Goal: Task Accomplishment & Management: Manage account settings

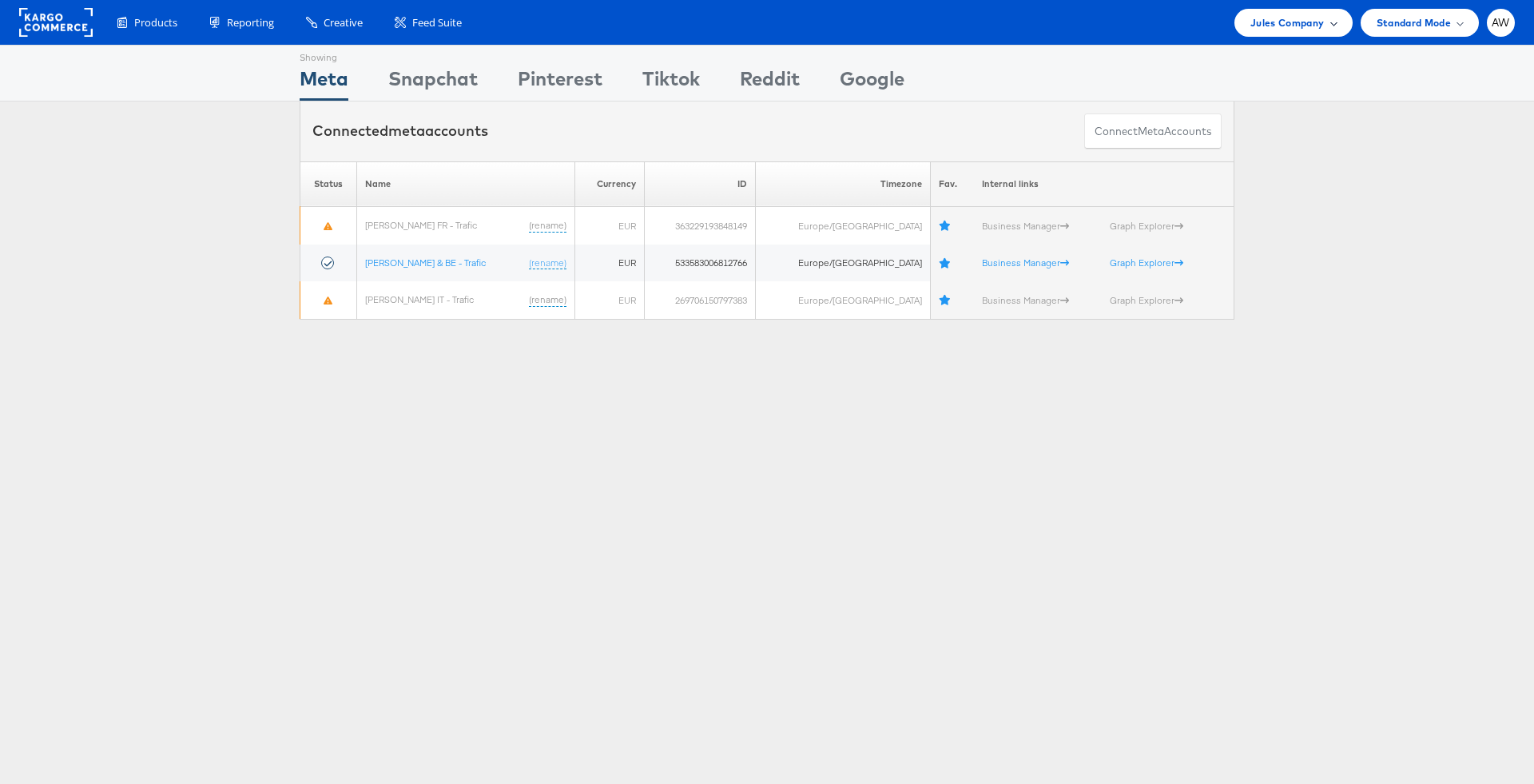
click at [1310, 18] on span "Jules Company" at bounding box center [1287, 22] width 74 height 17
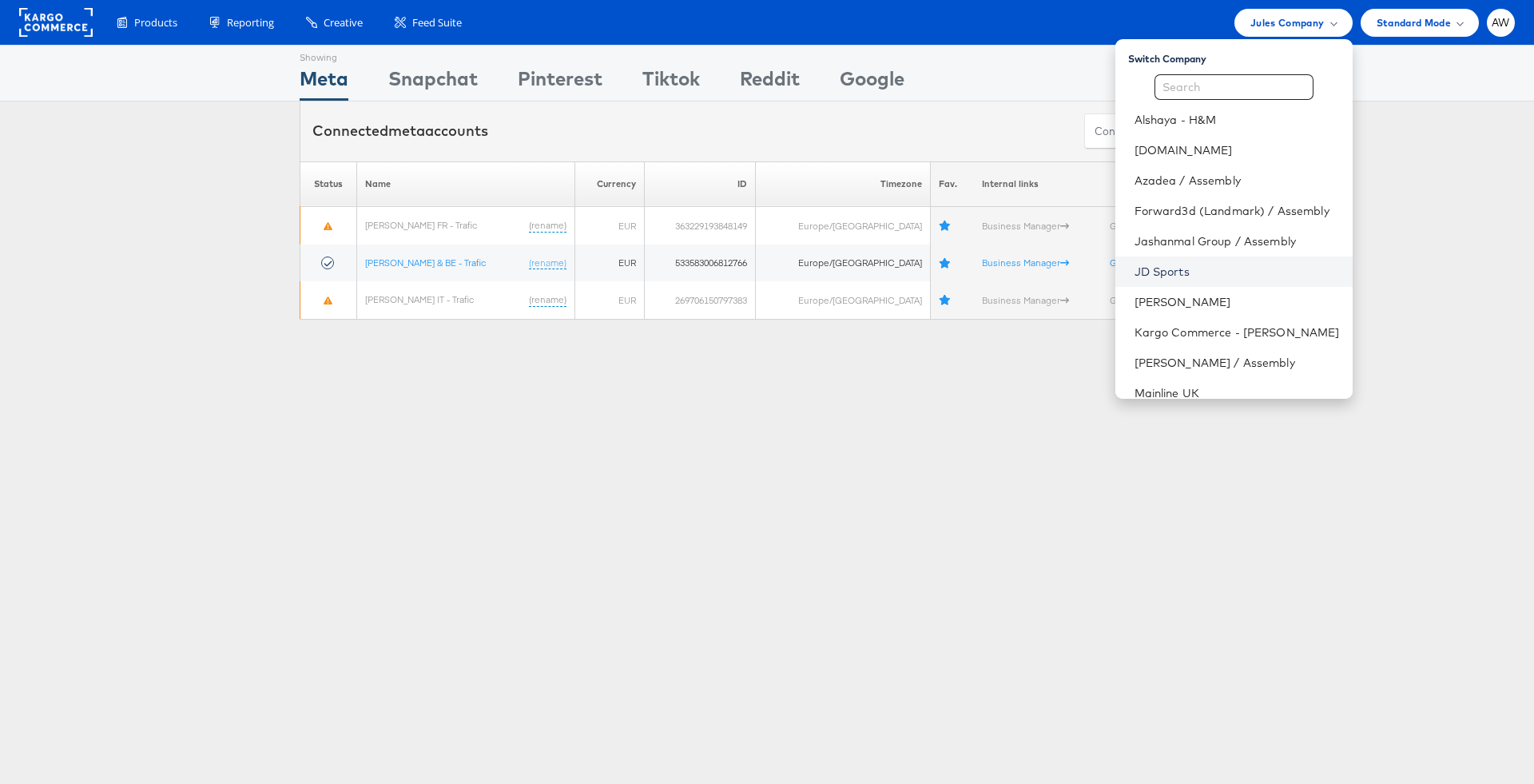
click at [1186, 268] on link "JD Sports" at bounding box center [1238, 271] width 206 height 16
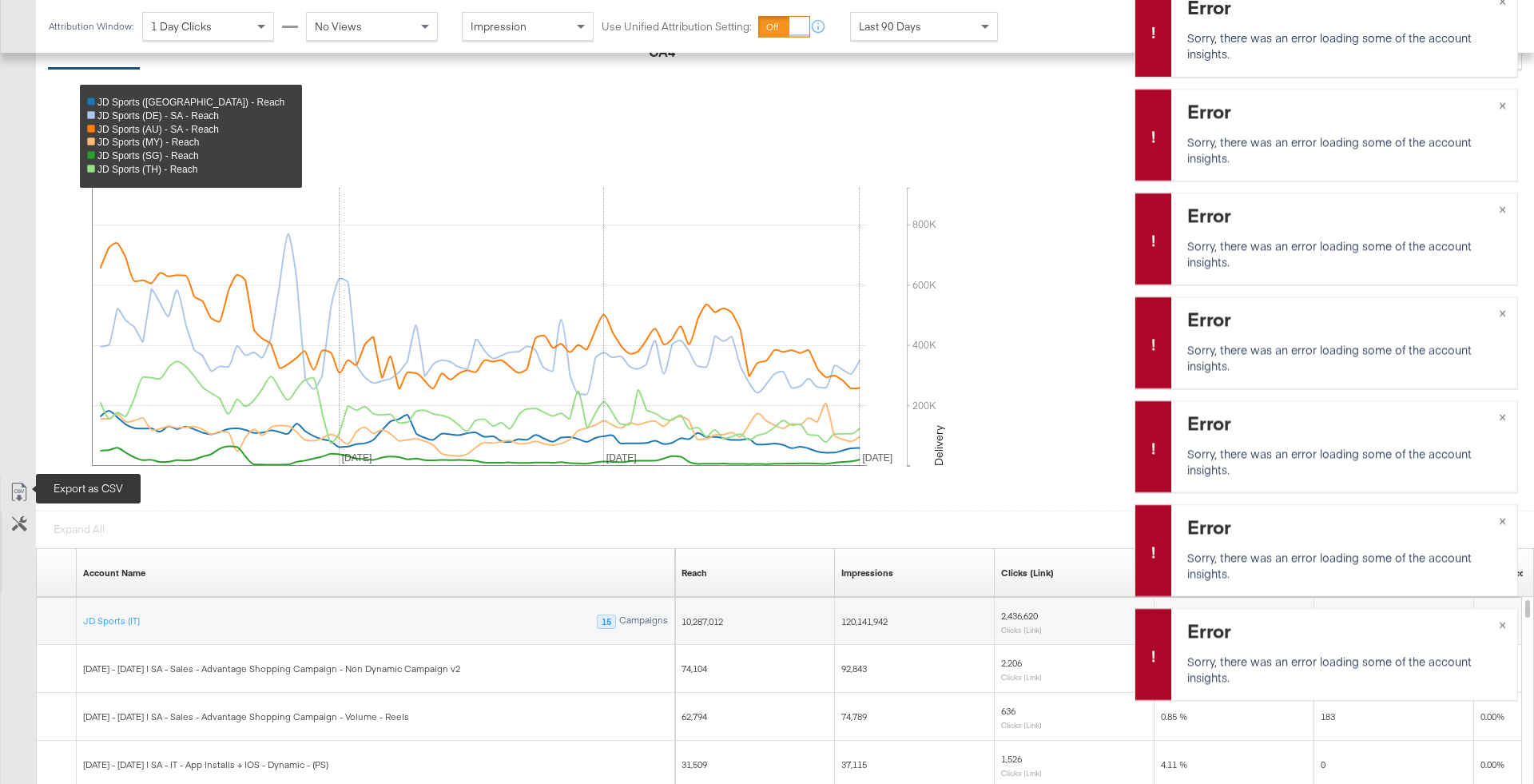
click at [14, 486] on icon at bounding box center [19, 492] width 19 height 19
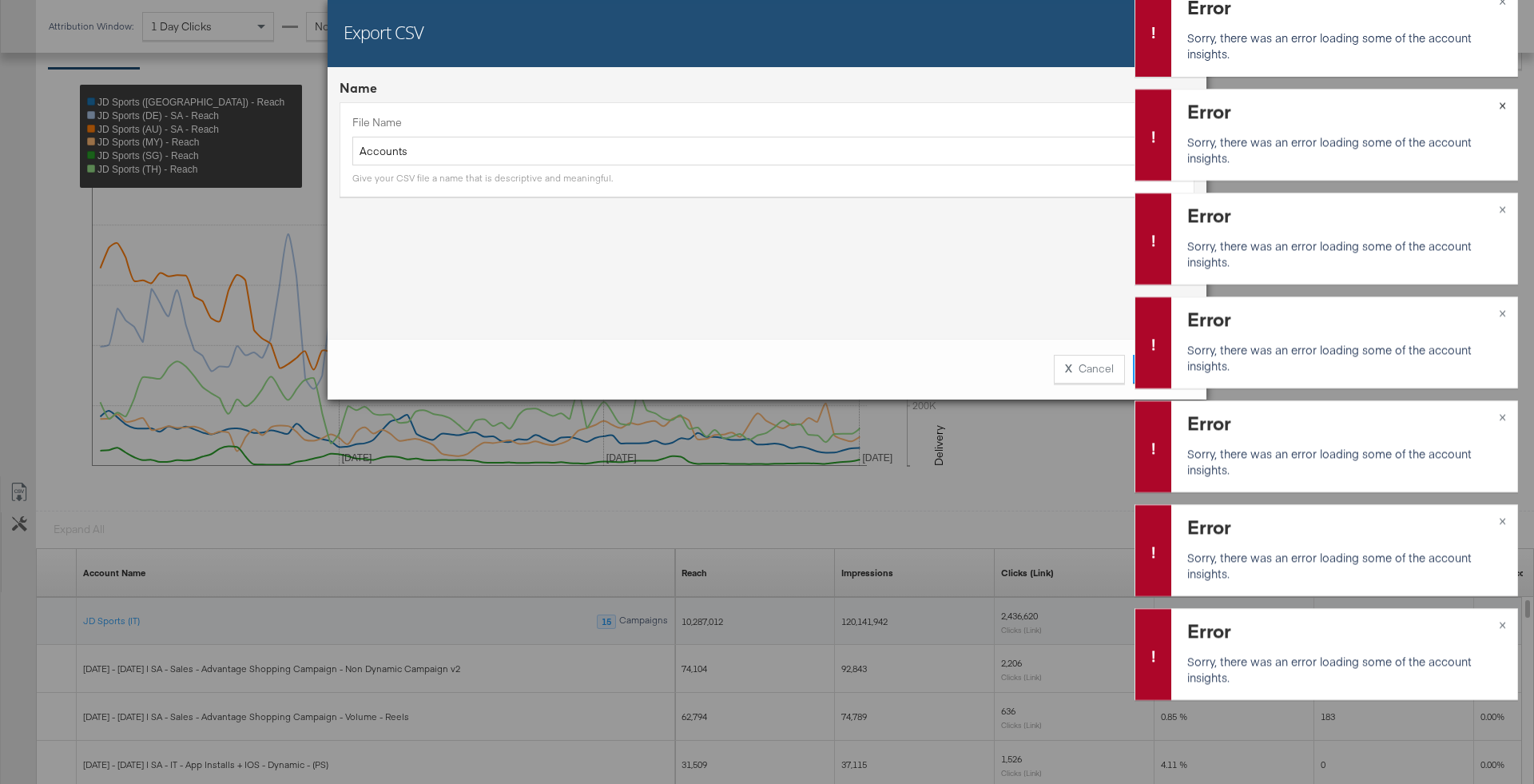
click at [1507, 102] on button "×" at bounding box center [1502, 104] width 30 height 29
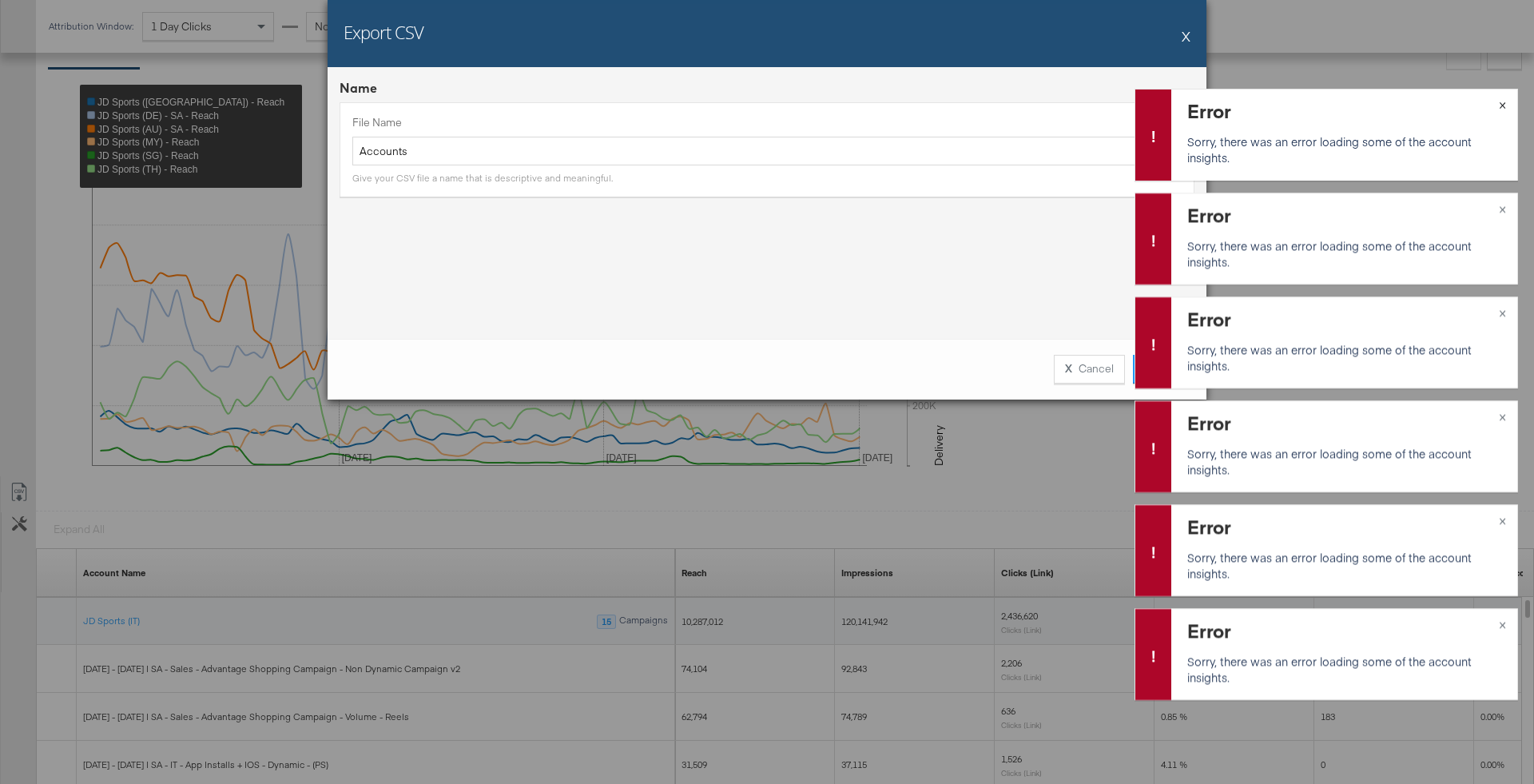
click at [1507, 105] on button "×" at bounding box center [1502, 104] width 30 height 29
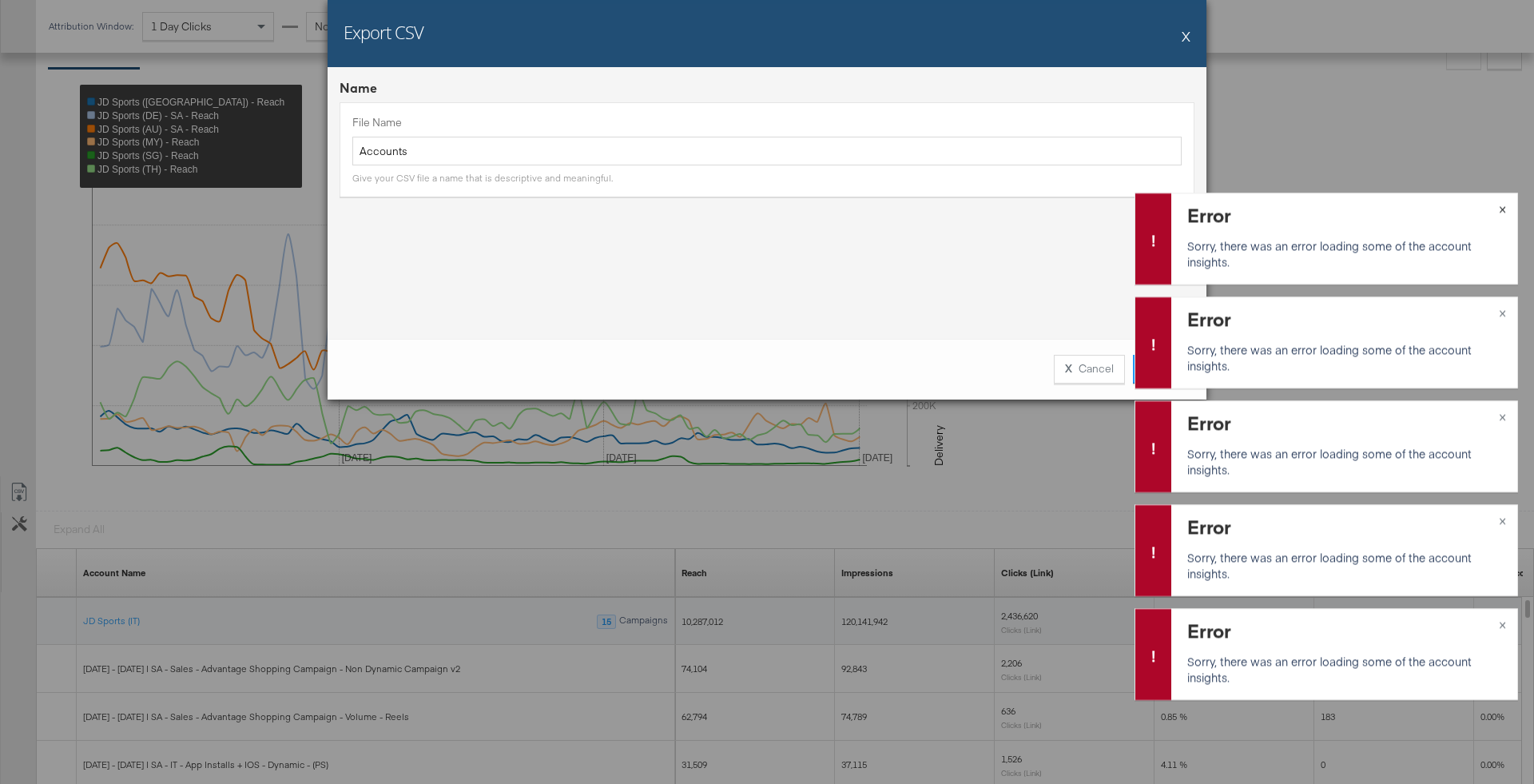
click at [1497, 208] on button "×" at bounding box center [1502, 207] width 30 height 29
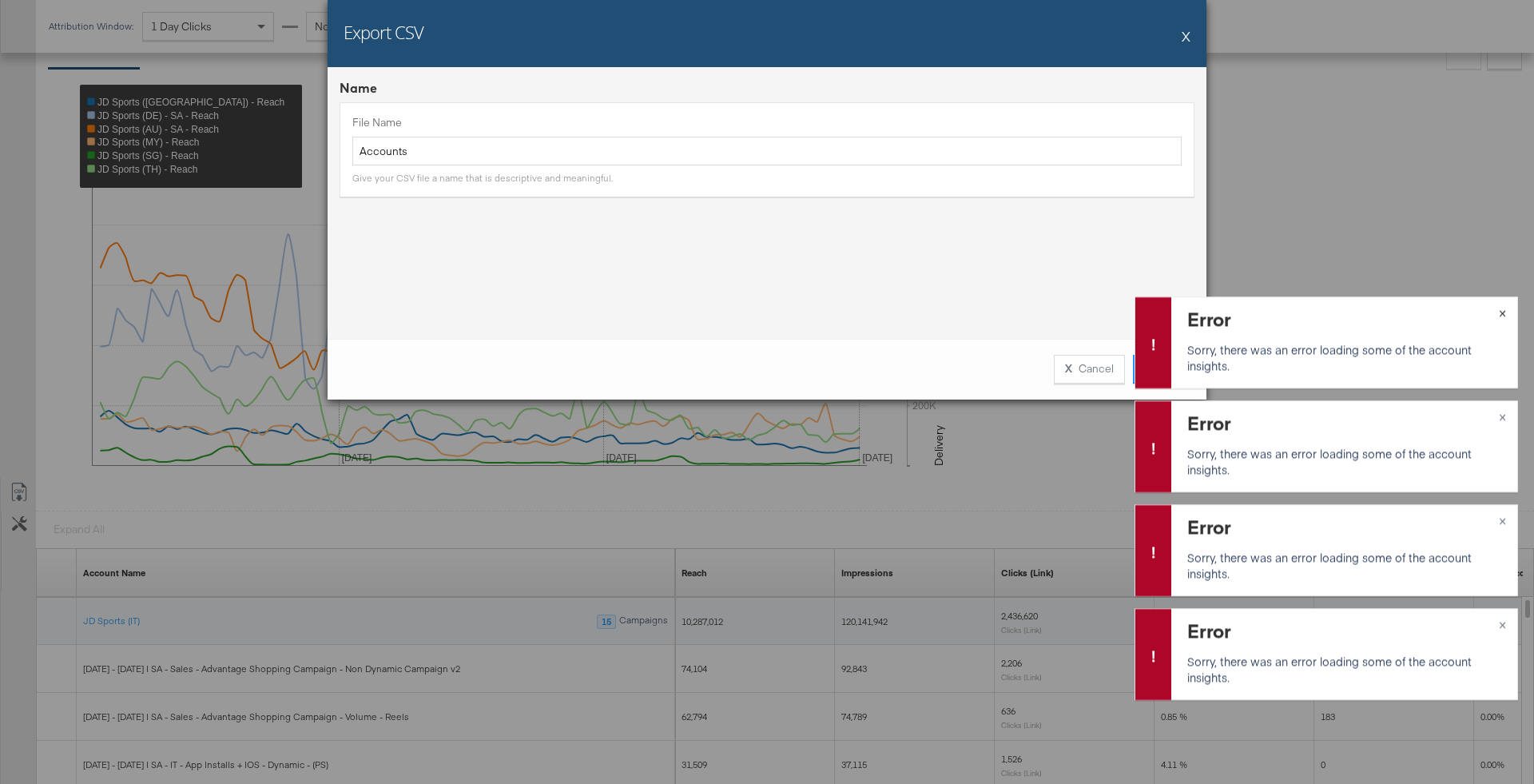
click at [1502, 314] on span "×" at bounding box center [1502, 311] width 7 height 18
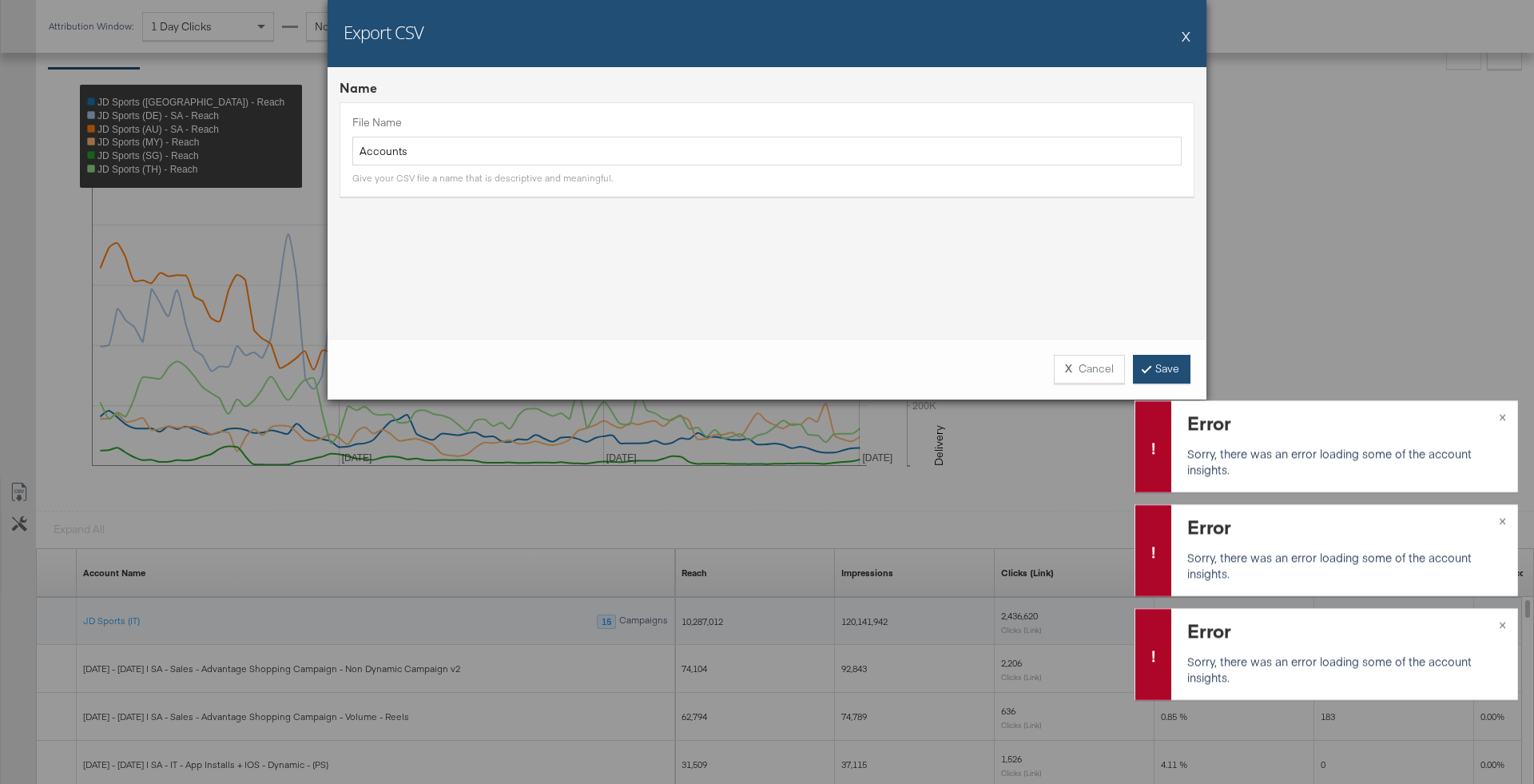
click at [1164, 368] on link "Save" at bounding box center [1161, 369] width 57 height 29
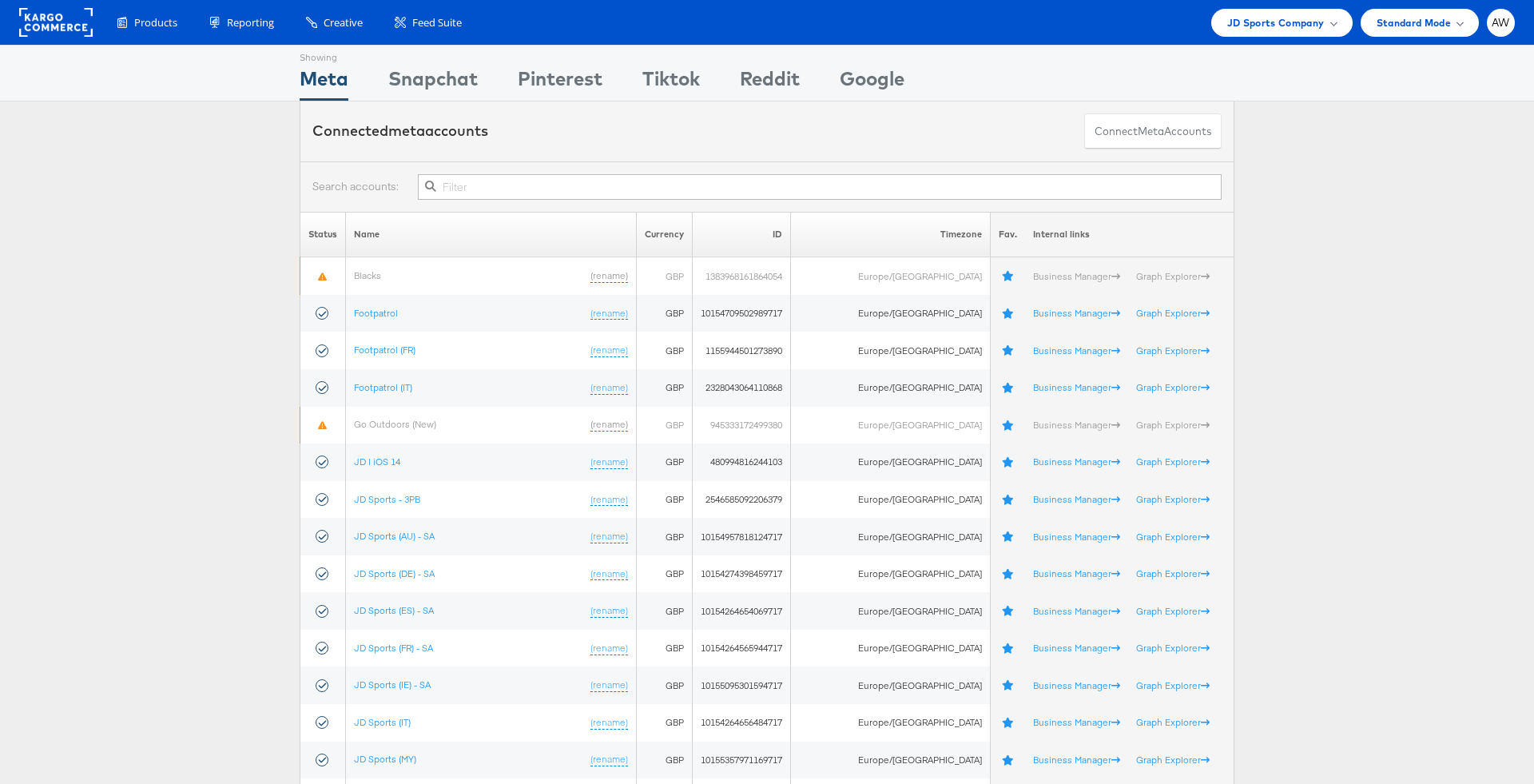
click at [715, 177] on input "text" at bounding box center [820, 187] width 804 height 26
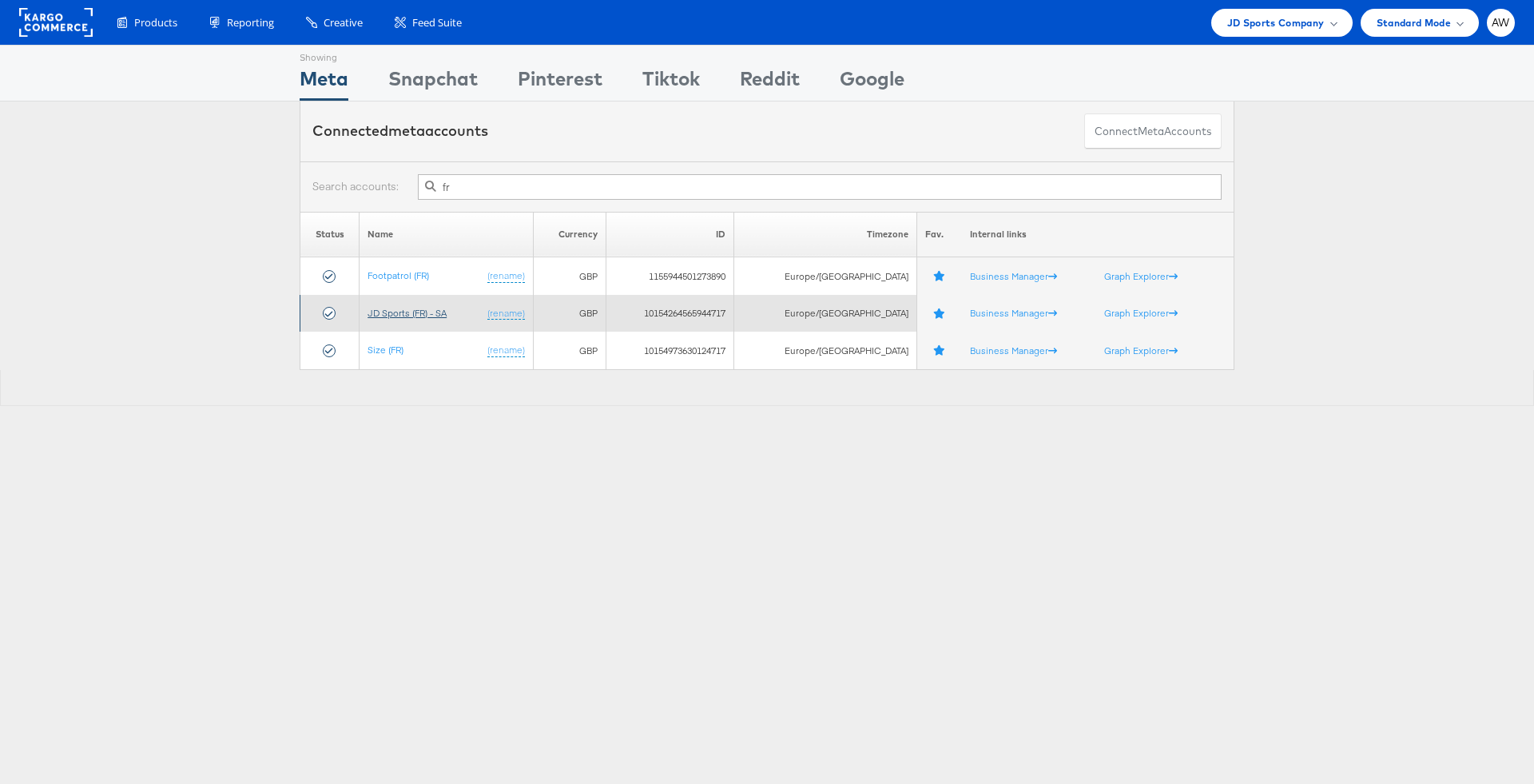
type input "fr"
click at [435, 313] on link "JD Sports (FR) - SA" at bounding box center [407, 313] width 79 height 12
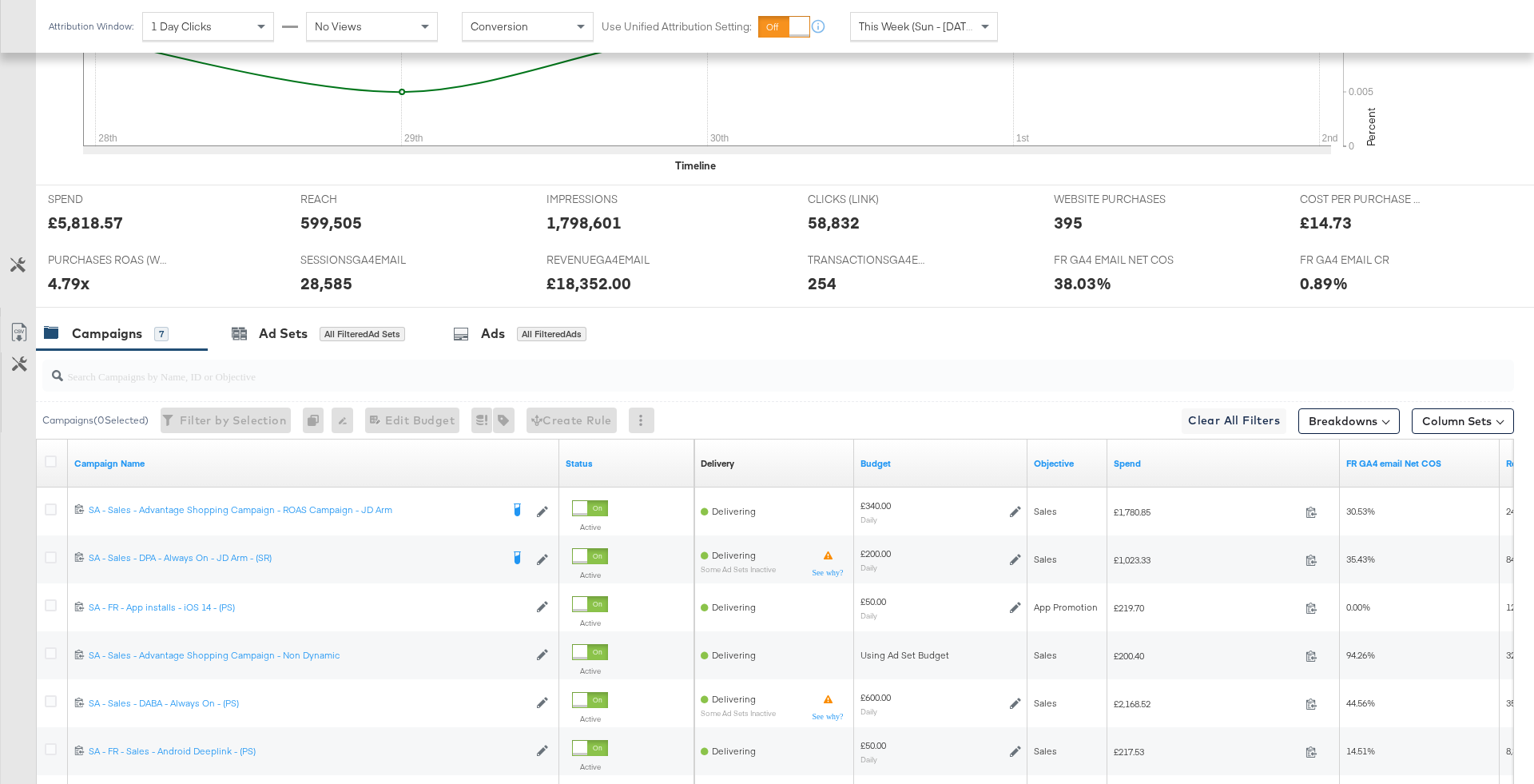
scroll to position [592, 0]
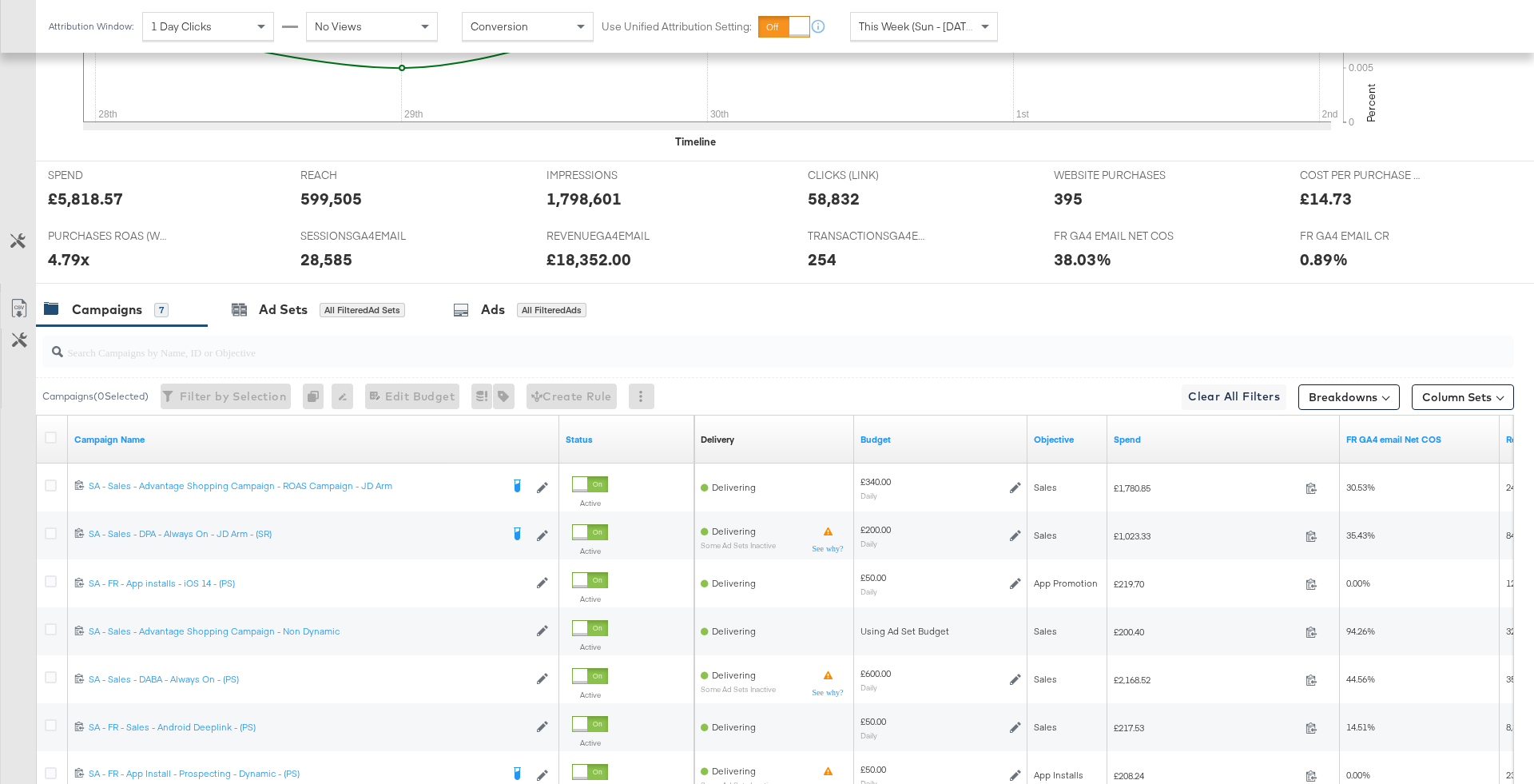
click at [874, 29] on span "This Week (Sun - [DATE])" at bounding box center [918, 26] width 119 height 14
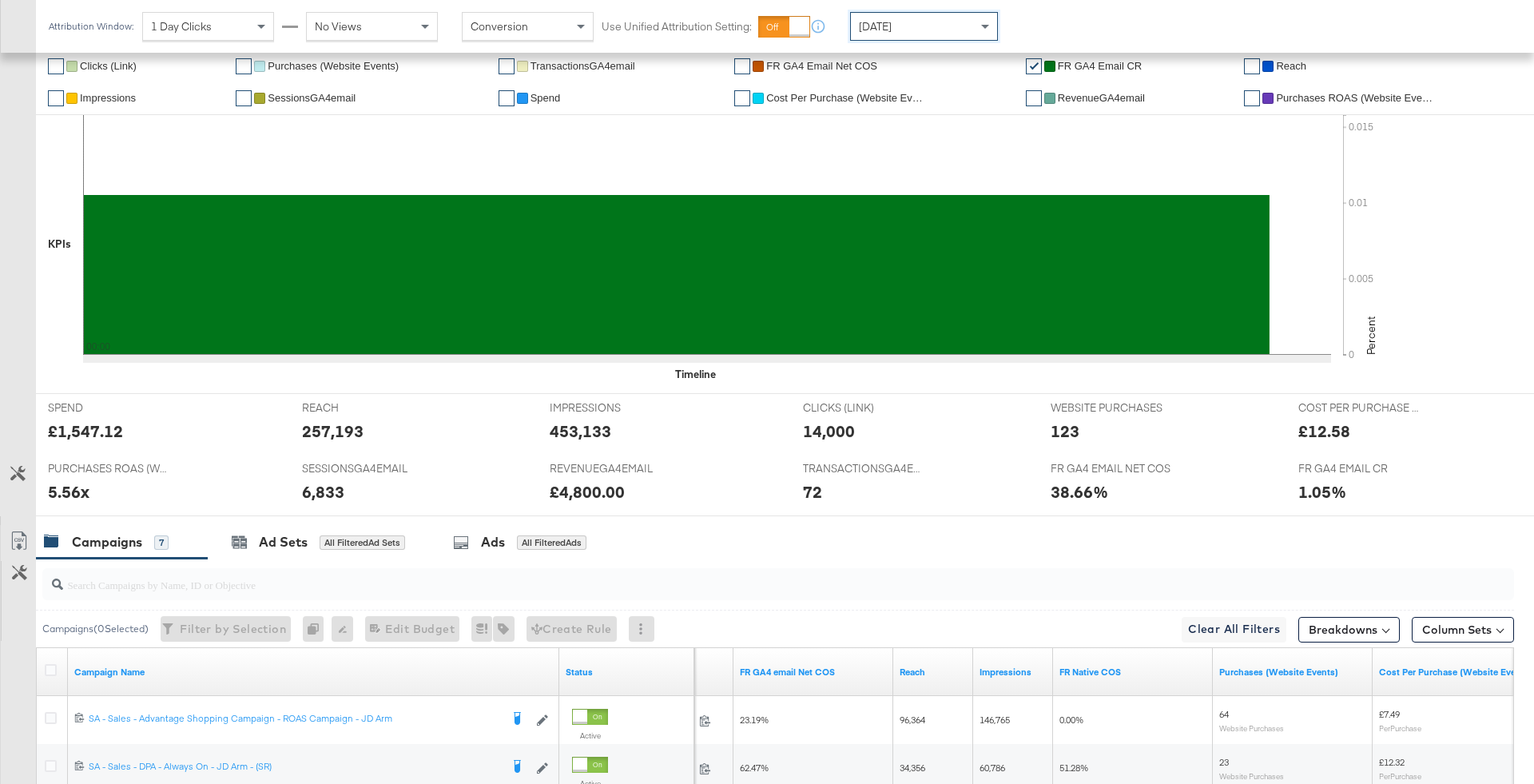
scroll to position [0, 0]
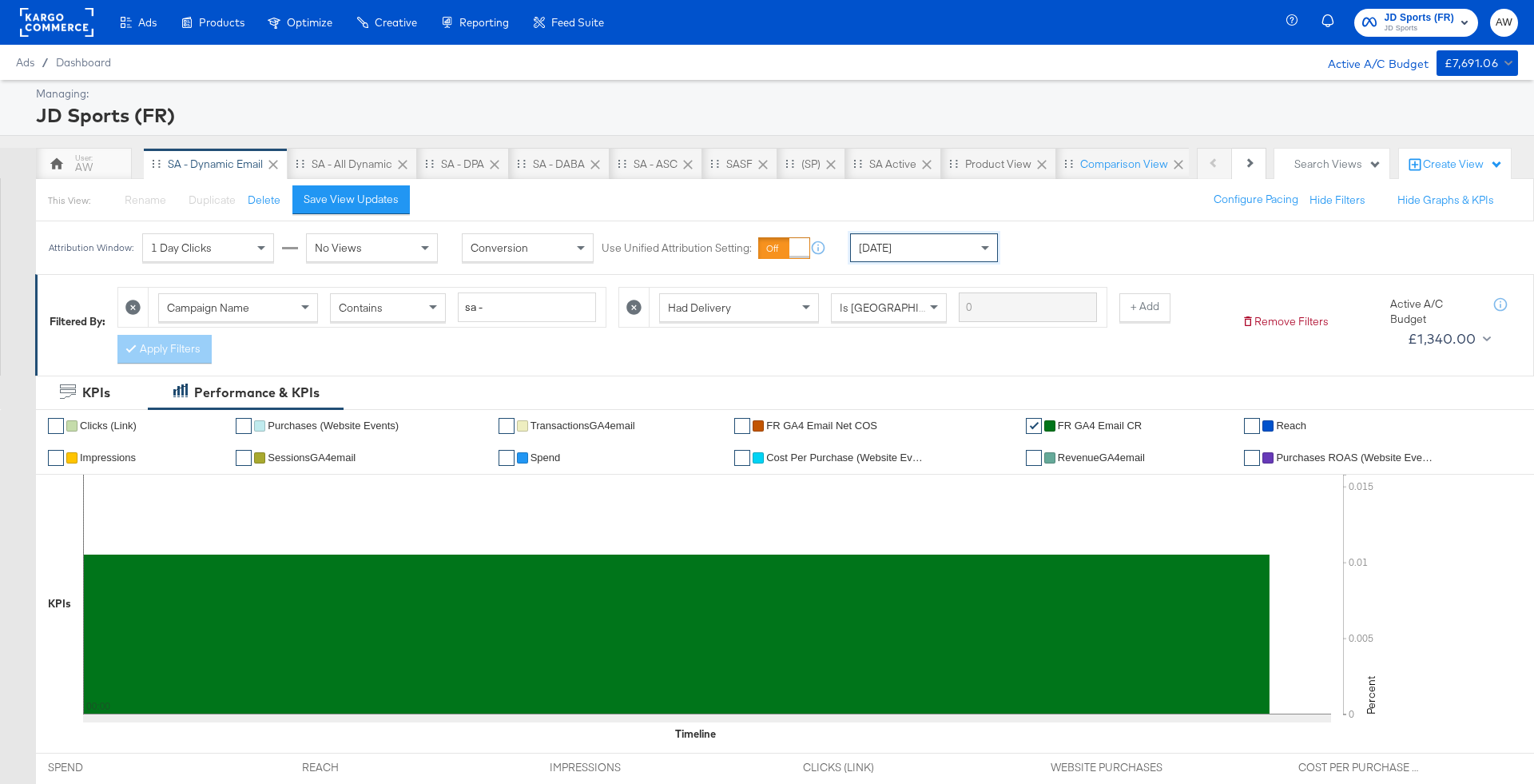
click at [1399, 21] on span "JD Sports (FR)" at bounding box center [1420, 18] width 71 height 17
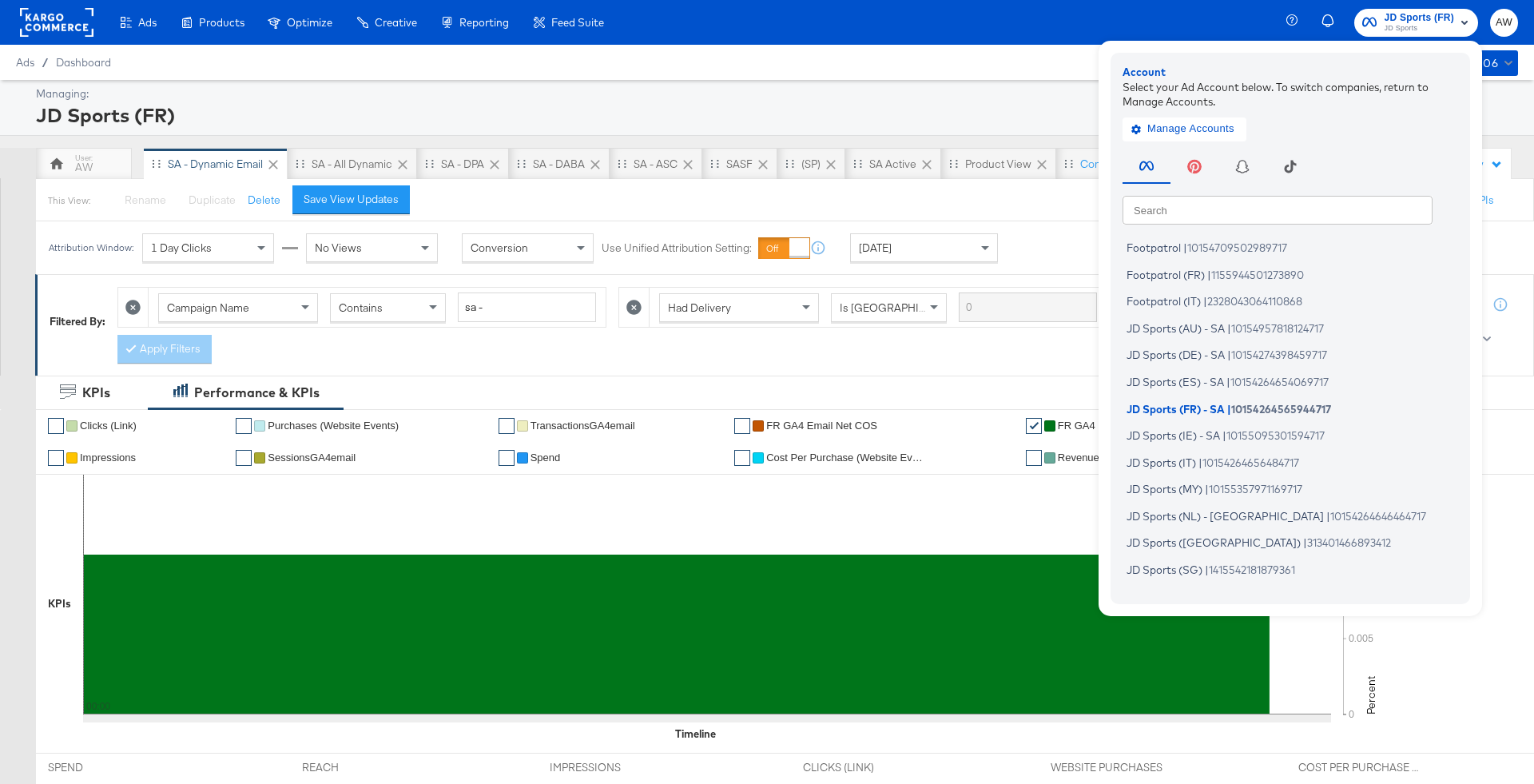
click at [1299, 202] on input "text" at bounding box center [1278, 209] width 310 height 29
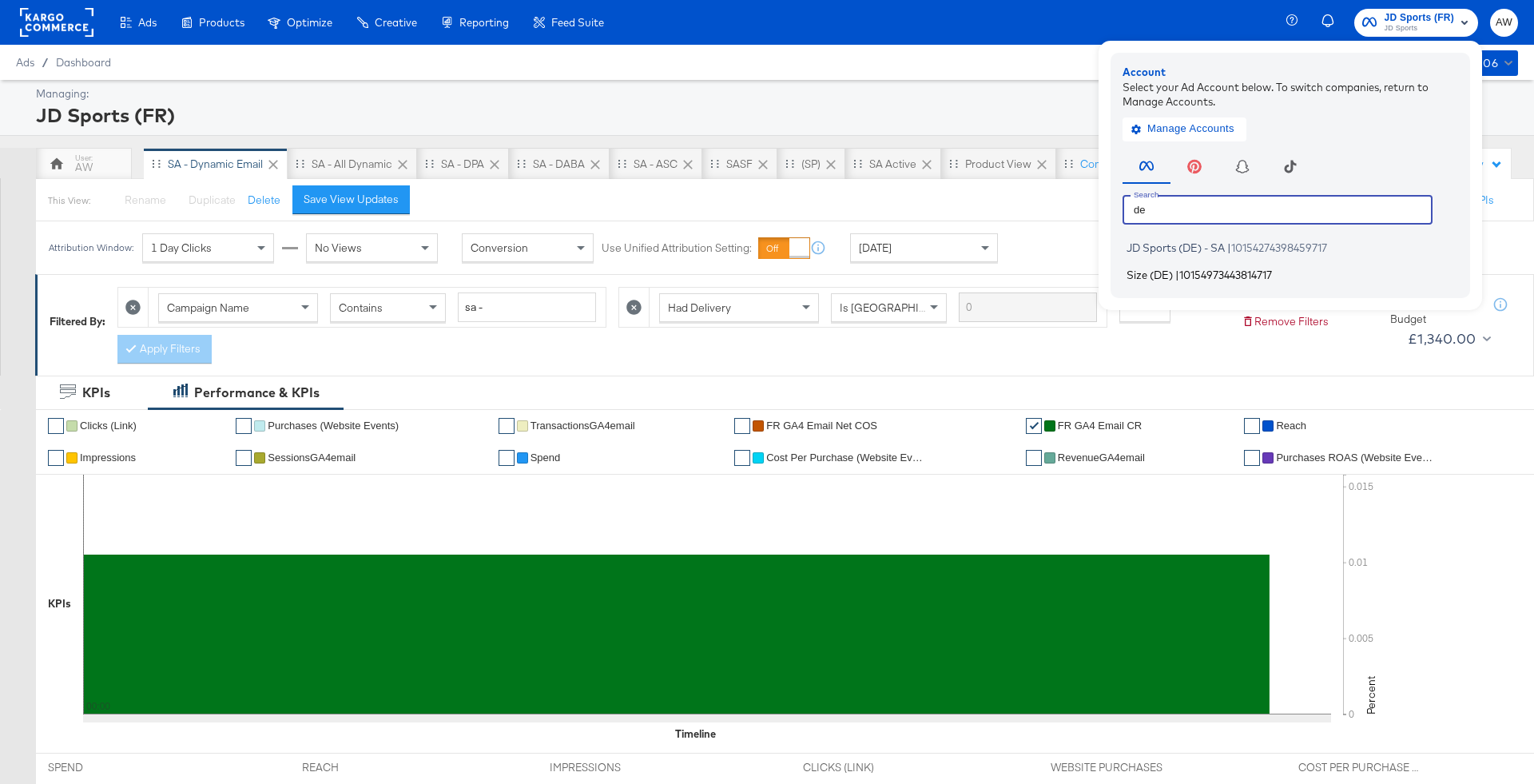
type input "de"
click at [1220, 266] on li "Size (DE) | 10154973443814717" at bounding box center [1294, 275] width 343 height 23
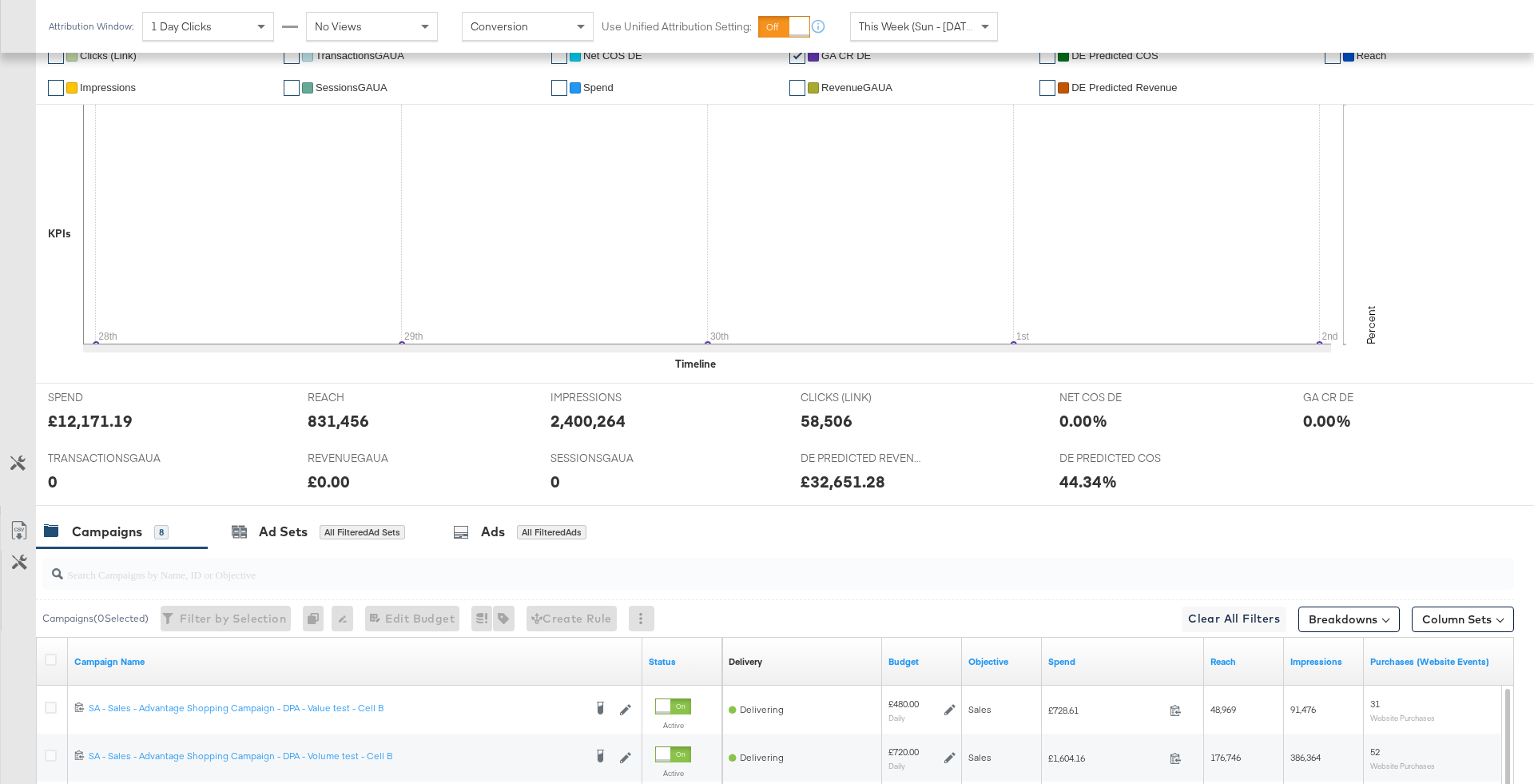
scroll to position [769, 0]
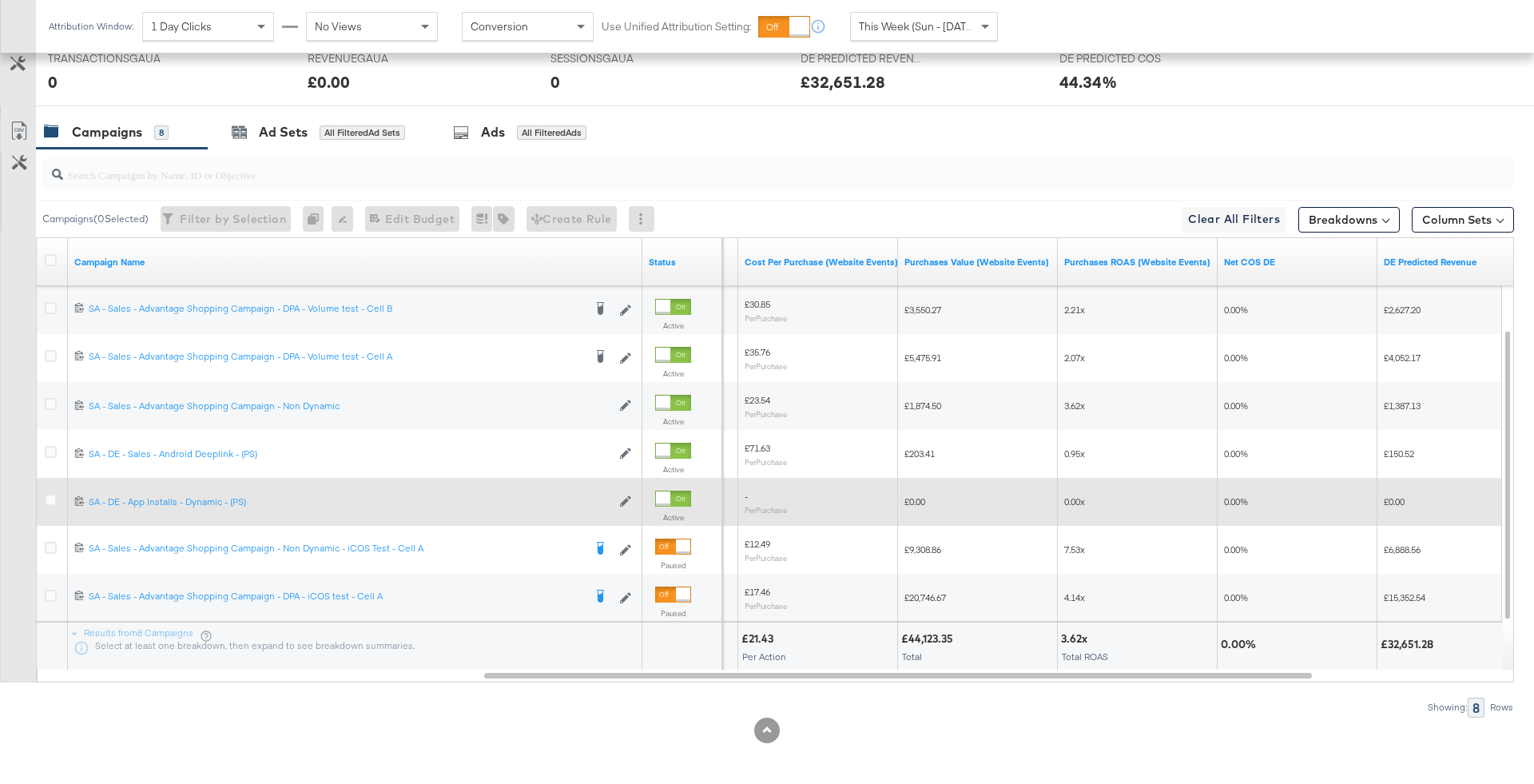
click at [39, 498] on div at bounding box center [53, 501] width 30 height 29
click at [47, 499] on icon at bounding box center [51, 499] width 12 height 12
click at [0, 0] on input "checkbox" at bounding box center [0, 0] width 0 height 0
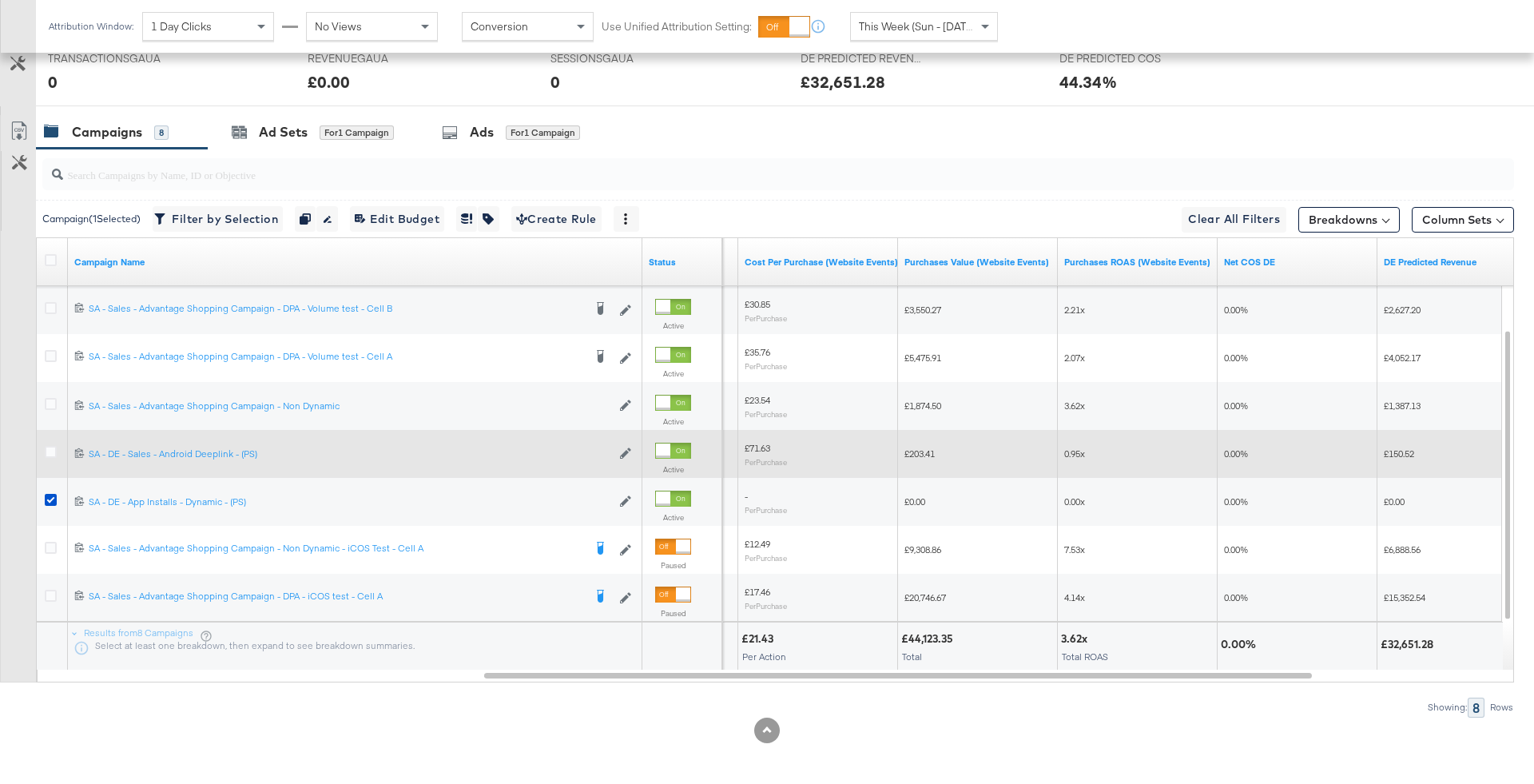
click at [56, 446] on div at bounding box center [53, 453] width 17 height 16
click at [51, 446] on icon at bounding box center [51, 451] width 12 height 12
click at [0, 0] on input "checkbox" at bounding box center [0, 0] width 0 height 0
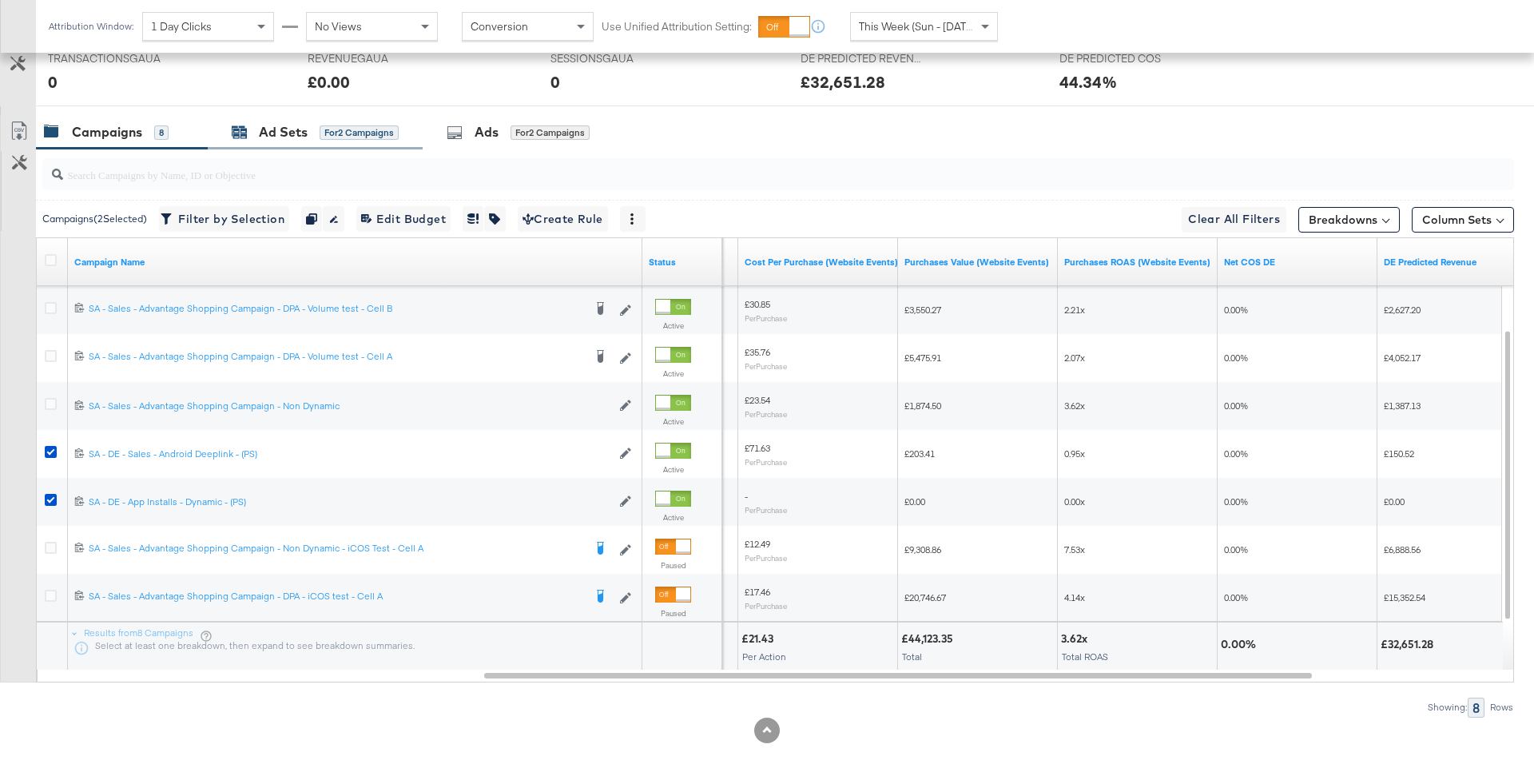
click at [338, 123] on div "Ad Sets for 2 Campaigns" at bounding box center [314, 132] width 167 height 18
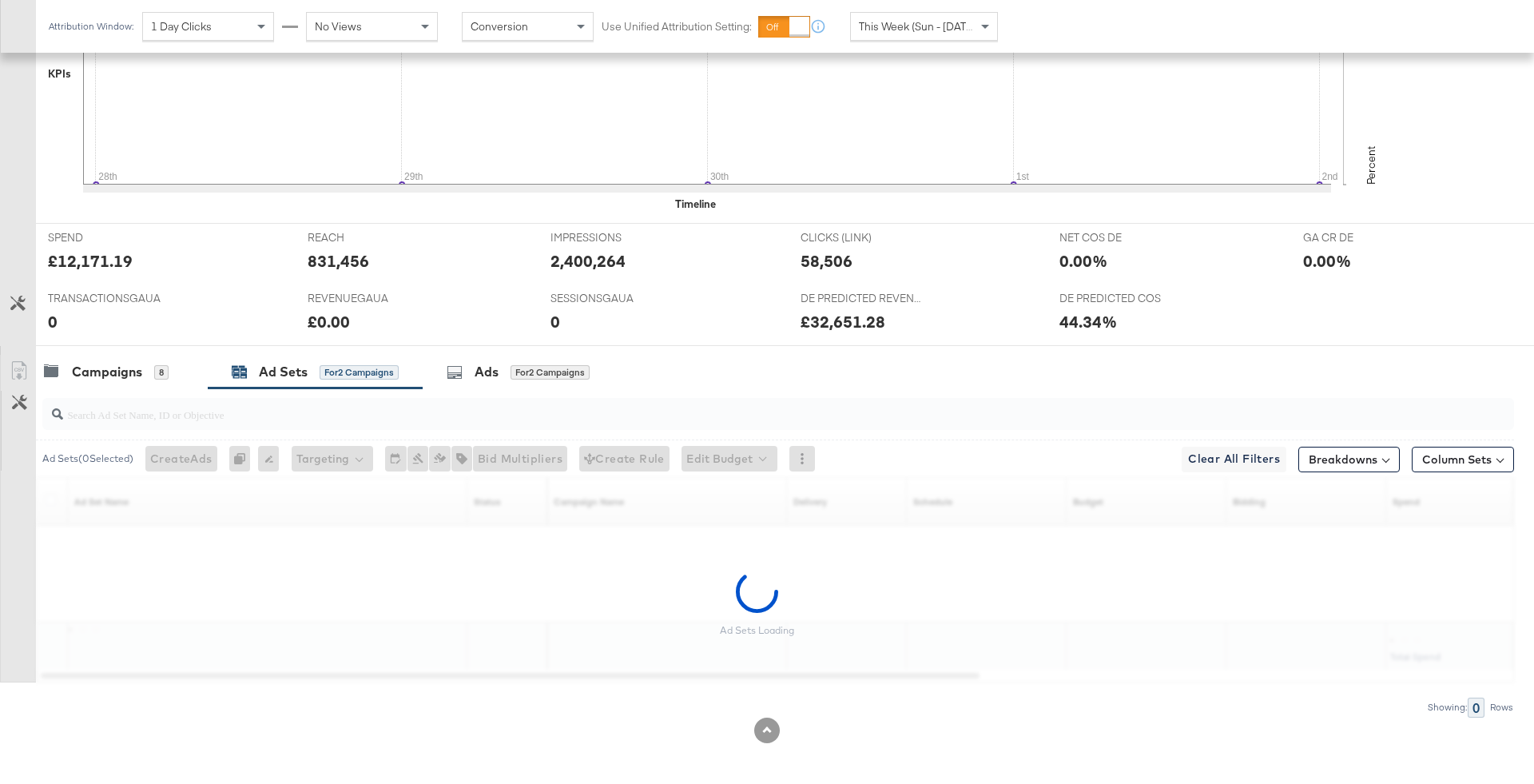
scroll to position [674, 0]
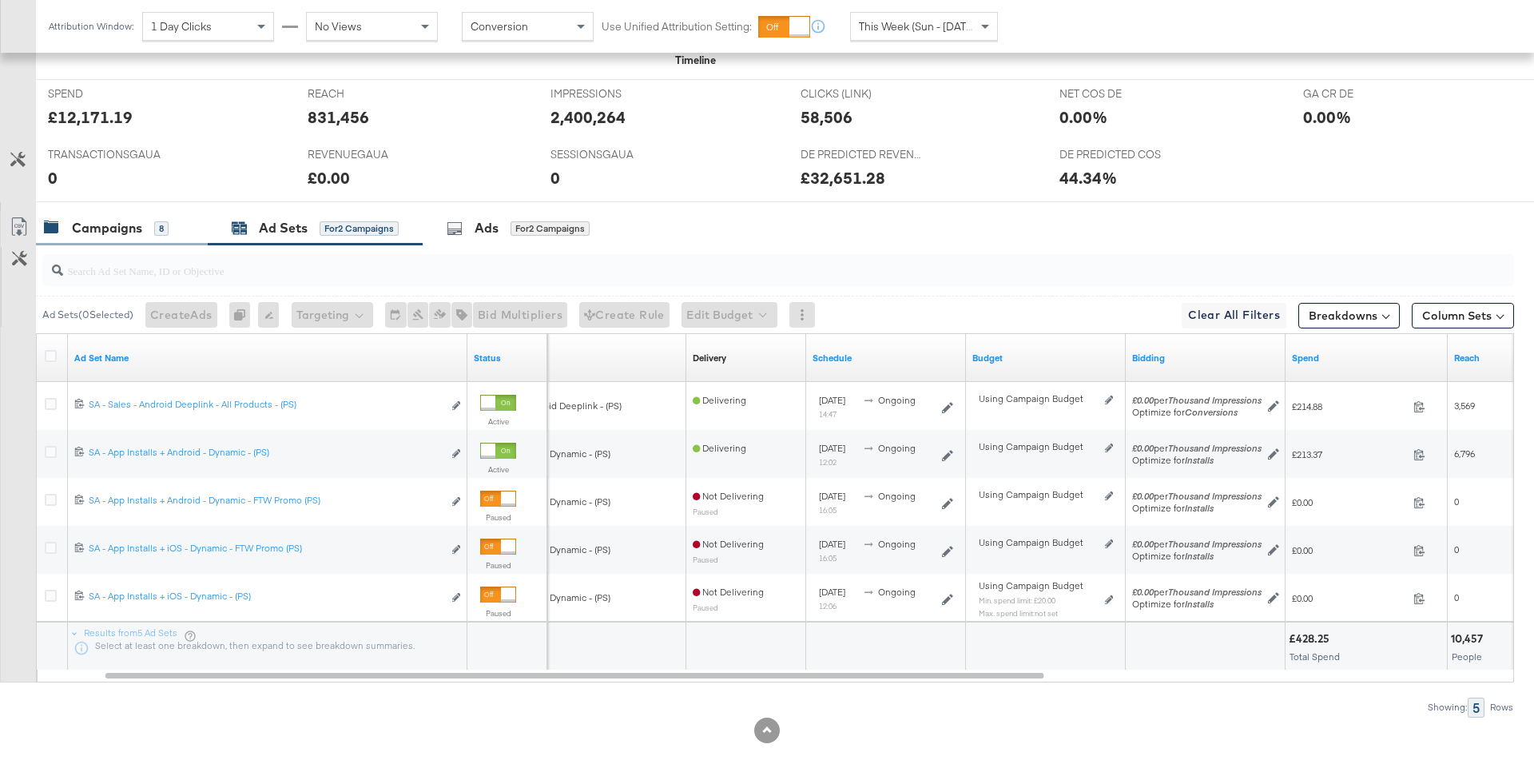
click at [163, 211] on div "Campaigns 8" at bounding box center [121, 227] width 172 height 34
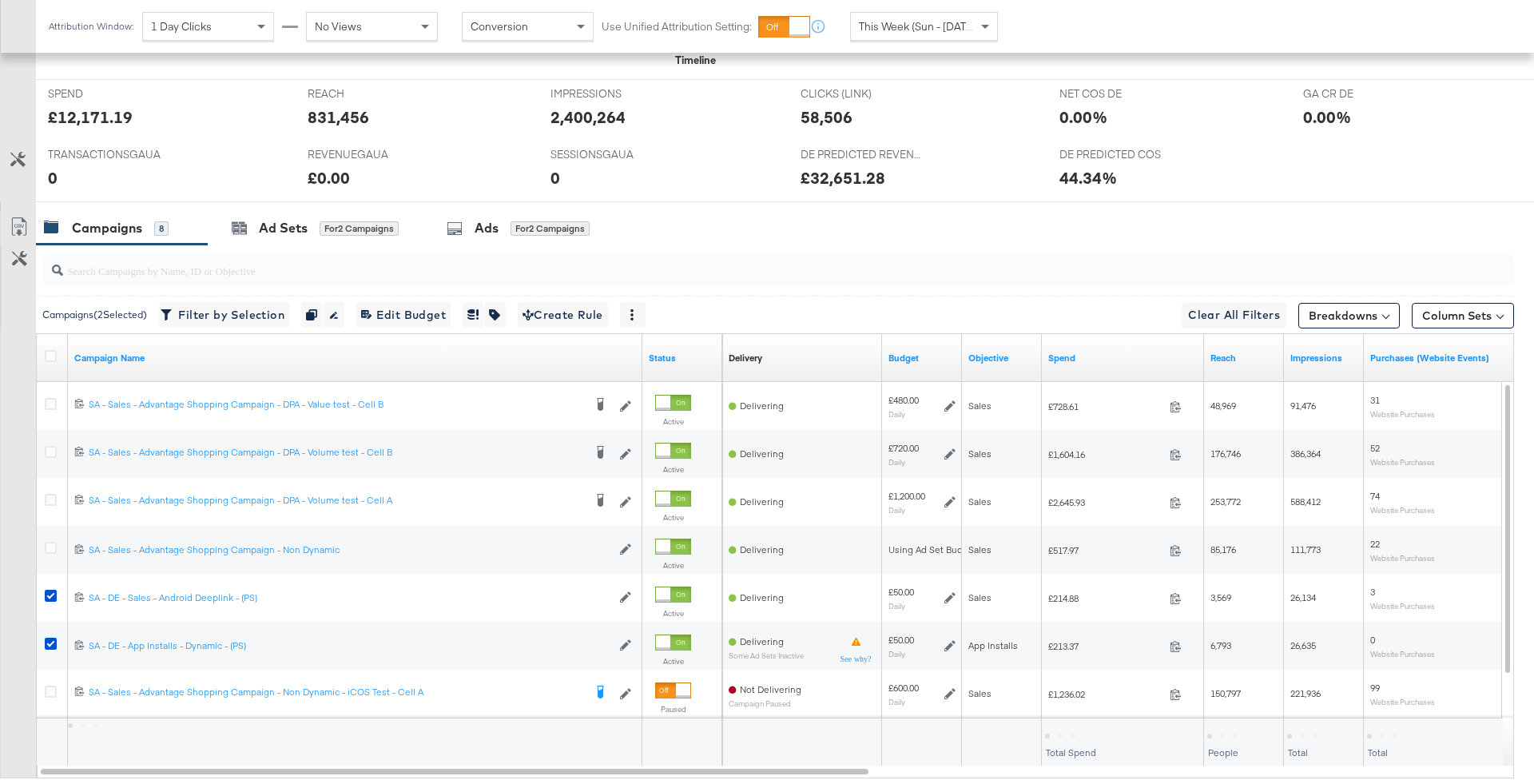
scroll to position [769, 0]
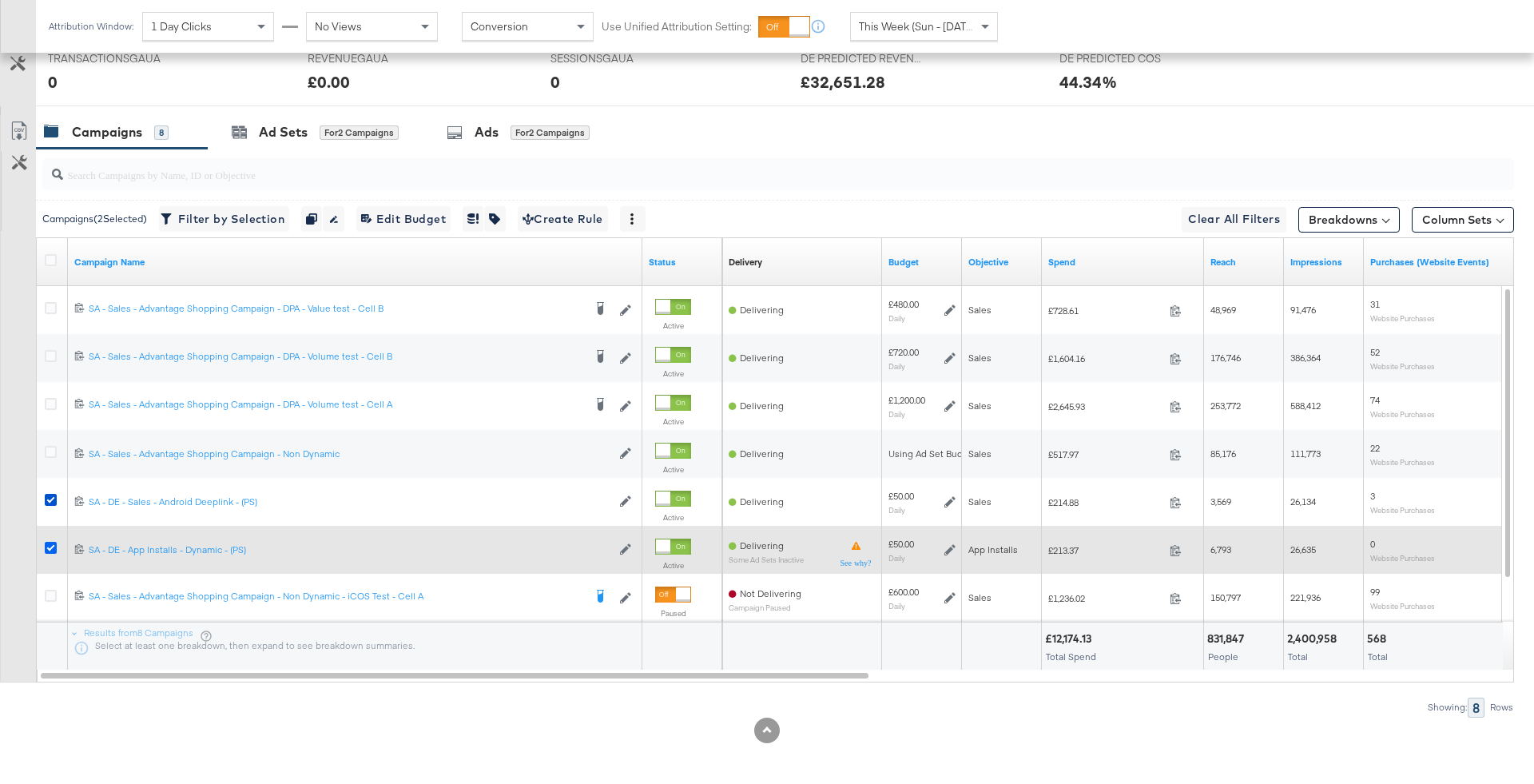
click at [50, 544] on icon at bounding box center [51, 548] width 12 height 12
click at [0, 0] on input "checkbox" at bounding box center [0, 0] width 0 height 0
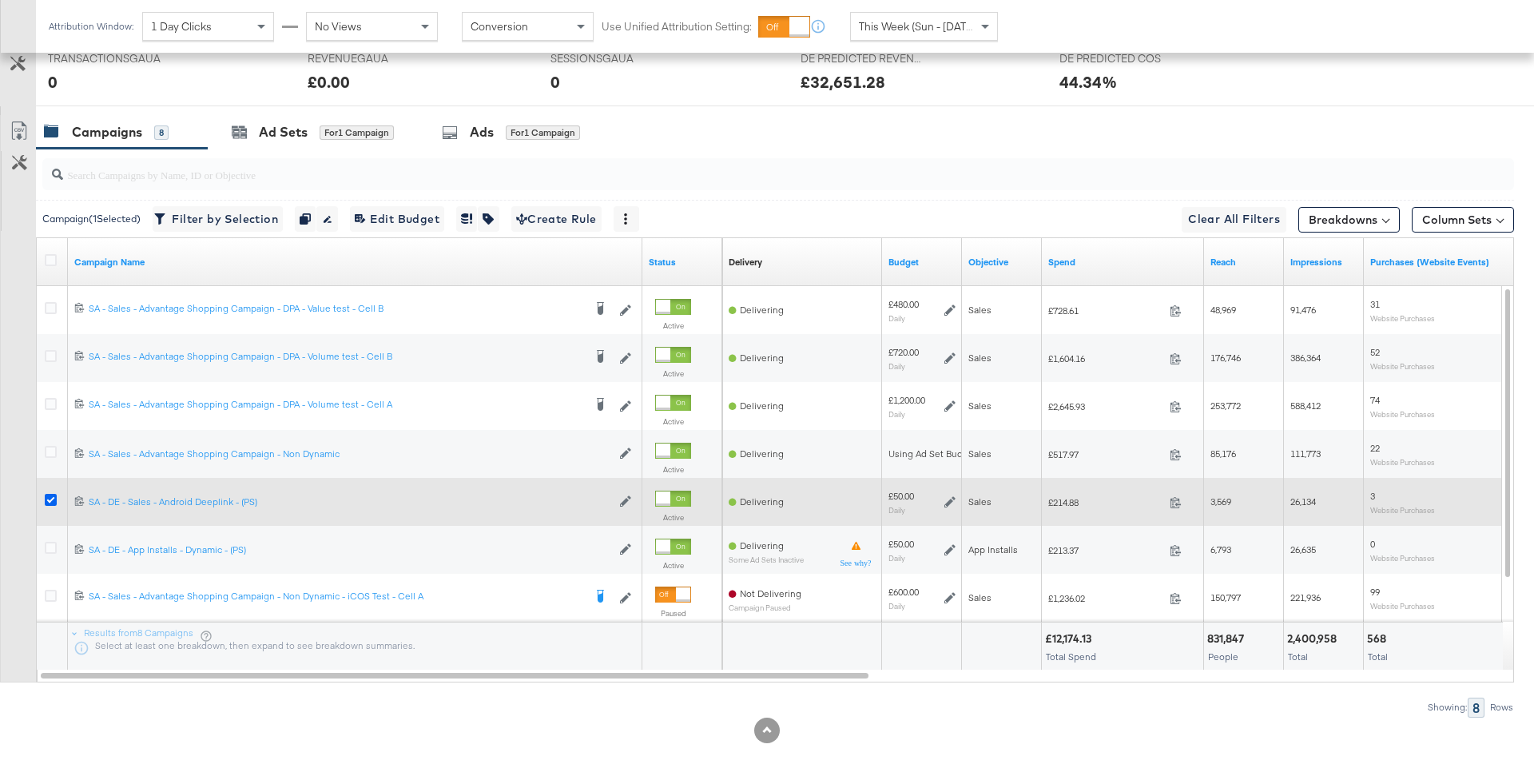
click at [51, 496] on icon at bounding box center [51, 499] width 12 height 12
click at [0, 0] on input "checkbox" at bounding box center [0, 0] width 0 height 0
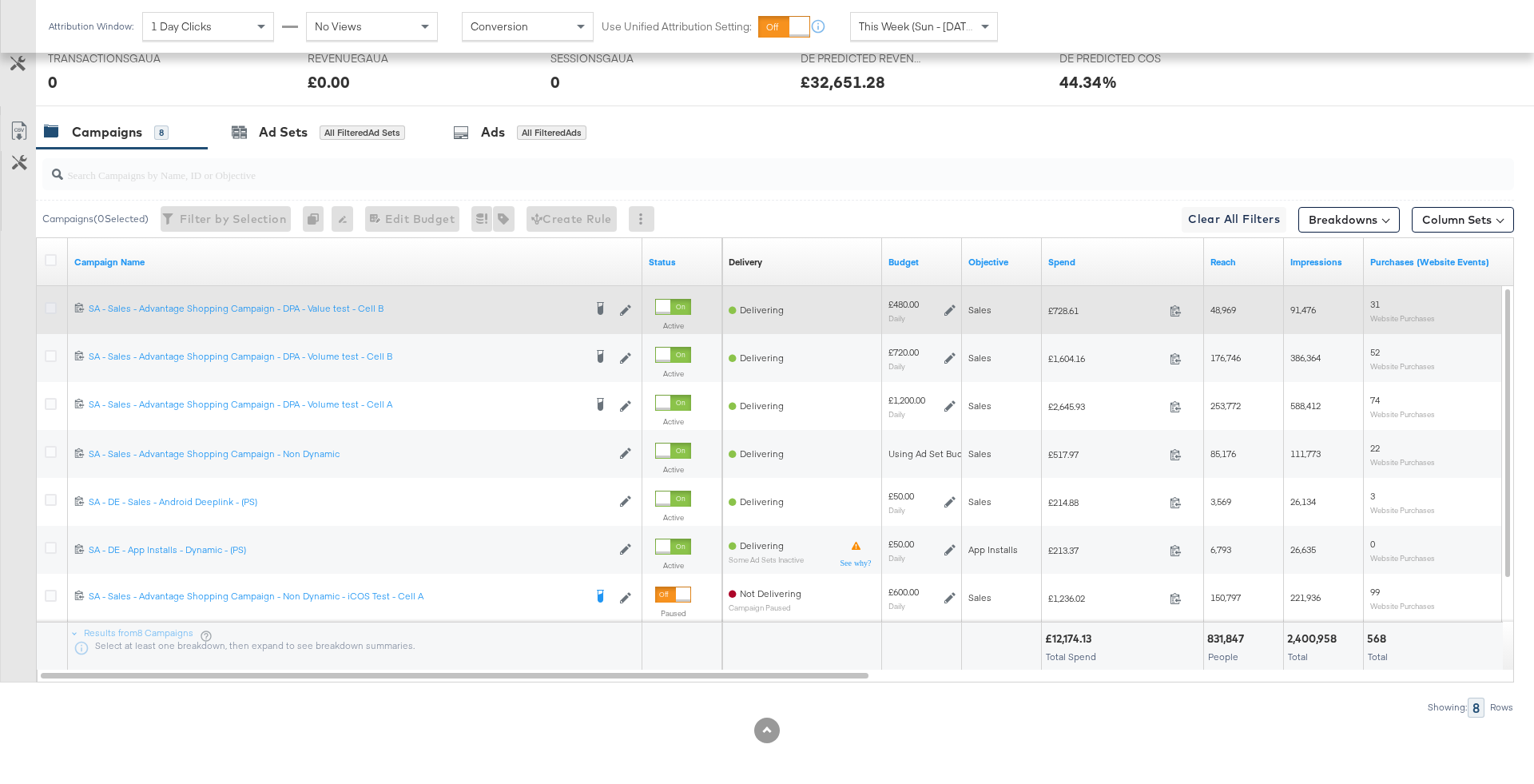
click at [49, 302] on icon at bounding box center [51, 308] width 12 height 12
click at [0, 0] on input "checkbox" at bounding box center [0, 0] width 0 height 0
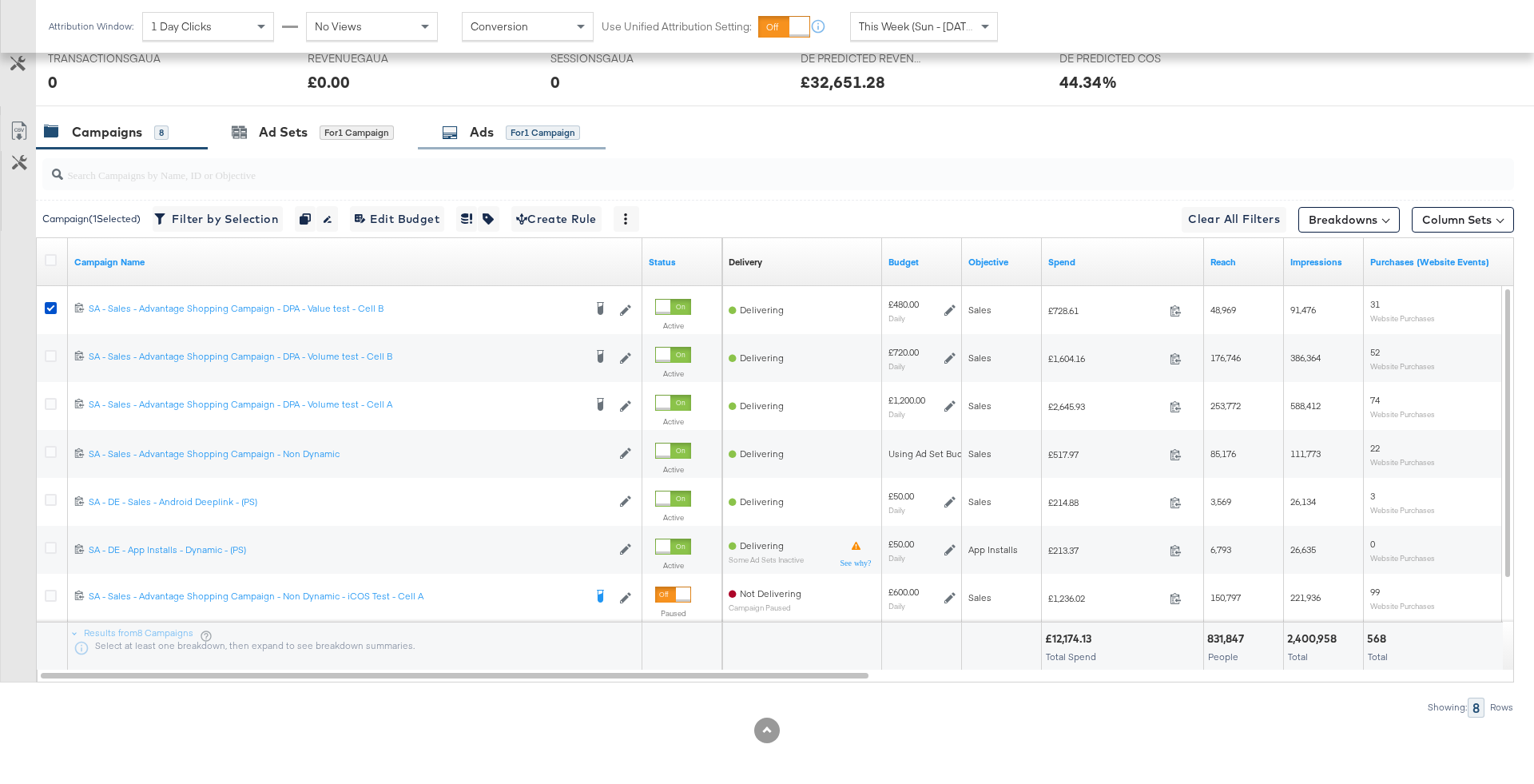
click at [547, 131] on div "for 1 Campaign" at bounding box center [543, 132] width 75 height 14
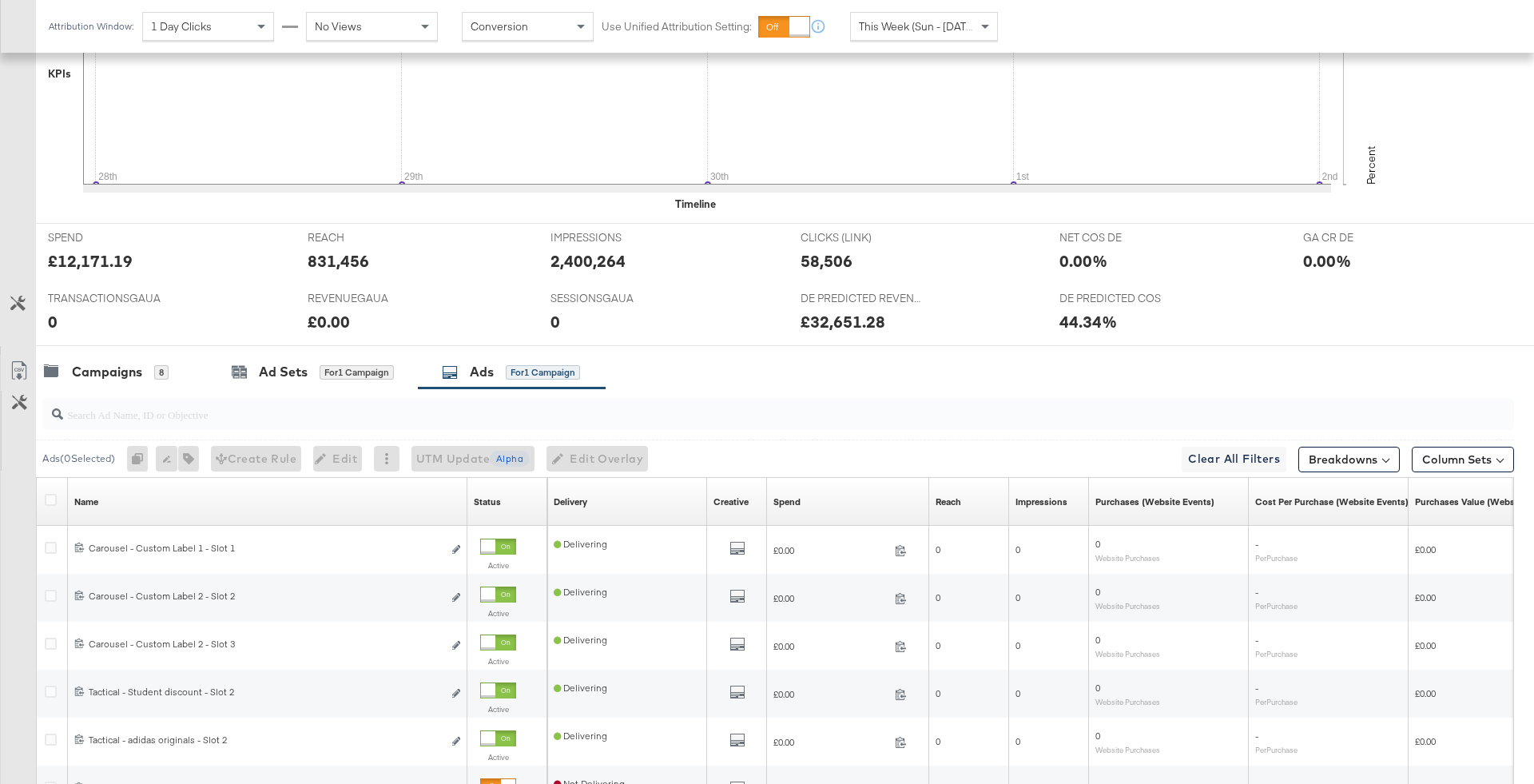
scroll to position [722, 0]
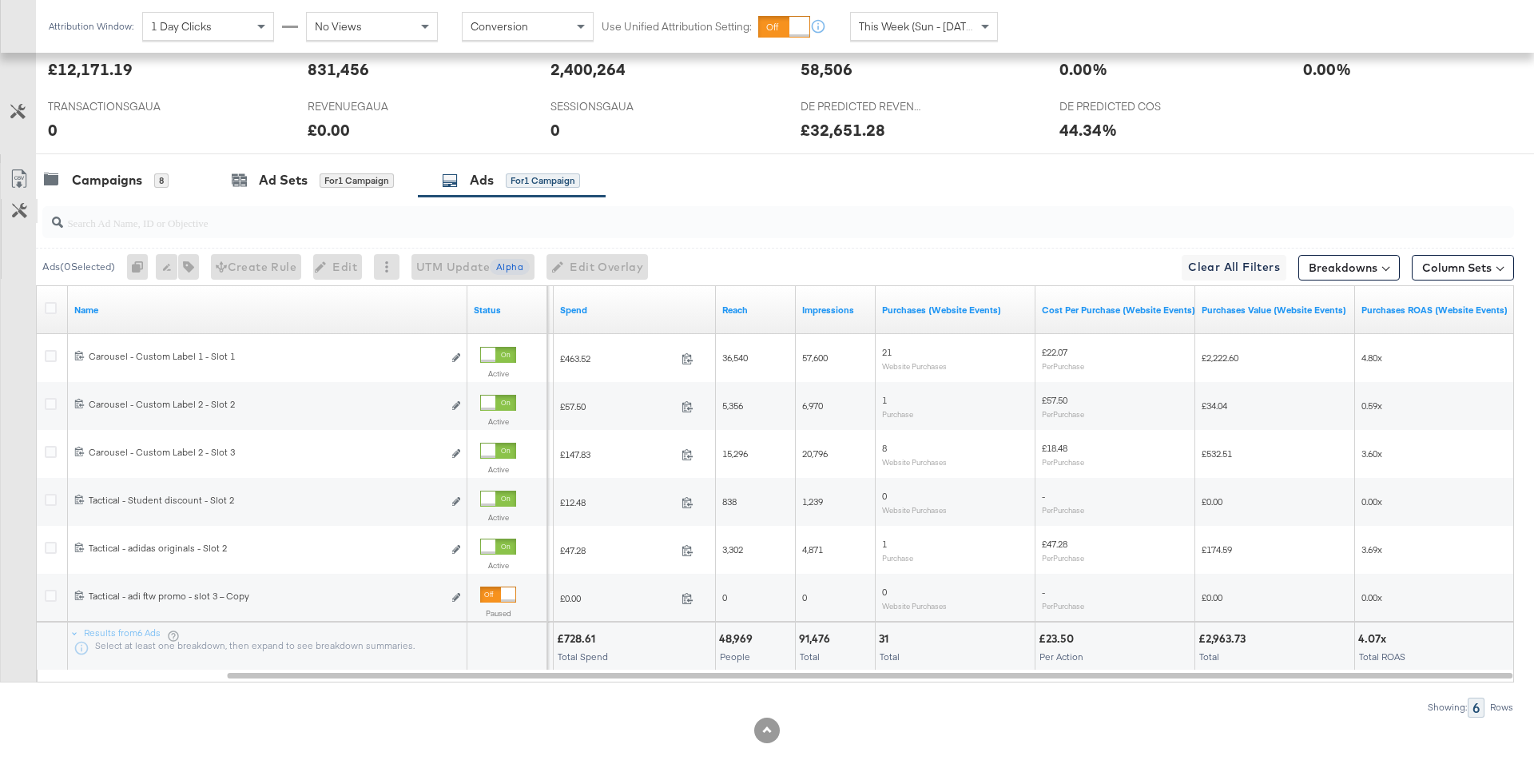
click at [7, 204] on button "Customize KPIs" at bounding box center [19, 211] width 36 height 24
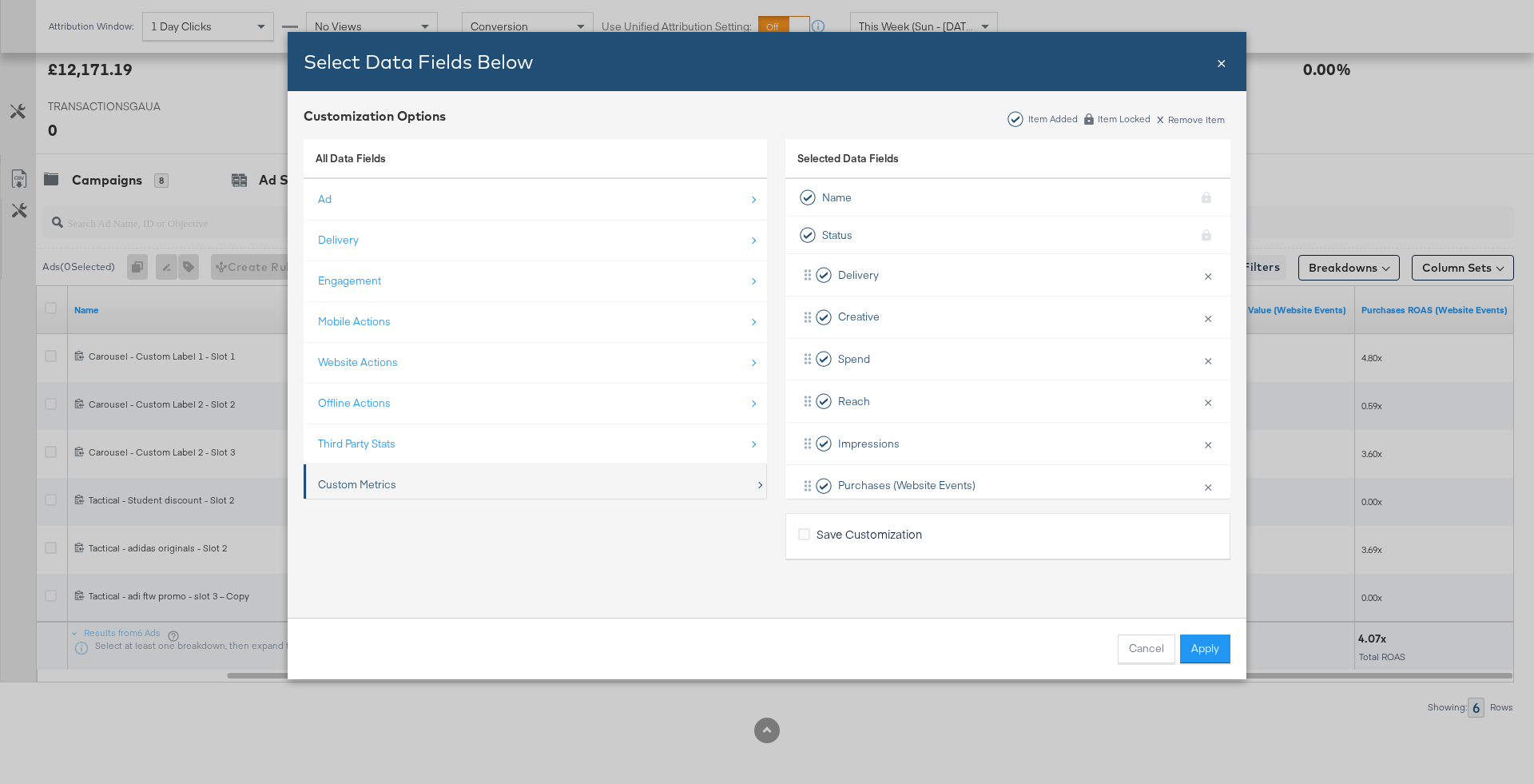
click at [378, 484] on div "Custom Metrics" at bounding box center [357, 485] width 78 height 15
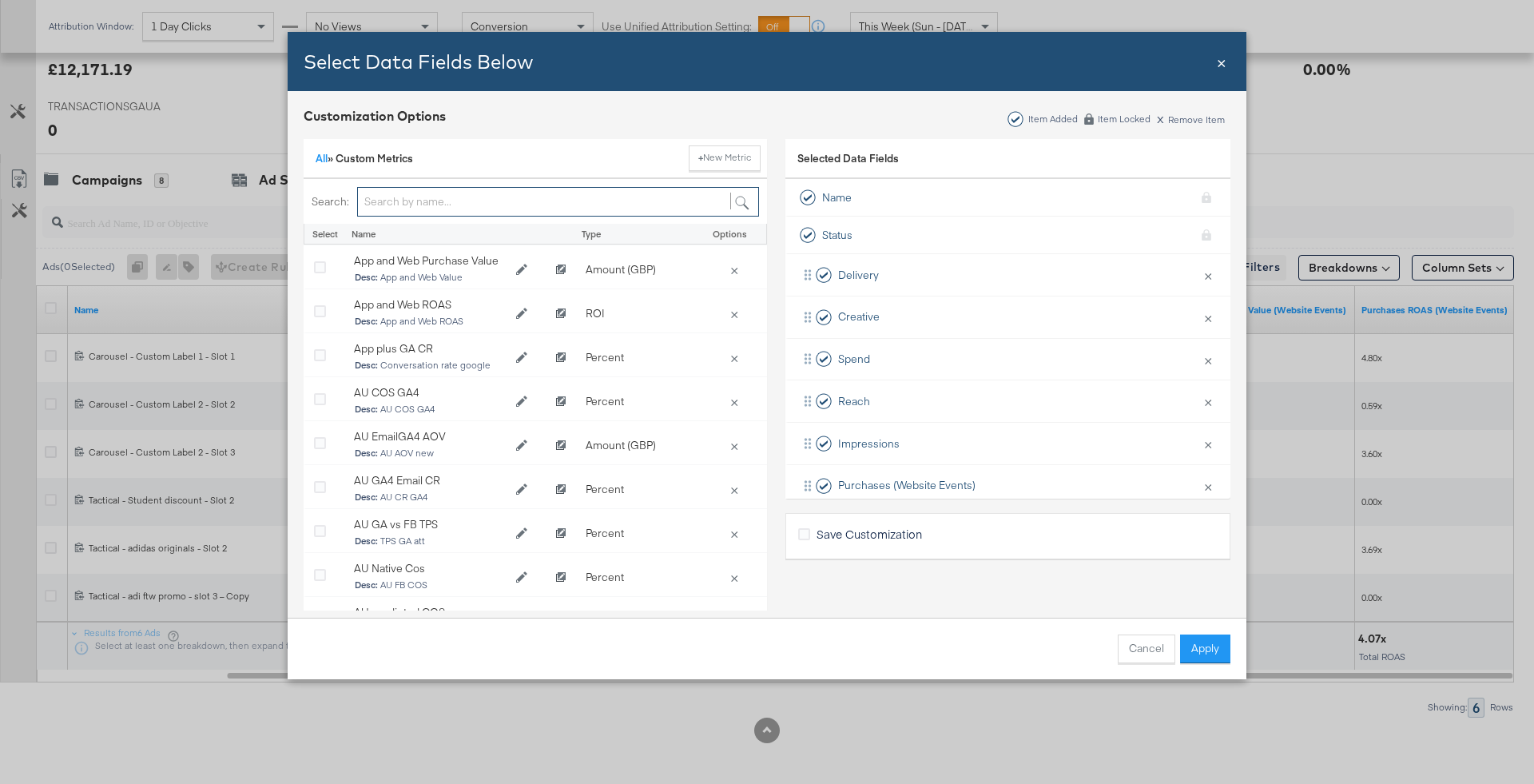
click at [447, 207] on input "Bulk Add Locations Modal" at bounding box center [558, 202] width 402 height 30
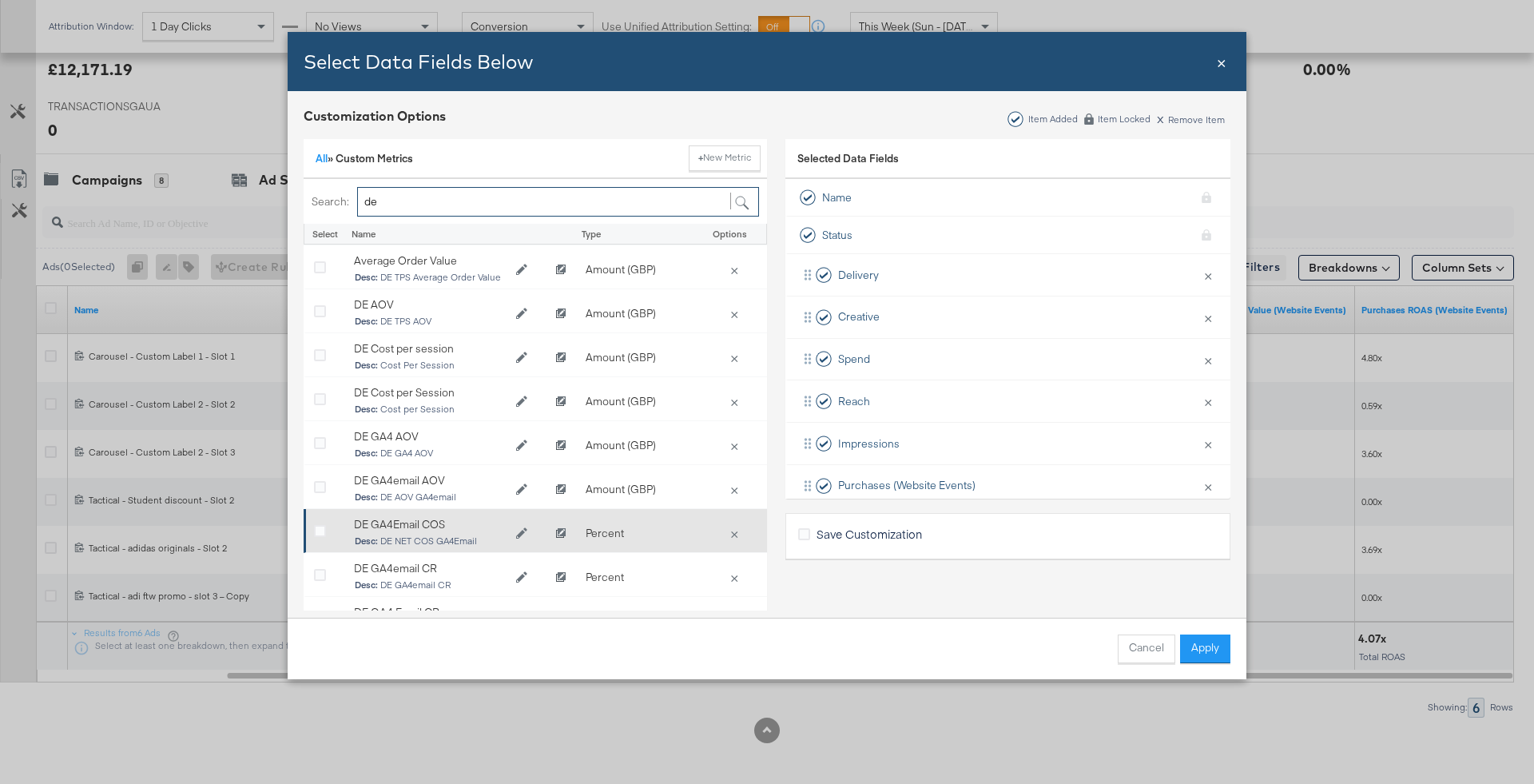
type input "de"
click at [325, 533] on div "Bulk Add Locations Modal" at bounding box center [325, 533] width 24 height 16
click at [321, 533] on icon "Bulk Add Locations Modal" at bounding box center [319, 532] width 12 height 12
click at [0, 0] on input "Bulk Add Locations Modal" at bounding box center [0, 0] width 0 height 0
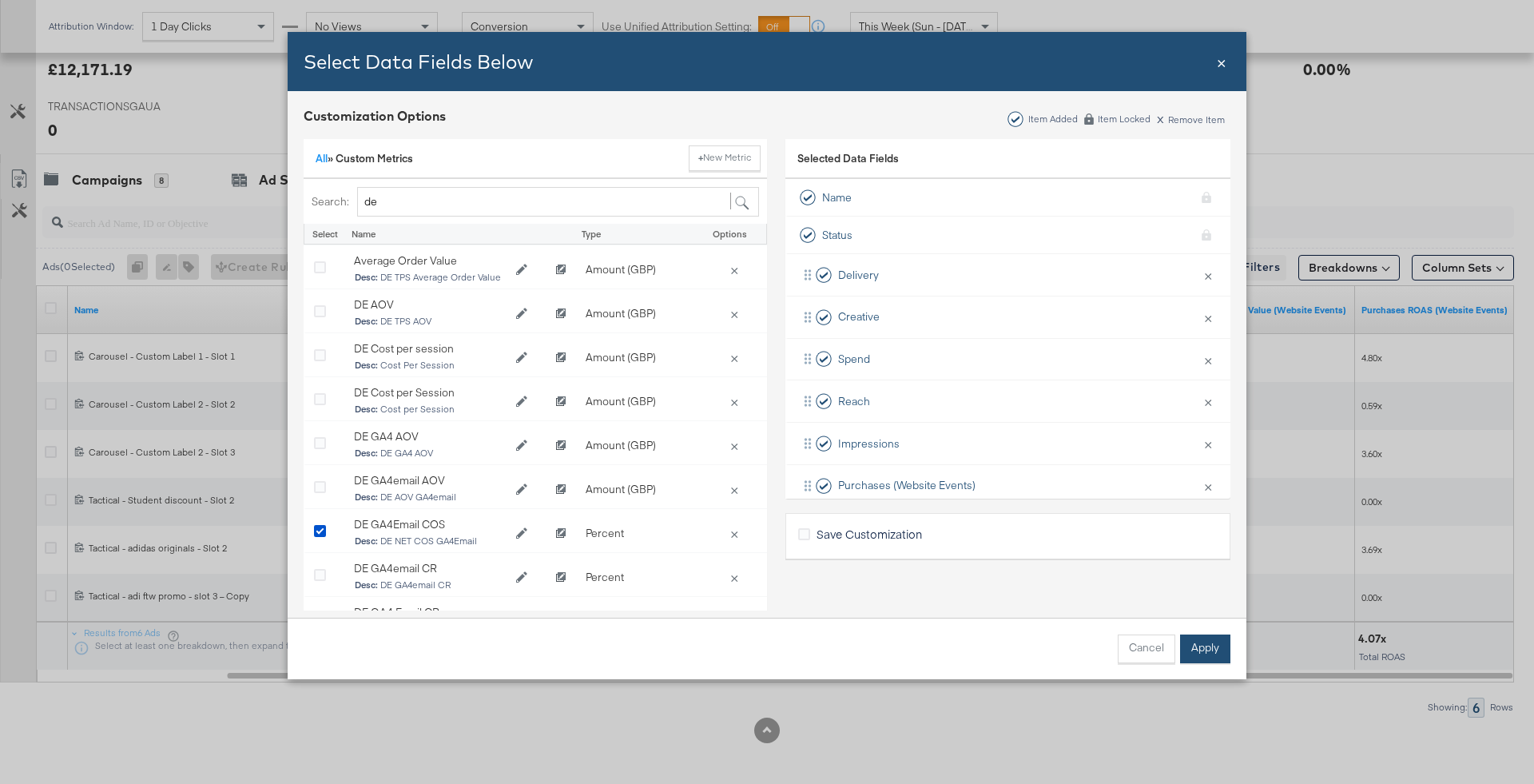
click at [1214, 640] on button "Apply" at bounding box center [1205, 649] width 51 height 29
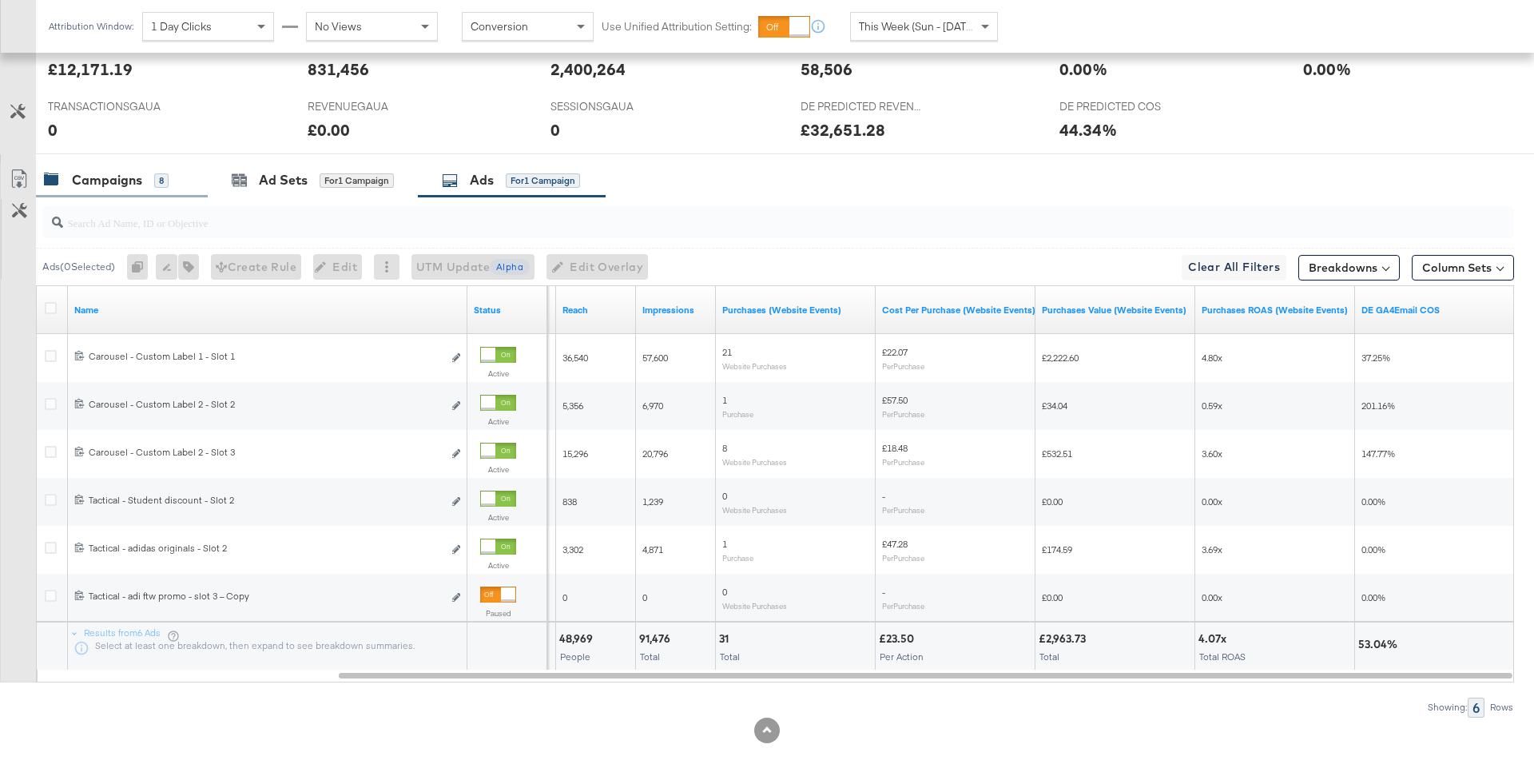
click at [159, 174] on div "8" at bounding box center [161, 180] width 14 height 14
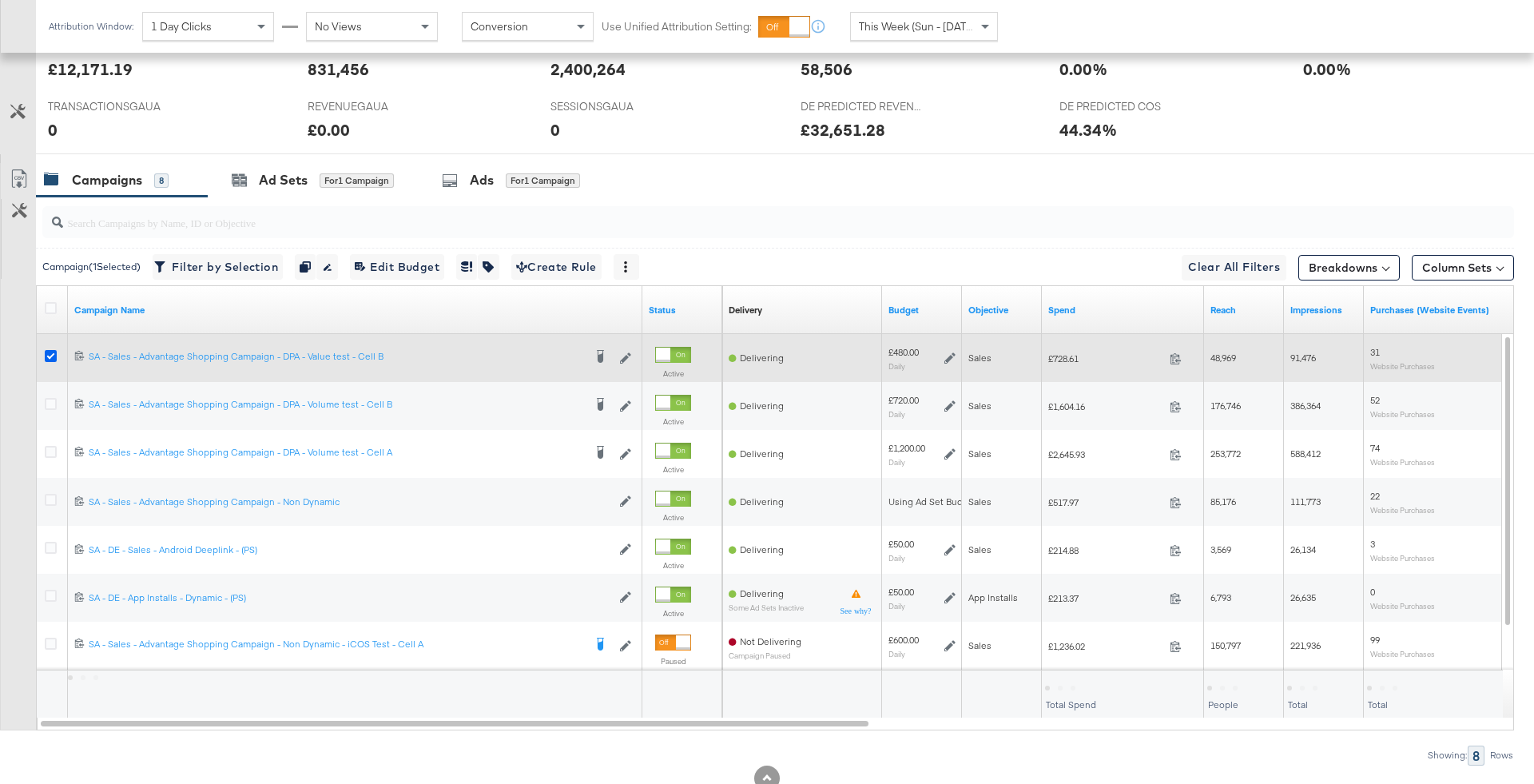
click at [52, 354] on icon at bounding box center [51, 356] width 12 height 12
click at [0, 0] on input "checkbox" at bounding box center [0, 0] width 0 height 0
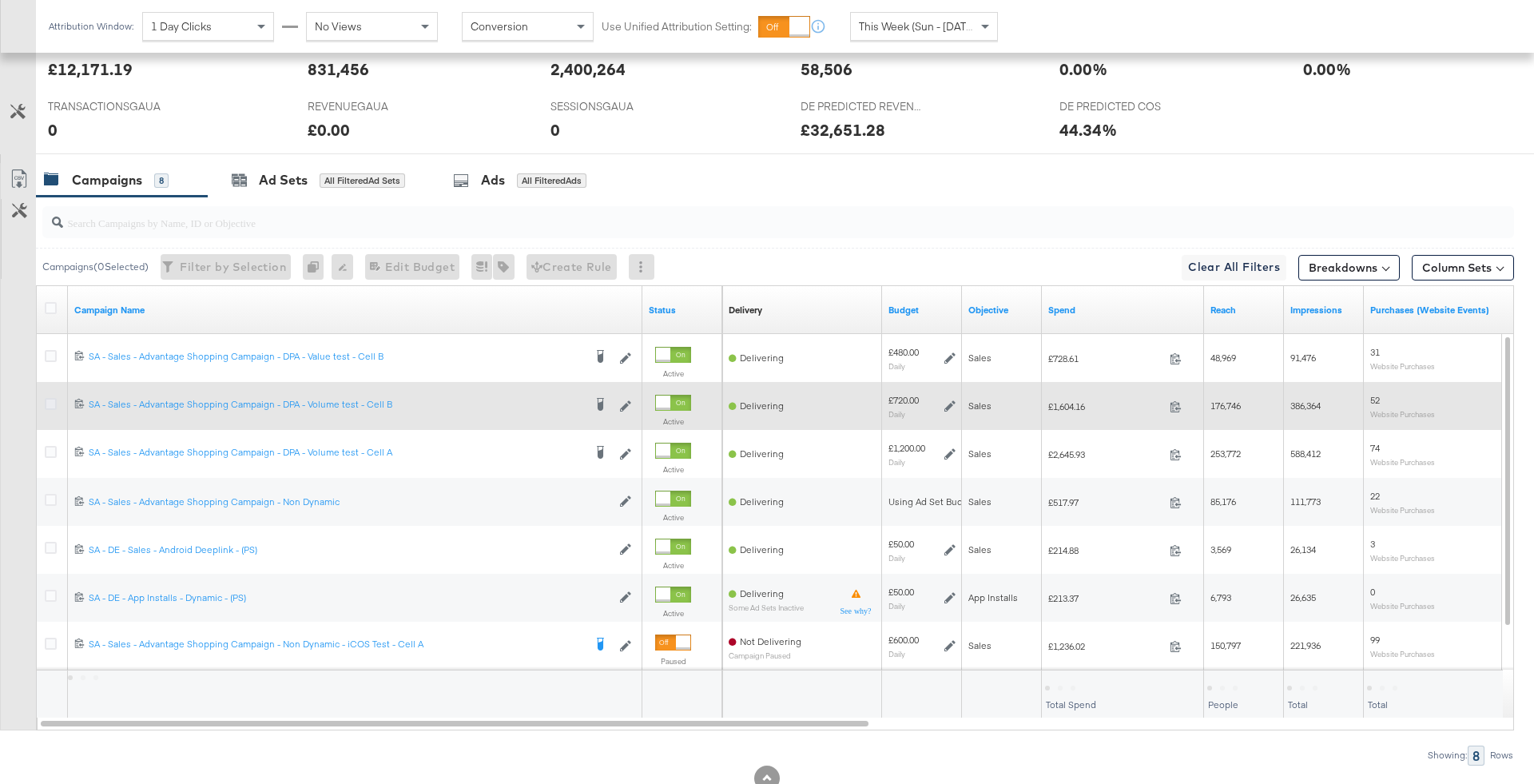
click at [52, 399] on icon at bounding box center [51, 404] width 12 height 12
click at [0, 0] on input "checkbox" at bounding box center [0, 0] width 0 height 0
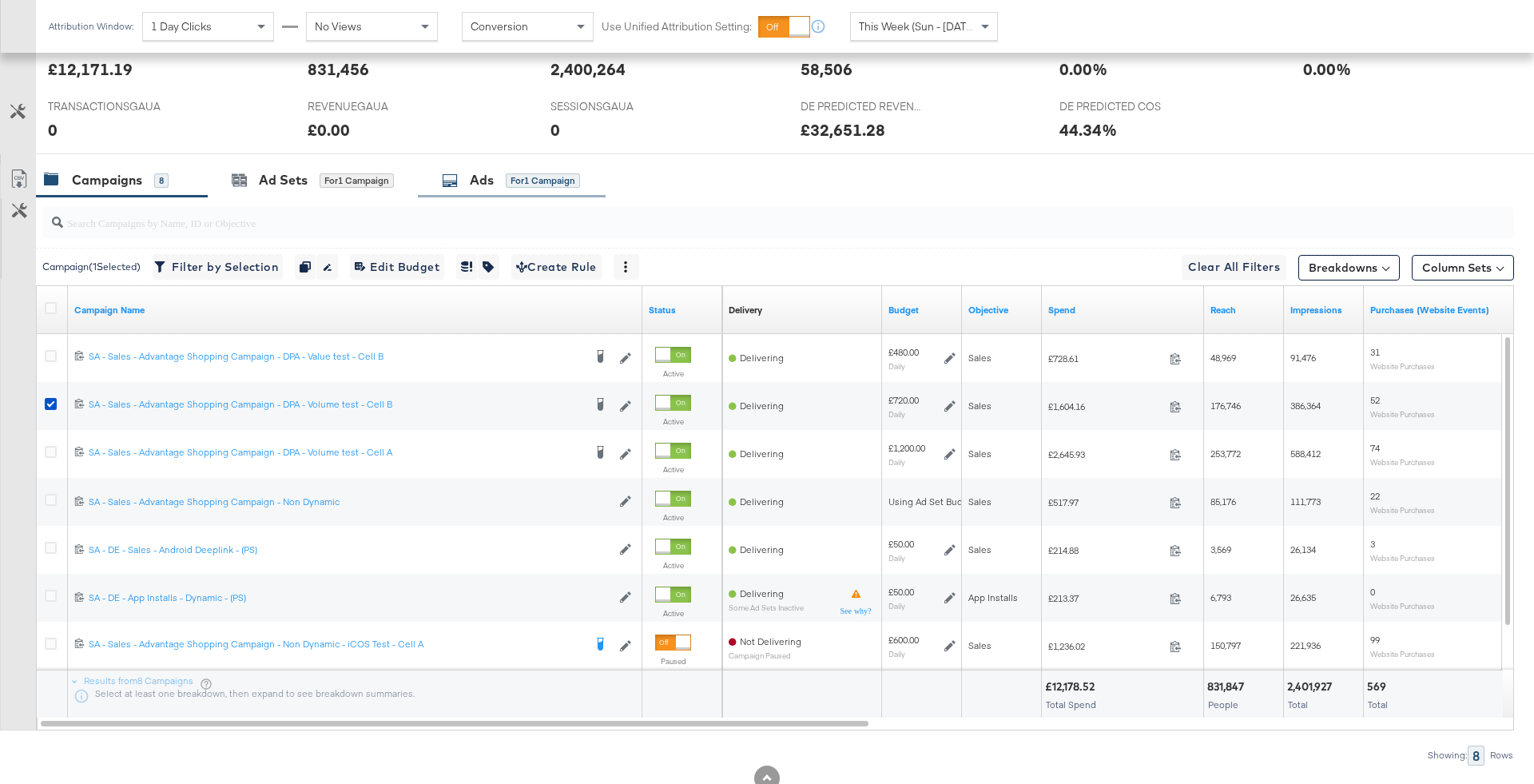
click at [523, 166] on div "Ads for 1 Campaign" at bounding box center [512, 179] width 187 height 34
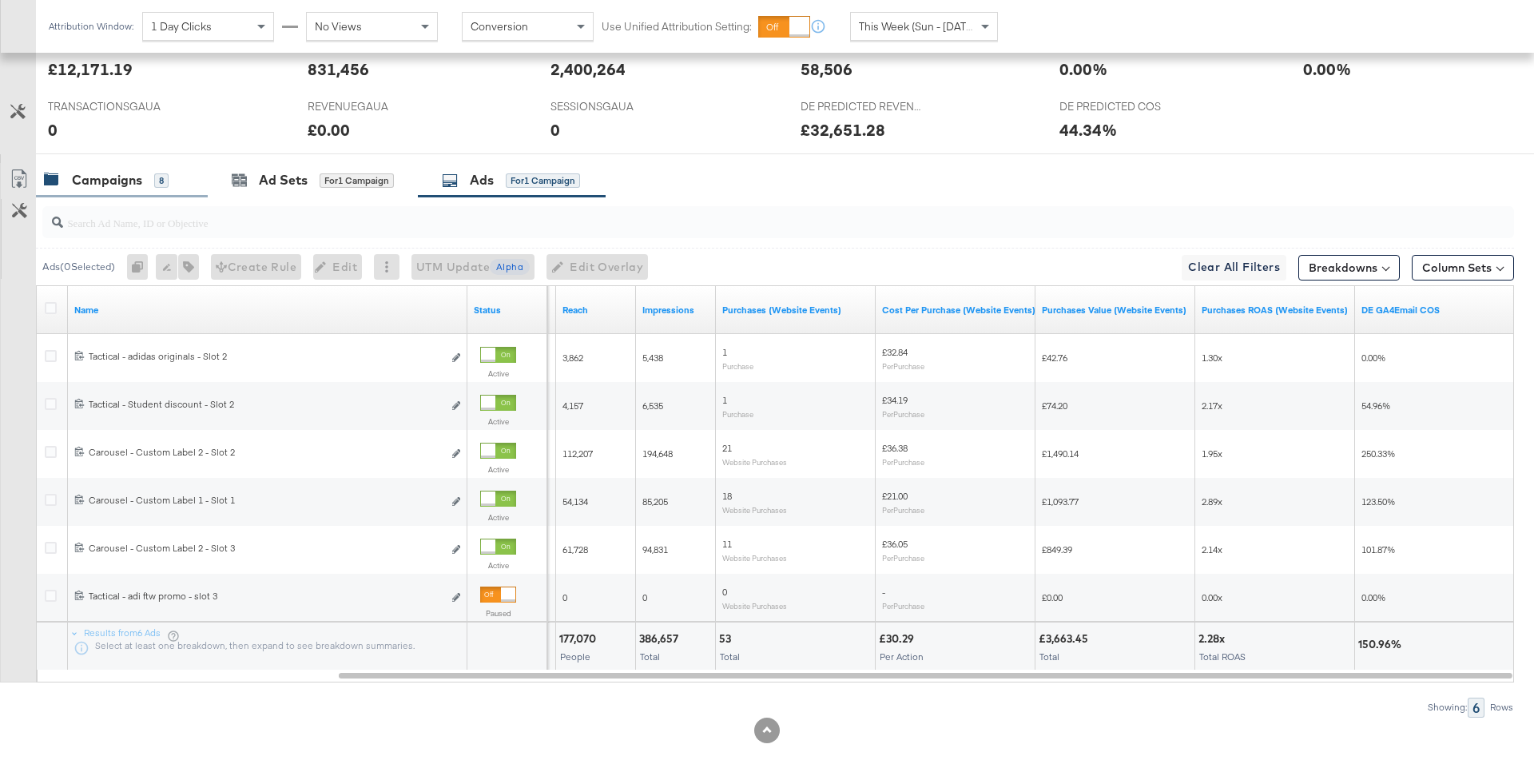
click at [152, 184] on div "Campaigns 8" at bounding box center [106, 180] width 124 height 18
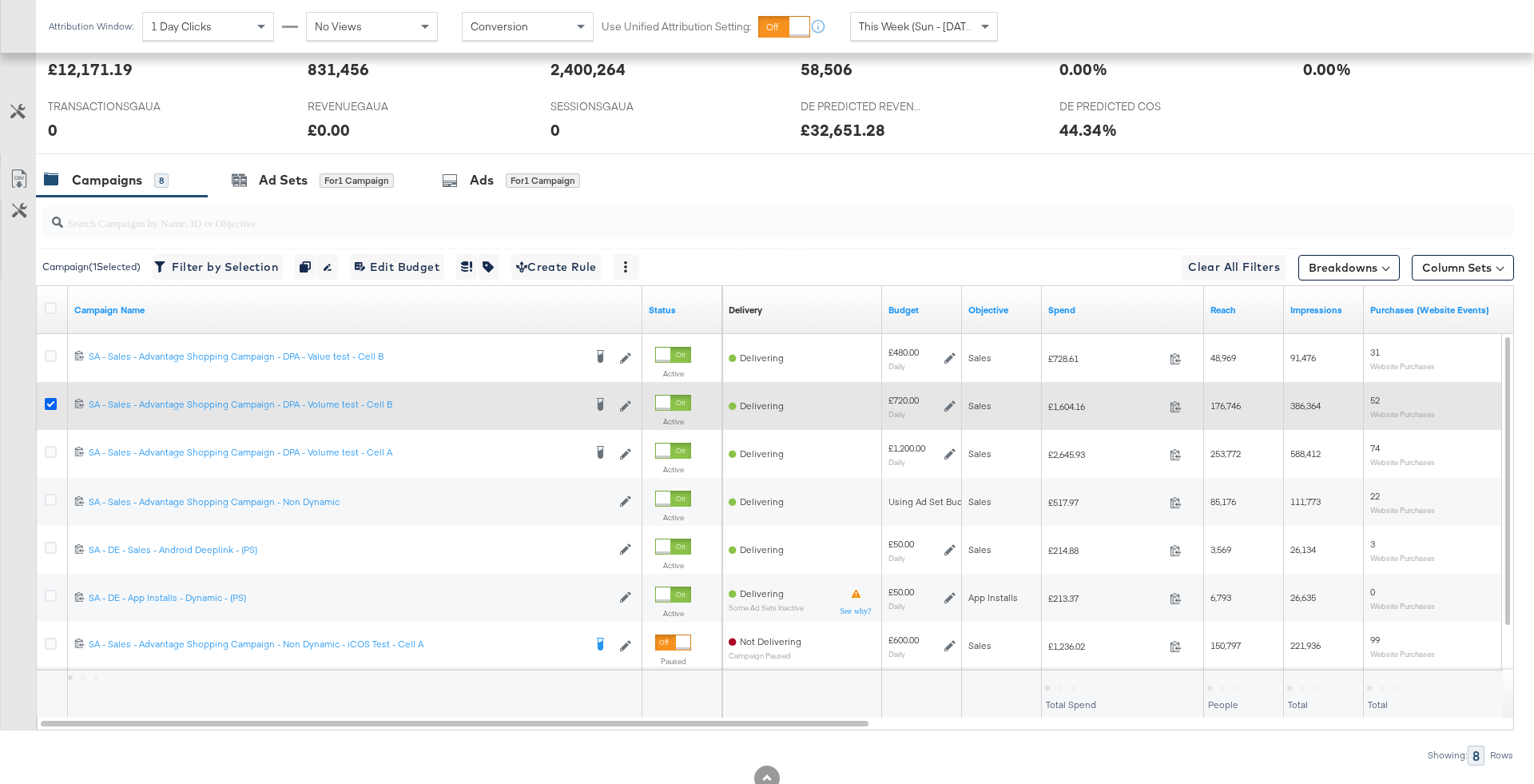
click at [47, 398] on icon at bounding box center [51, 404] width 12 height 12
click at [0, 0] on input "checkbox" at bounding box center [0, 0] width 0 height 0
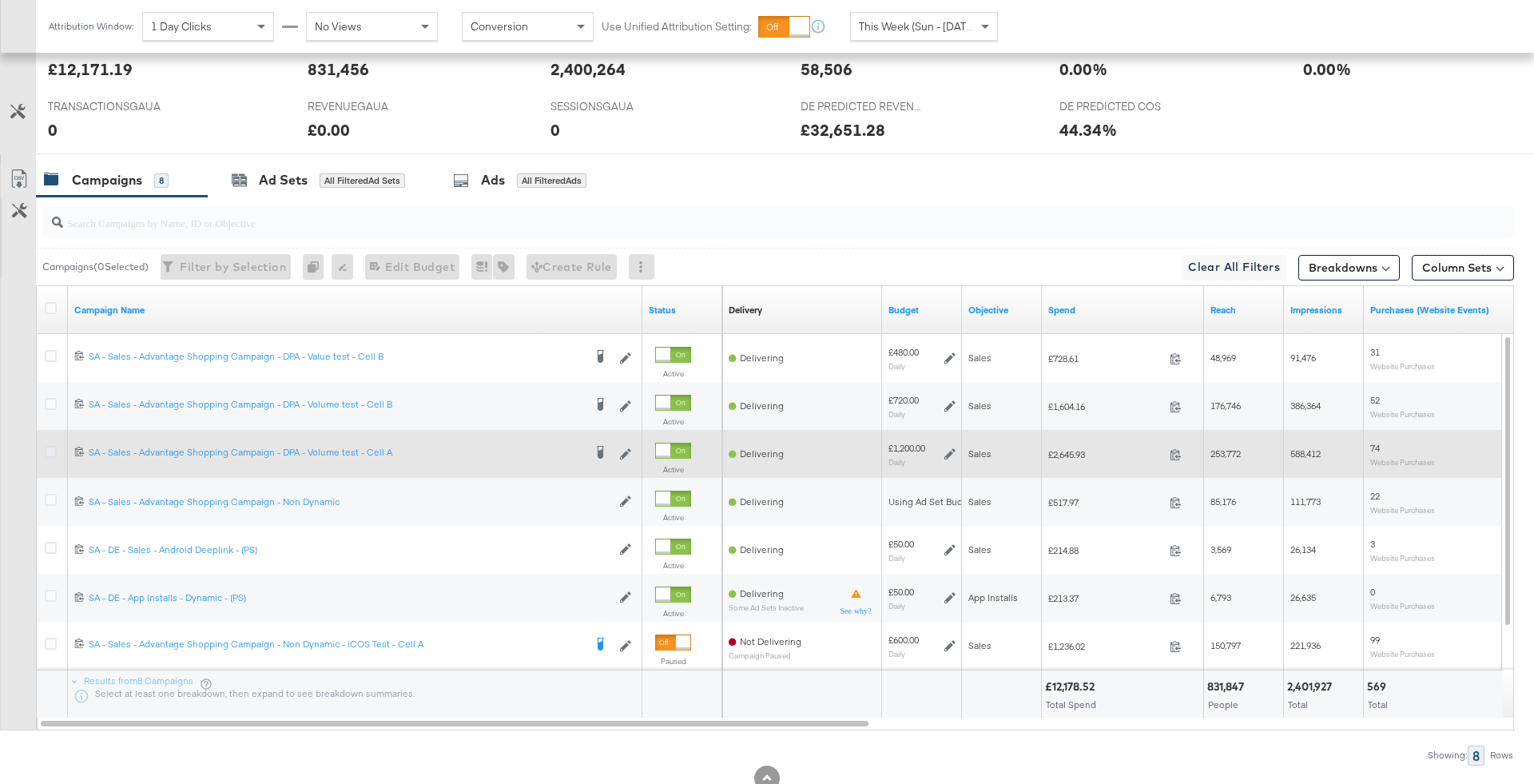
click at [48, 450] on icon at bounding box center [51, 451] width 12 height 12
click at [0, 0] on input "checkbox" at bounding box center [0, 0] width 0 height 0
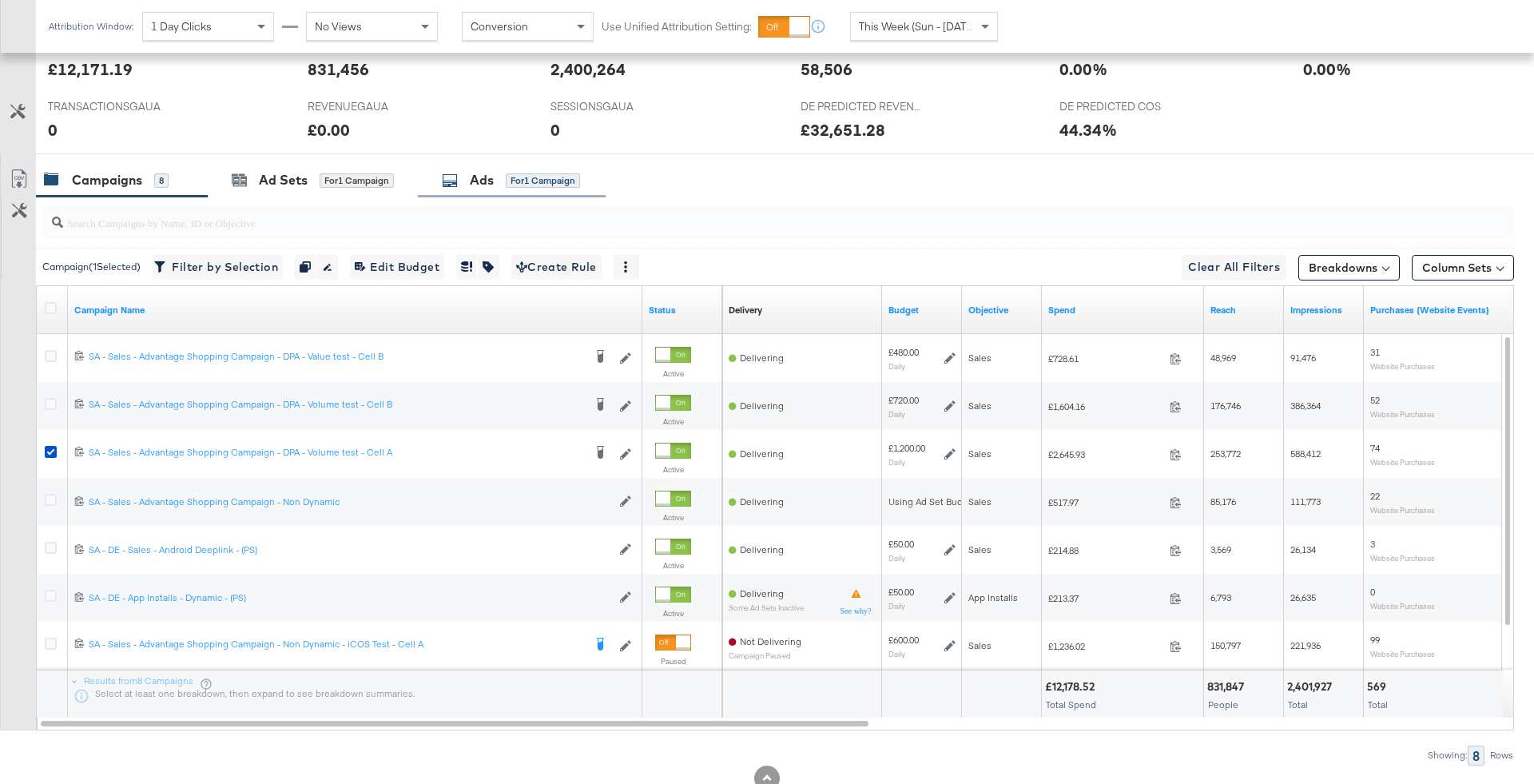
click at [543, 194] on div "Ads for 1 Campaign" at bounding box center [512, 179] width 187 height 34
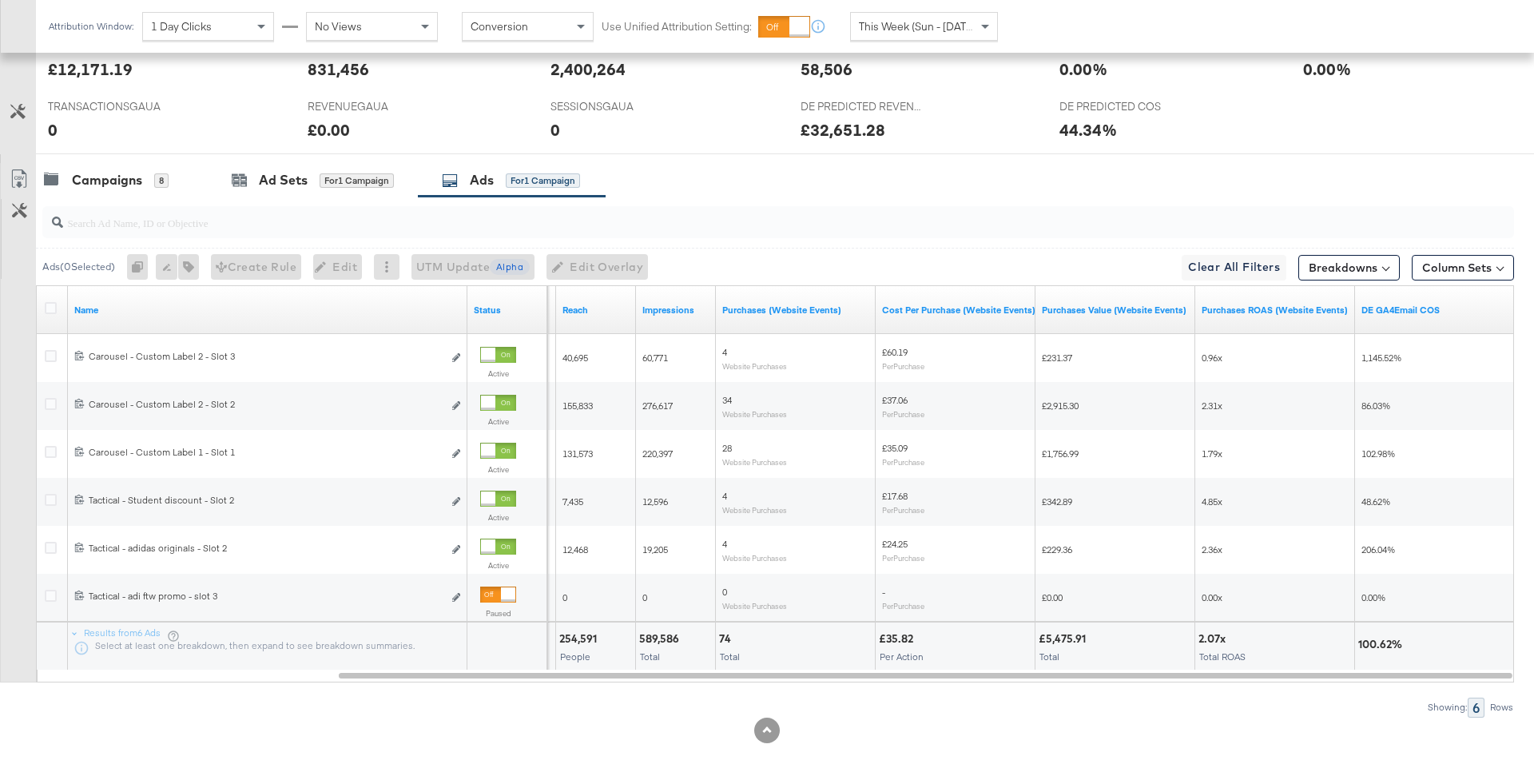
click at [134, 201] on input "search" at bounding box center [721, 217] width 1316 height 32
click at [150, 178] on div "Campaigns 8" at bounding box center [106, 180] width 124 height 18
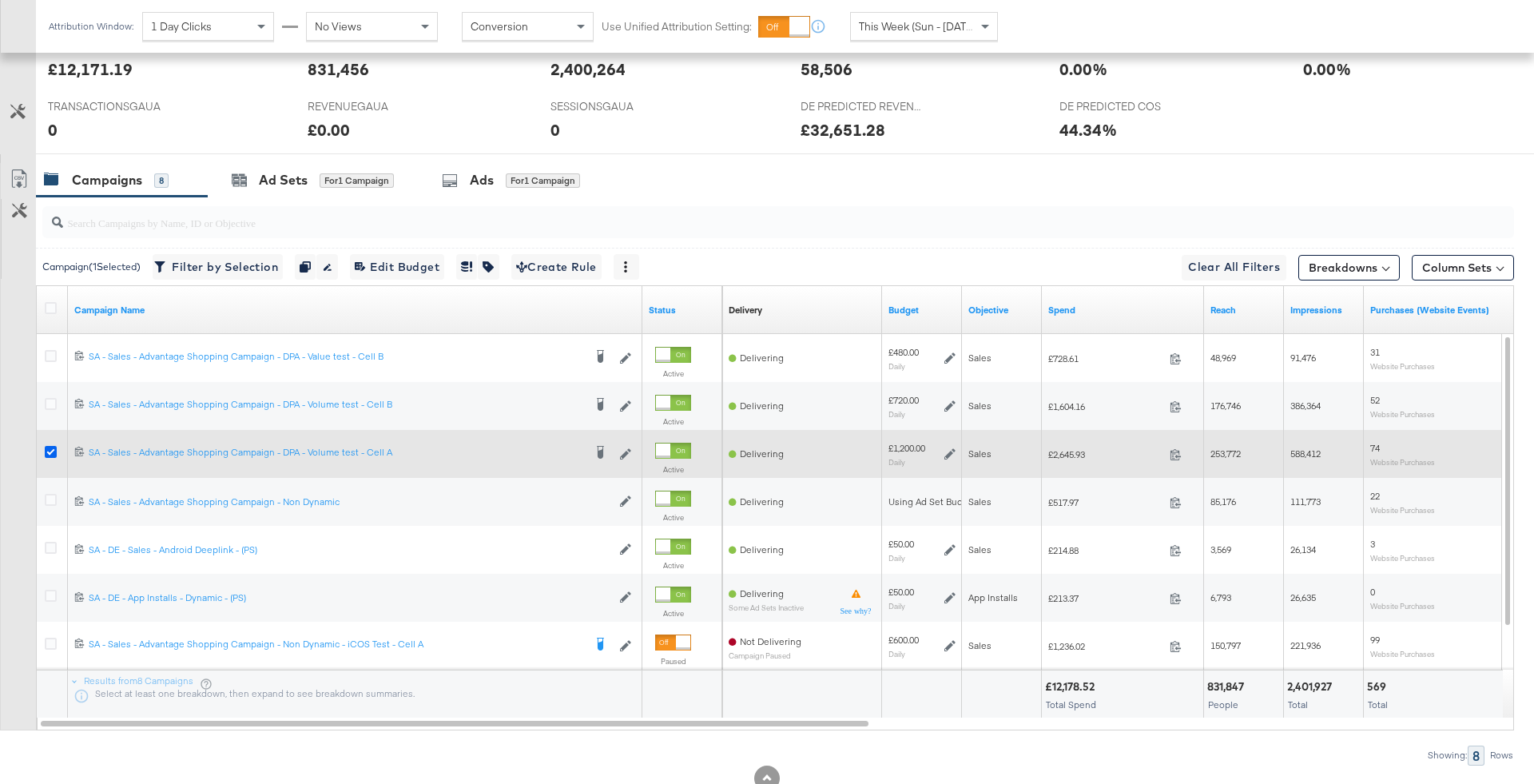
click at [47, 446] on icon at bounding box center [51, 451] width 12 height 12
click at [0, 0] on input "checkbox" at bounding box center [0, 0] width 0 height 0
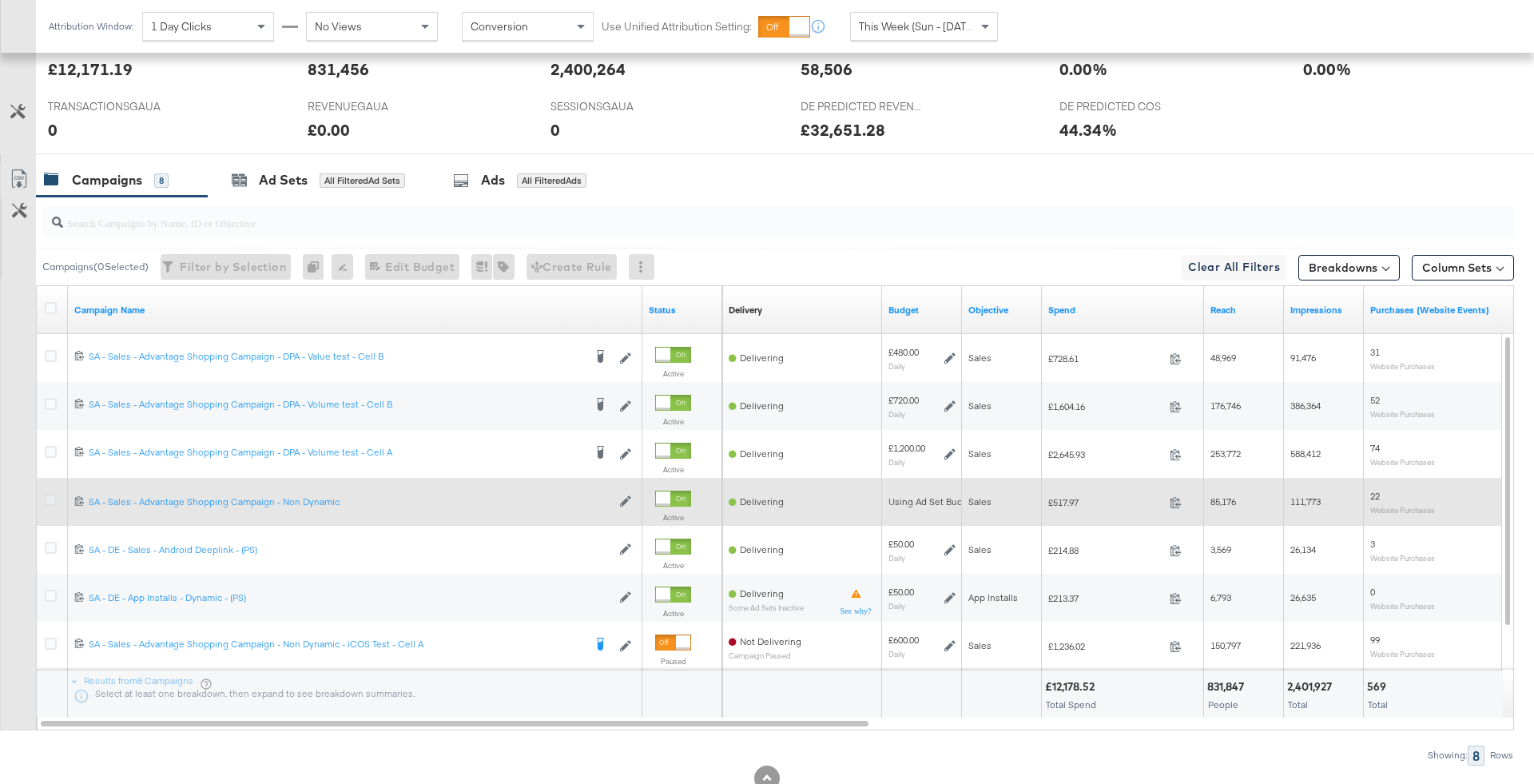
click at [52, 495] on icon at bounding box center [51, 499] width 12 height 12
click at [0, 0] on input "checkbox" at bounding box center [0, 0] width 0 height 0
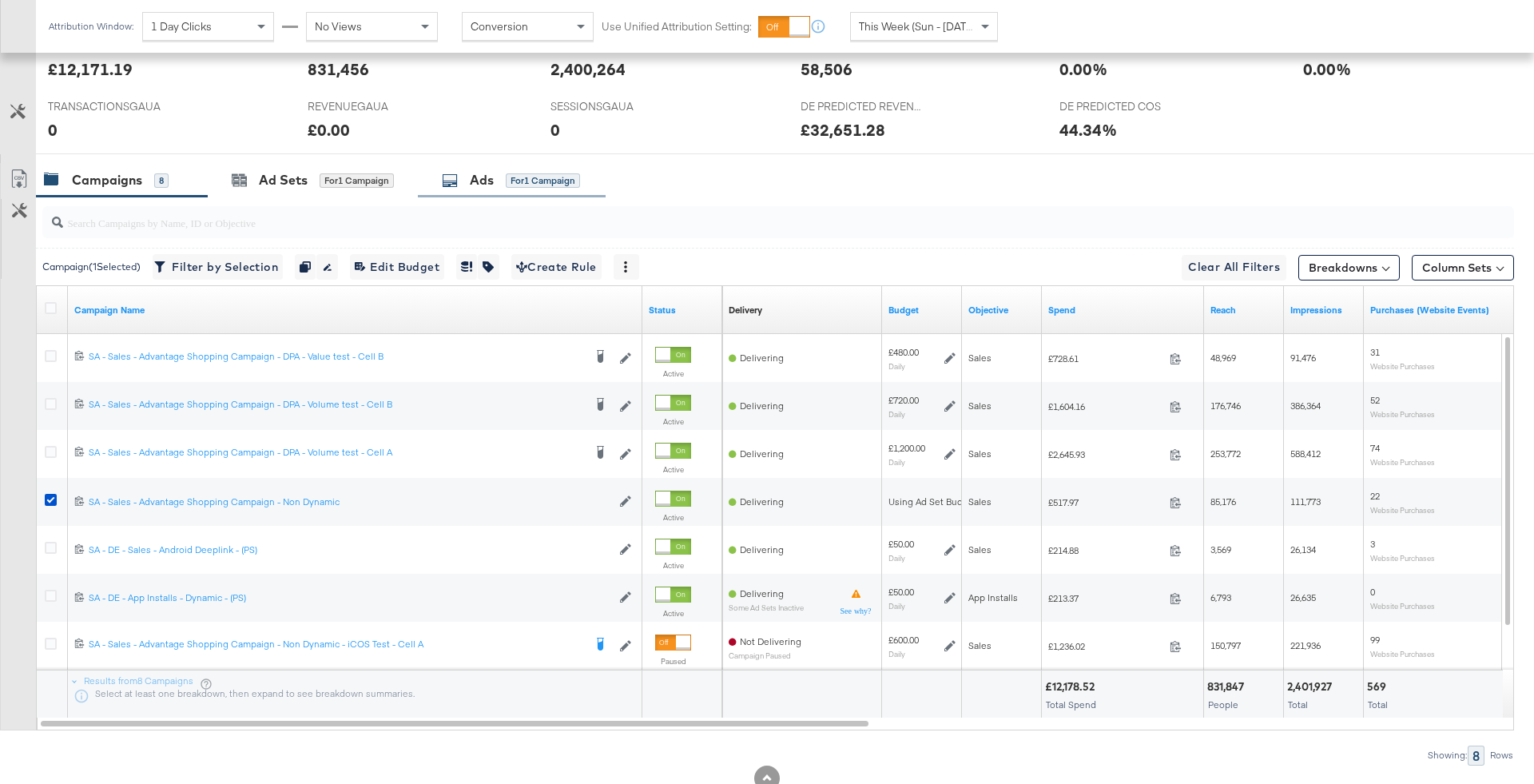
click at [473, 180] on div "Ads" at bounding box center [481, 180] width 24 height 18
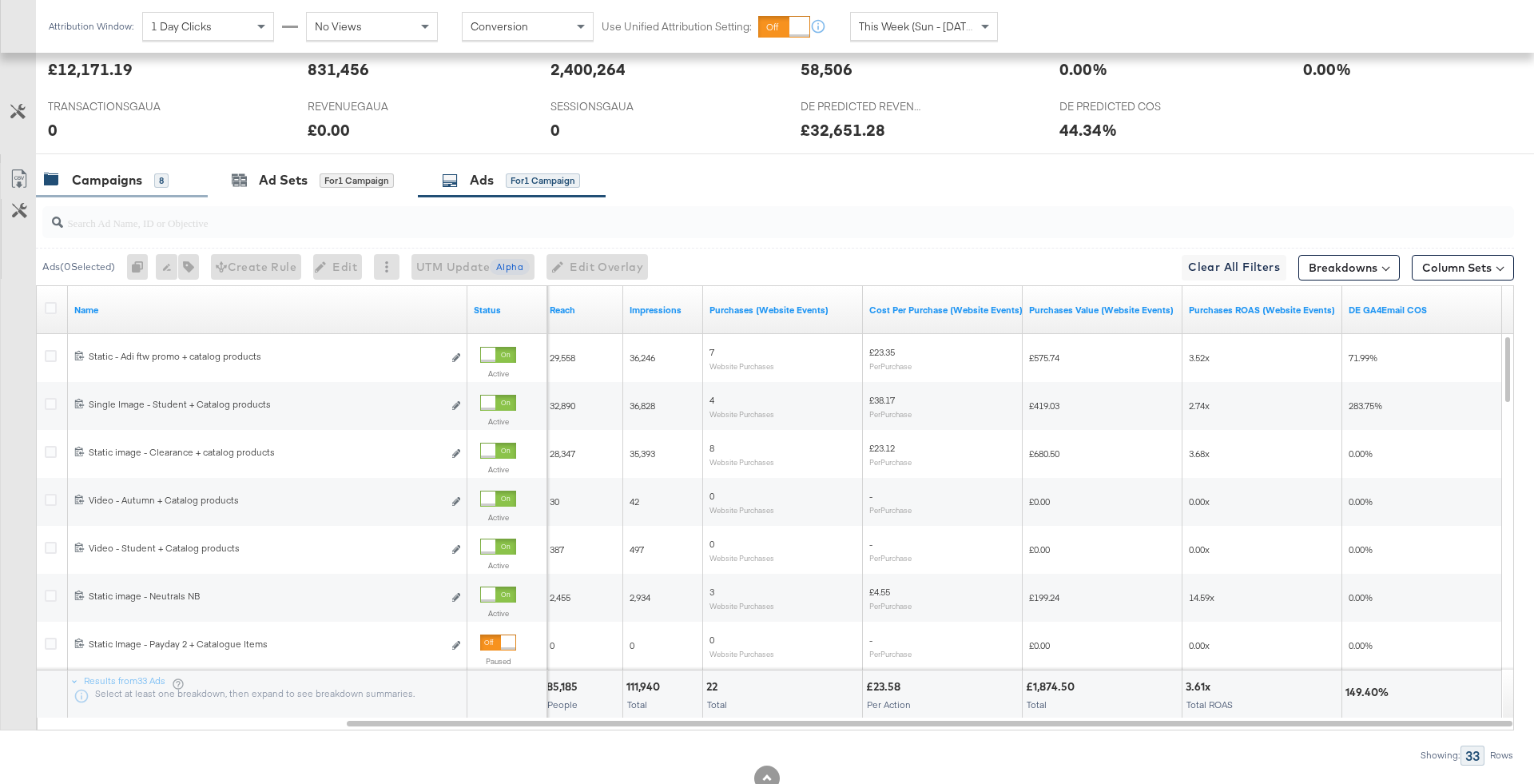
click at [153, 171] on div "Campaigns 8" at bounding box center [106, 180] width 124 height 18
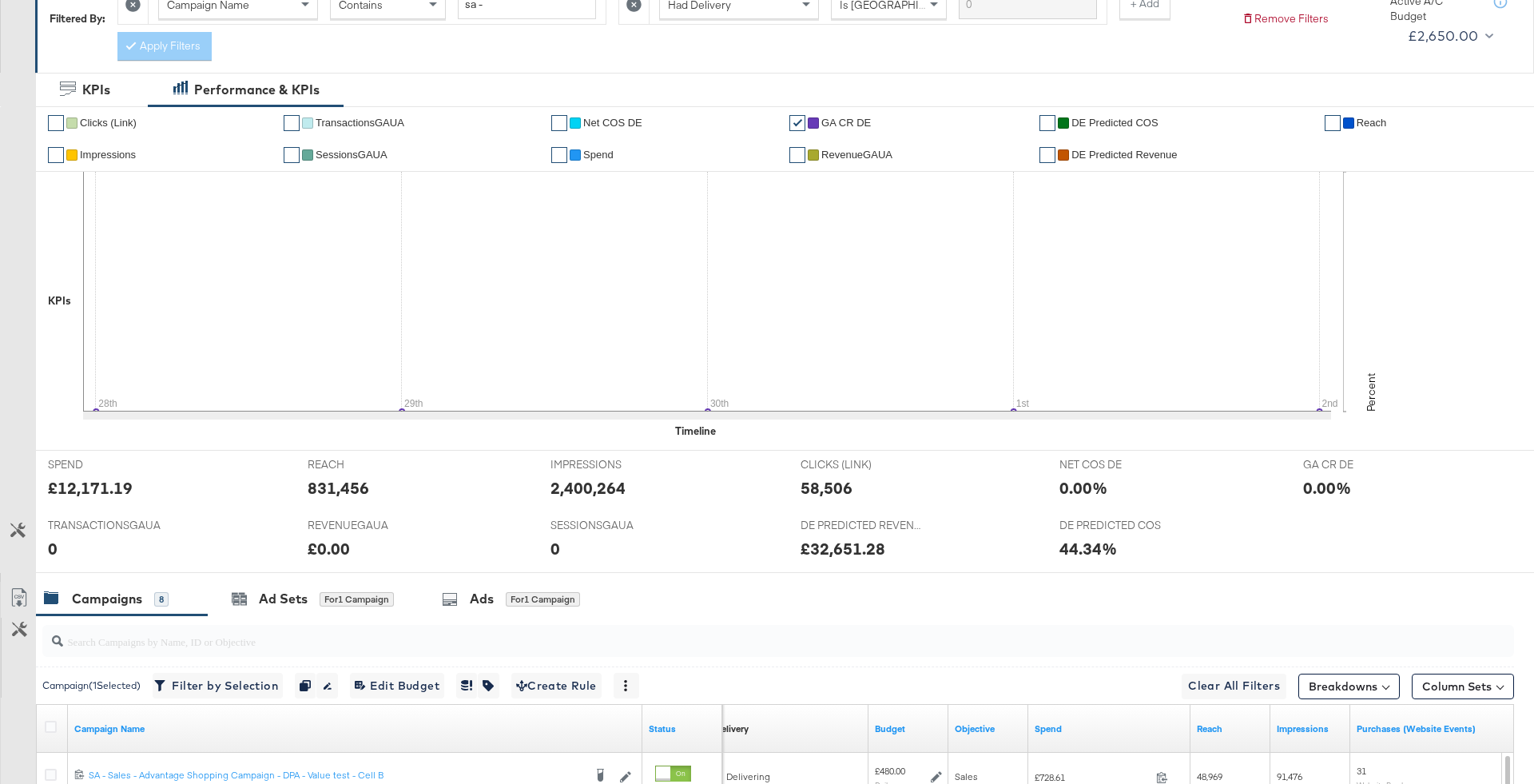
scroll to position [0, 0]
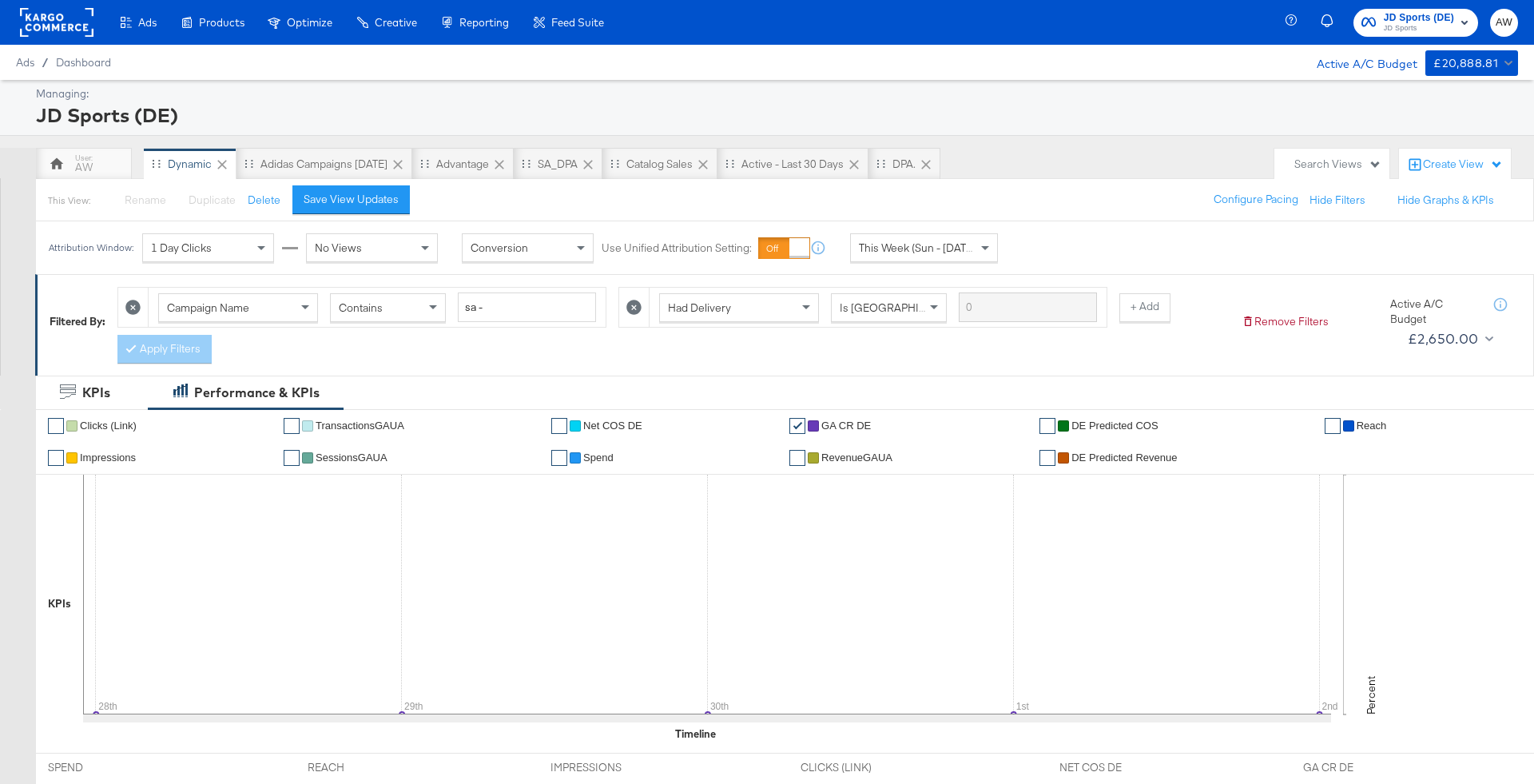
click at [1386, 18] on span "JD Sports (DE)" at bounding box center [1419, 18] width 71 height 17
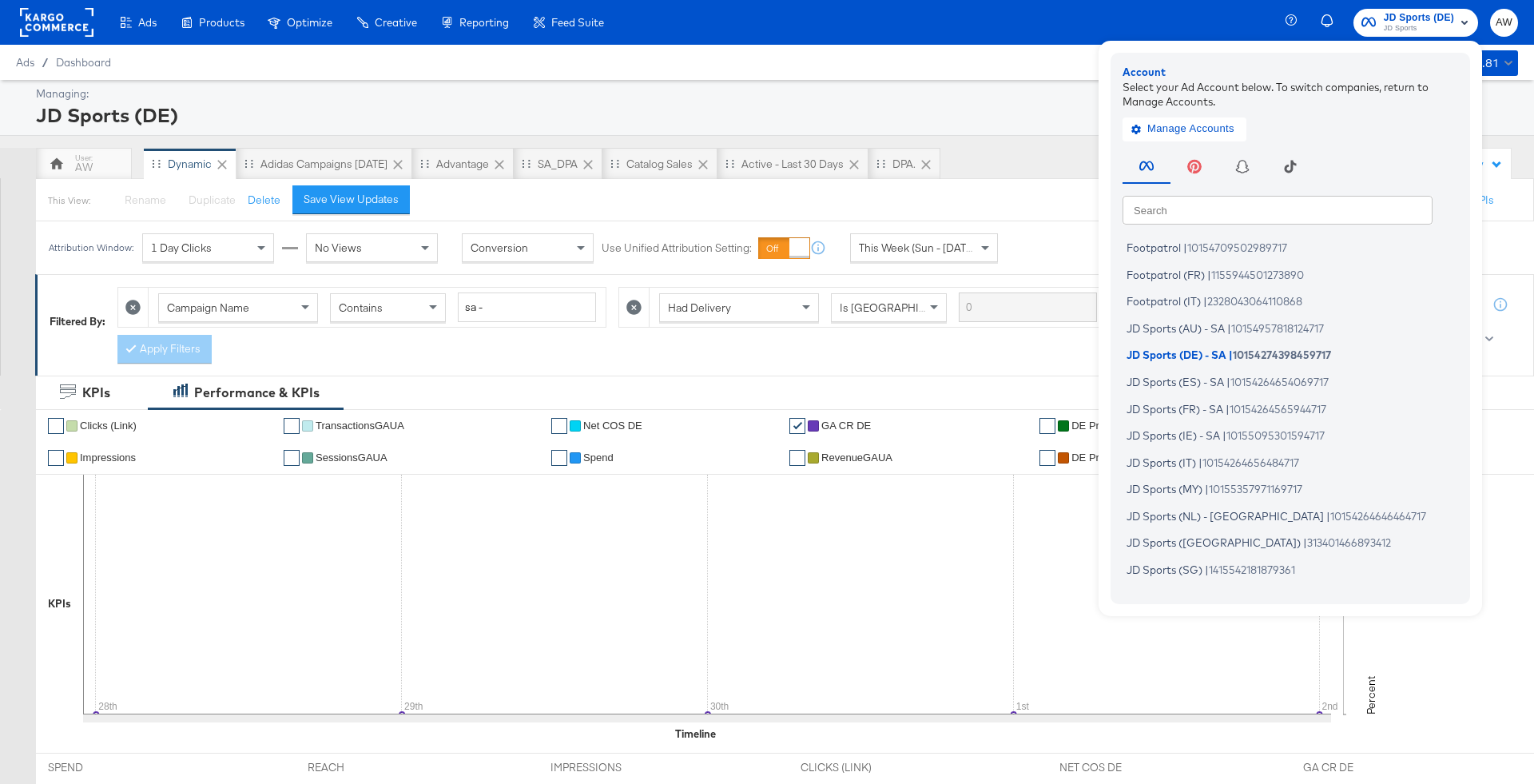
click at [1295, 211] on input "text" at bounding box center [1278, 209] width 310 height 29
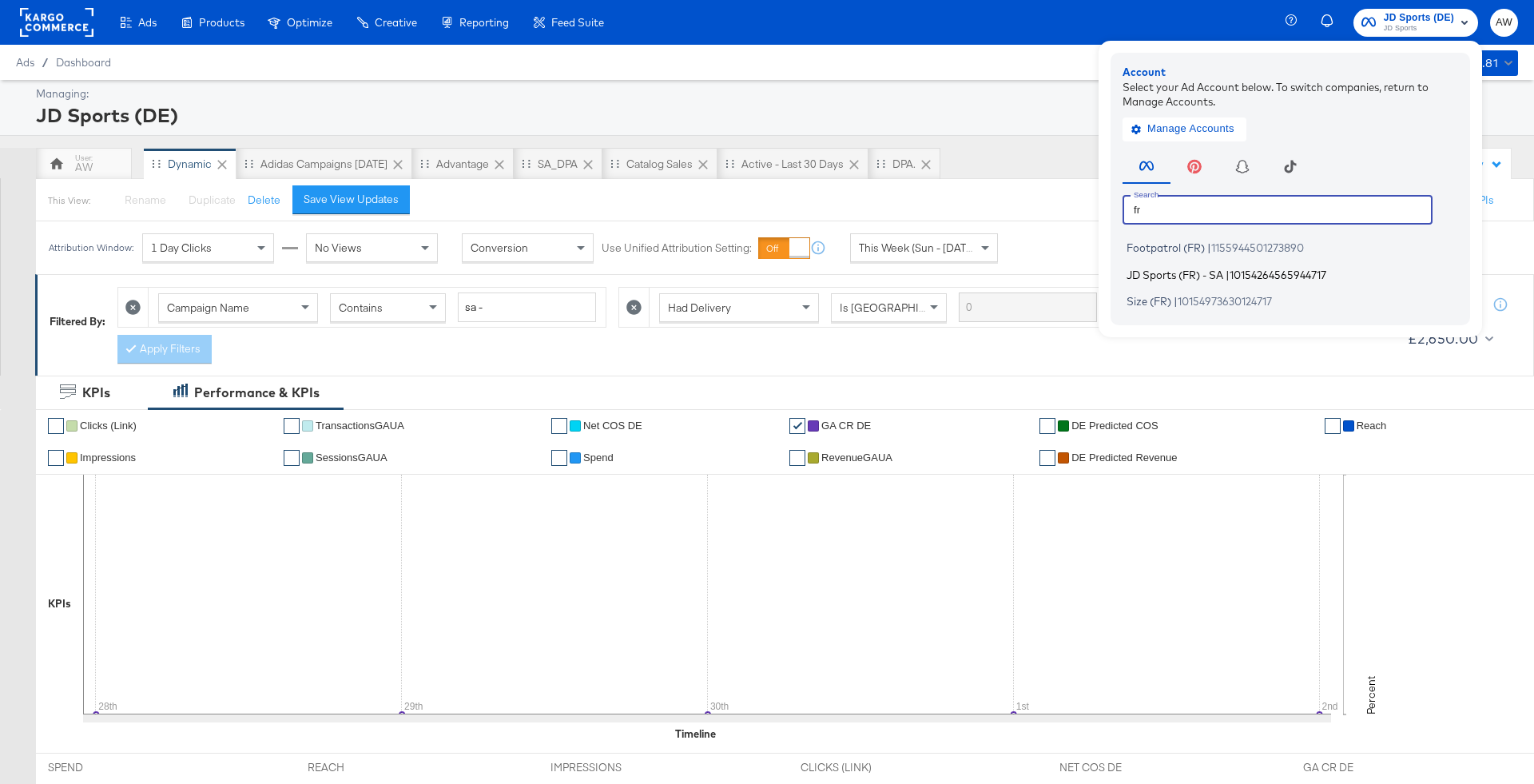
type input "fr"
click at [1211, 280] on span "JD Sports (FR) - SA" at bounding box center [1175, 274] width 97 height 12
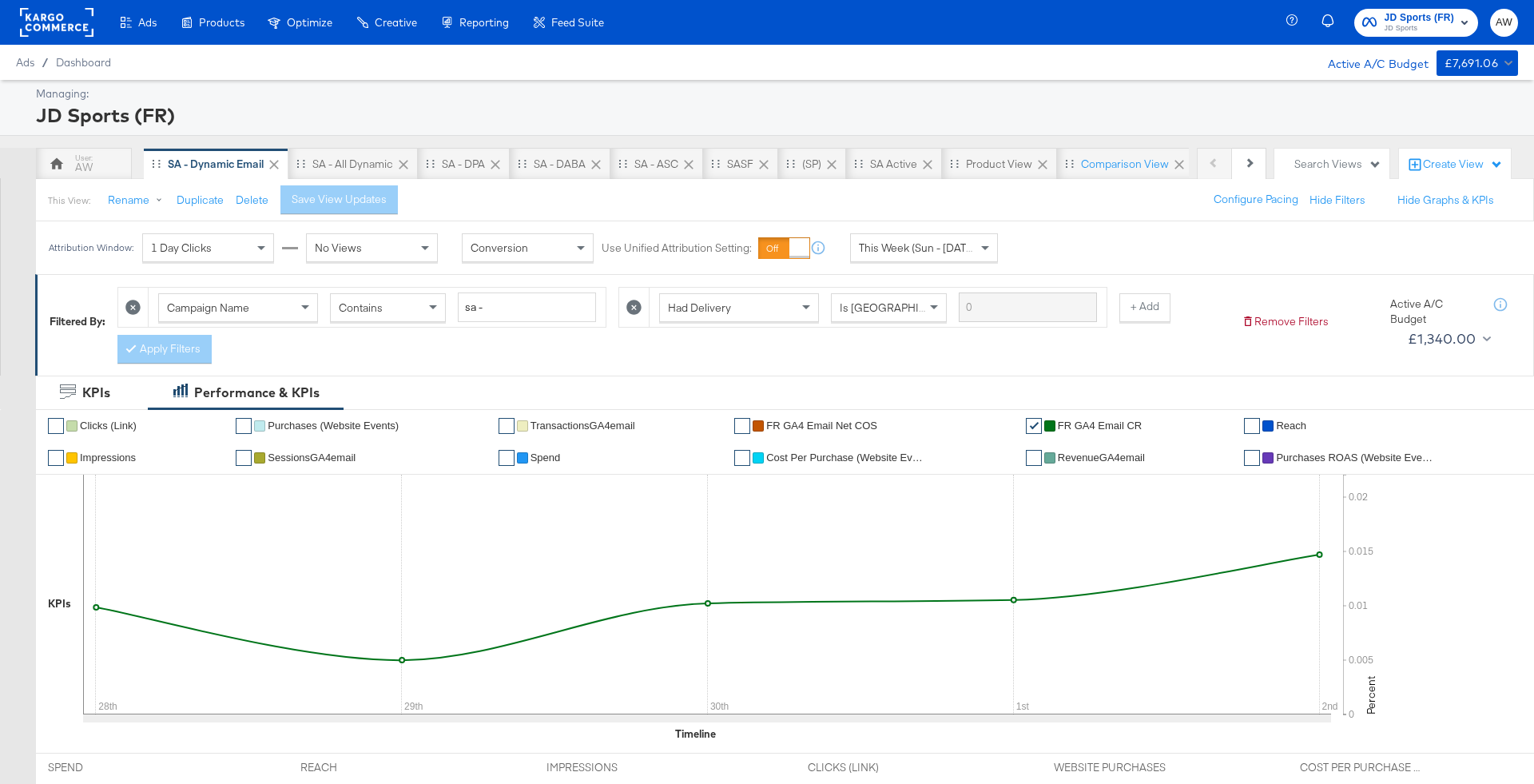
click at [893, 268] on div "Attribution Window: 1 Day Clicks No Views Conversion Use Unified Attribution Se…" at bounding box center [527, 248] width 982 height 53
click at [889, 251] on span "This Week (Sun - [DATE])" at bounding box center [918, 247] width 119 height 14
click at [1035, 251] on div "[DATE]" at bounding box center [1042, 254] width 27 height 12
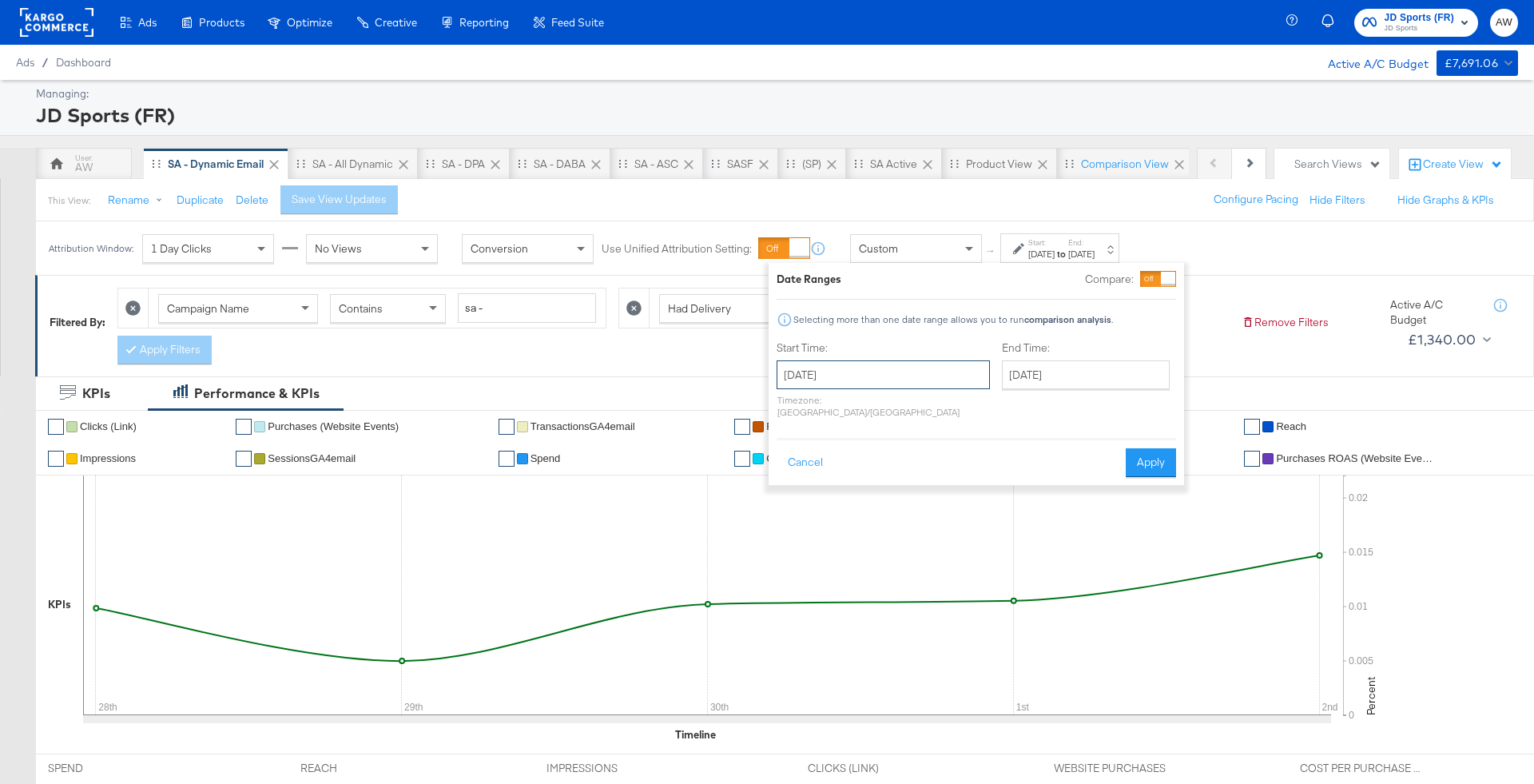
click at [893, 370] on input "[DATE]" at bounding box center [883, 374] width 213 height 29
click at [793, 452] on td "28" at bounding box center [795, 455] width 27 height 22
type input "[DATE]"
click at [1006, 373] on input "[DATE]" at bounding box center [1089, 374] width 168 height 29
click at [1092, 458] on td "1" at bounding box center [1105, 455] width 27 height 22
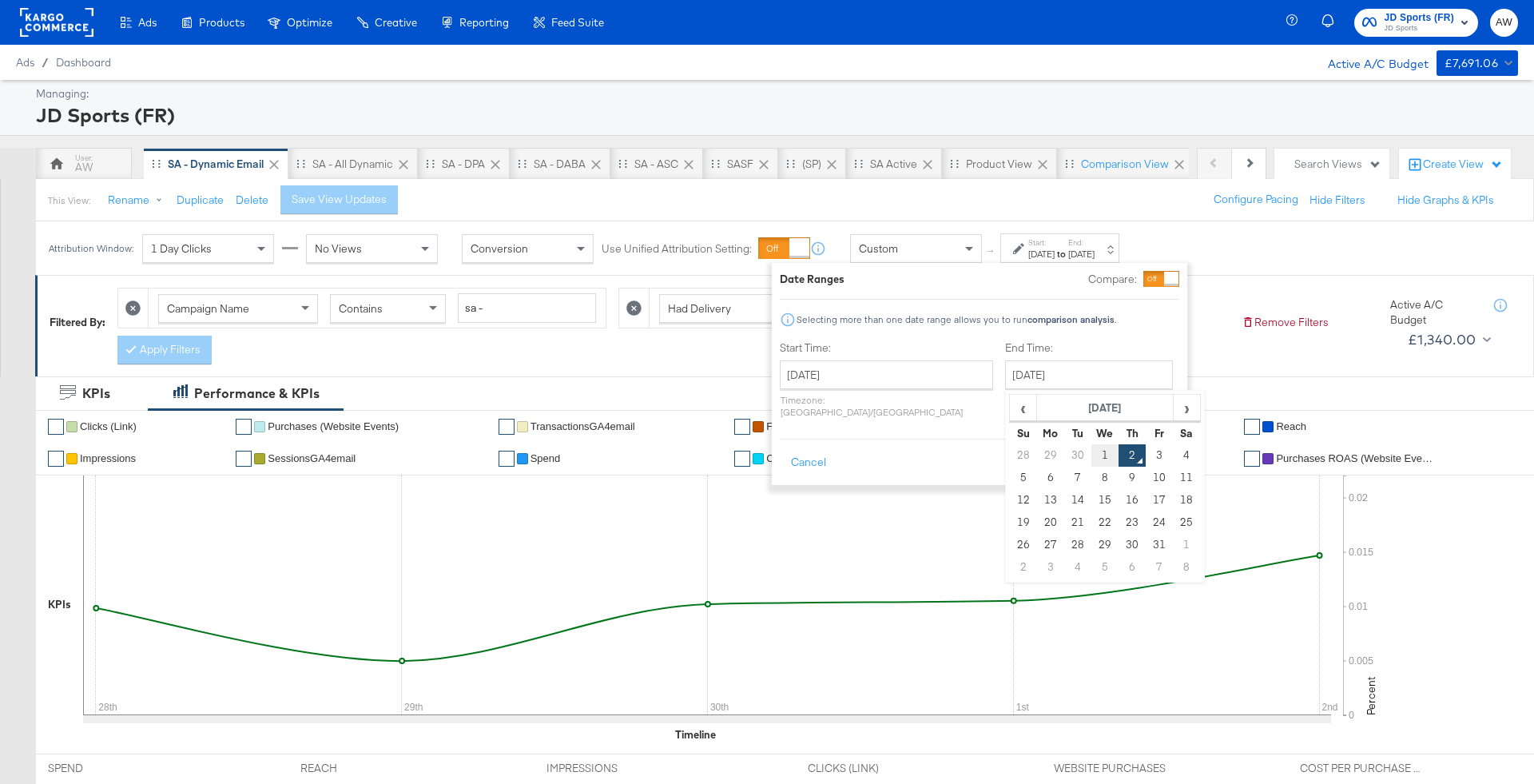
type input "[DATE]"
click at [1131, 455] on button "Apply" at bounding box center [1151, 462] width 51 height 29
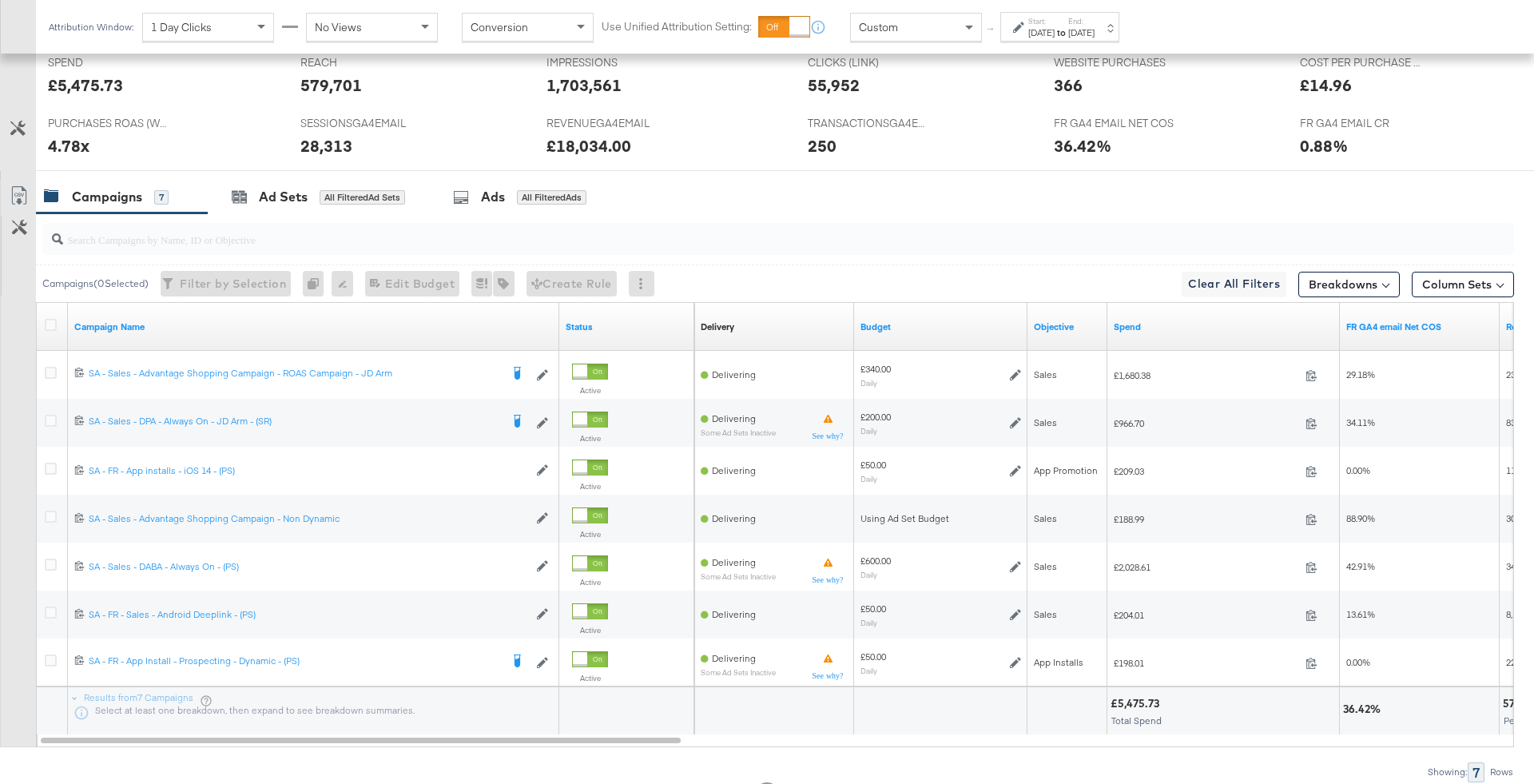
scroll to position [770, 0]
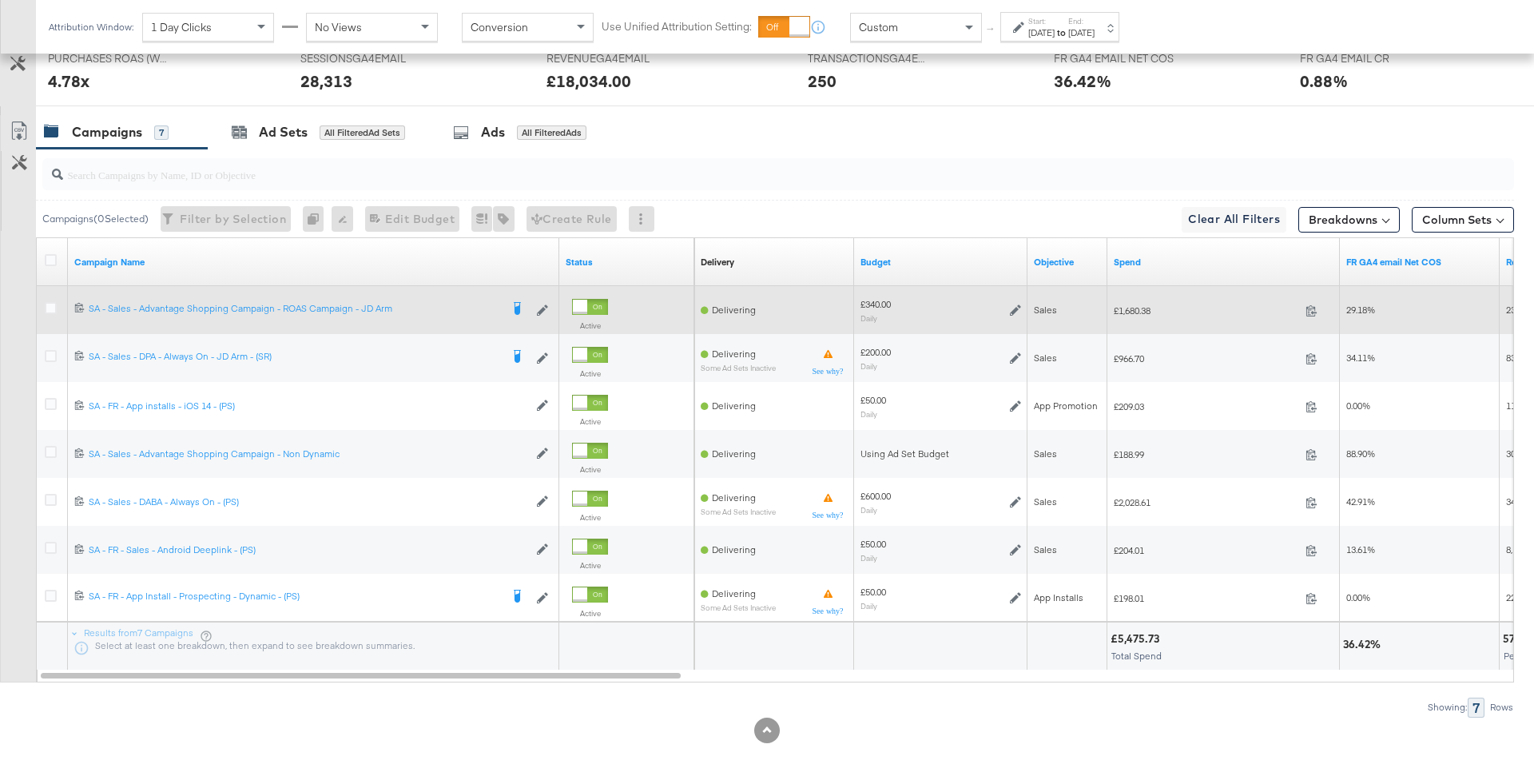
click at [1138, 304] on span "£1,680.38" at bounding box center [1206, 310] width 185 height 12
copy span "1,680.38"
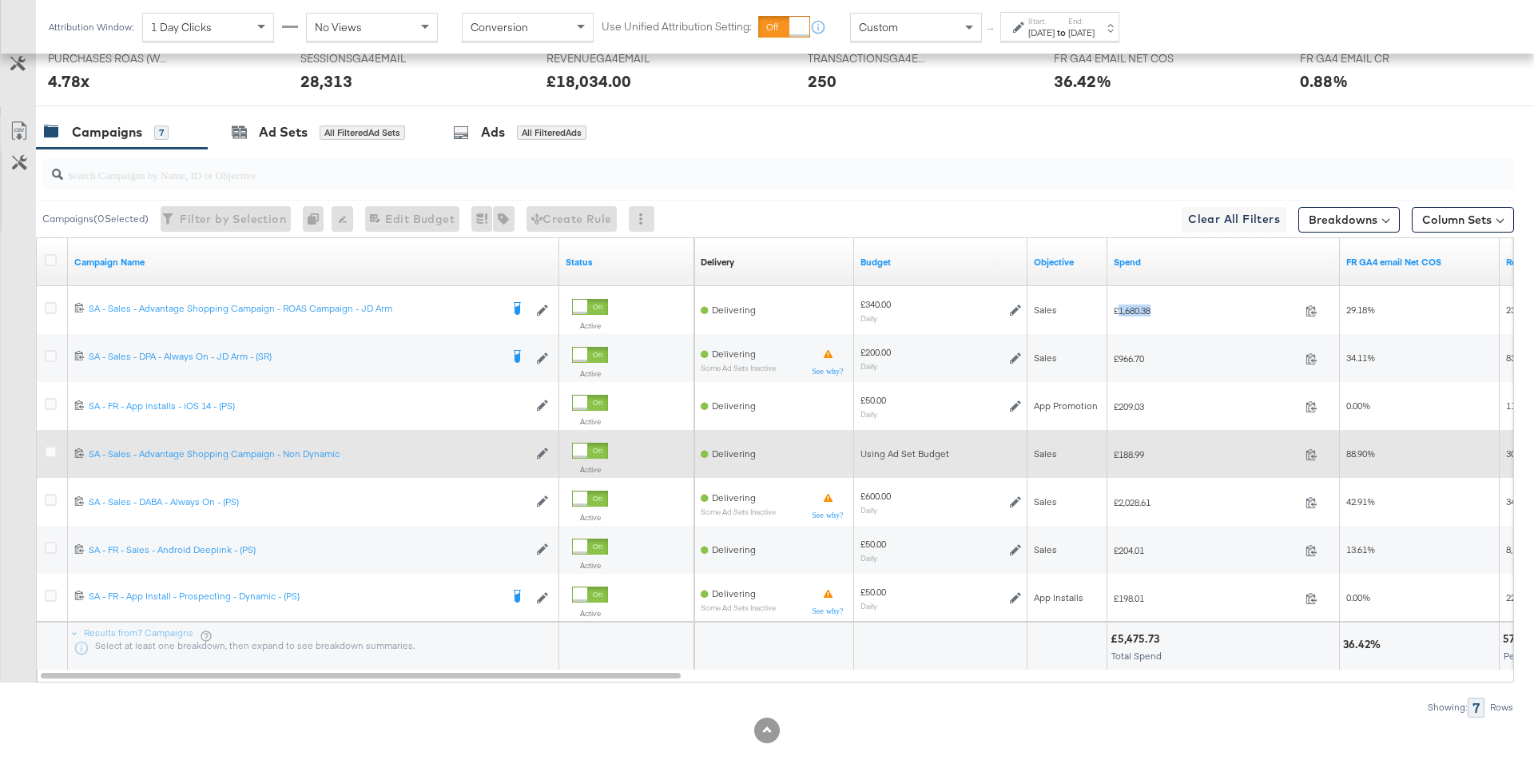
click at [1136, 455] on span "£188.99" at bounding box center [1206, 454] width 185 height 12
copy span "188.99"
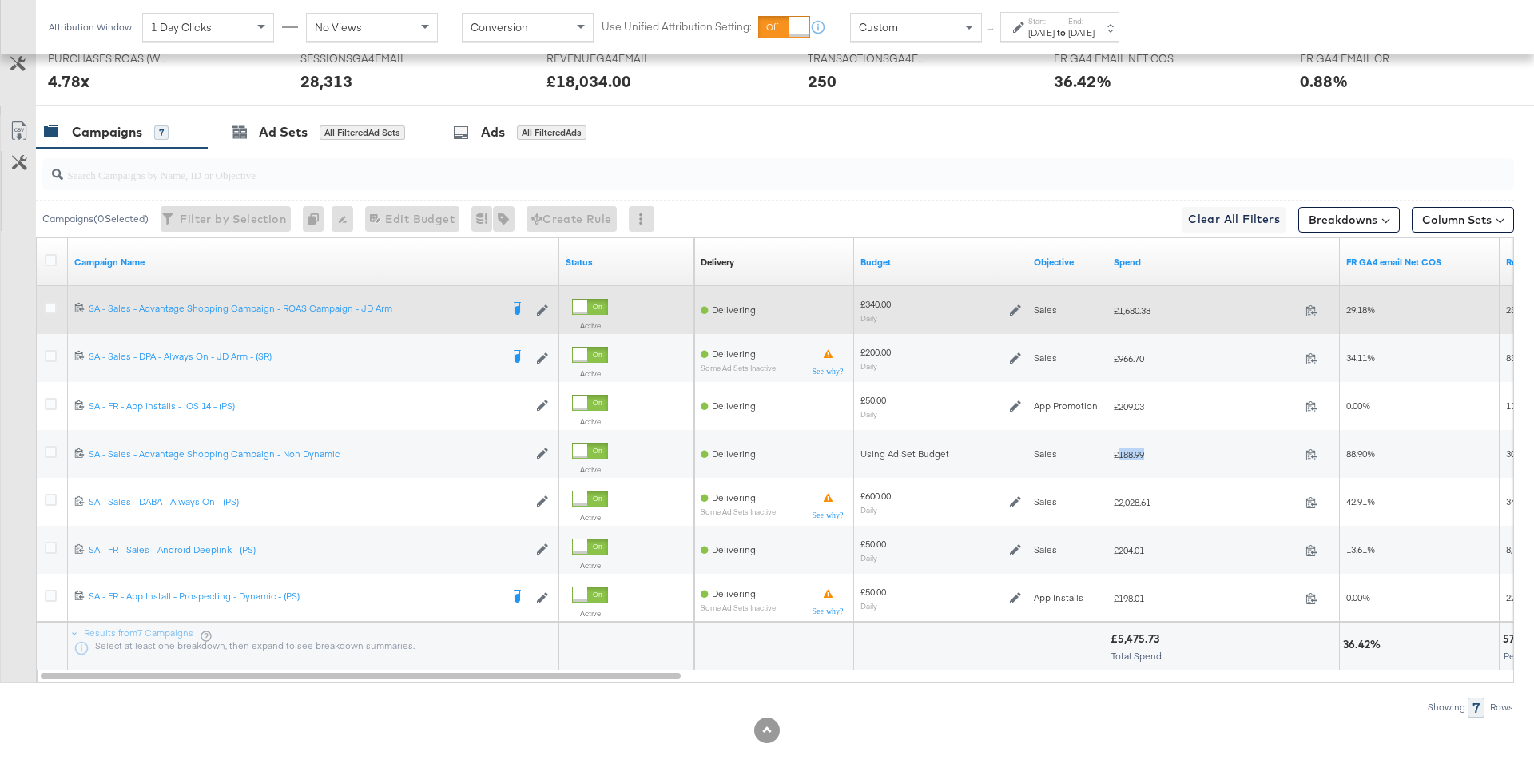
click at [1015, 304] on icon at bounding box center [1015, 309] width 11 height 11
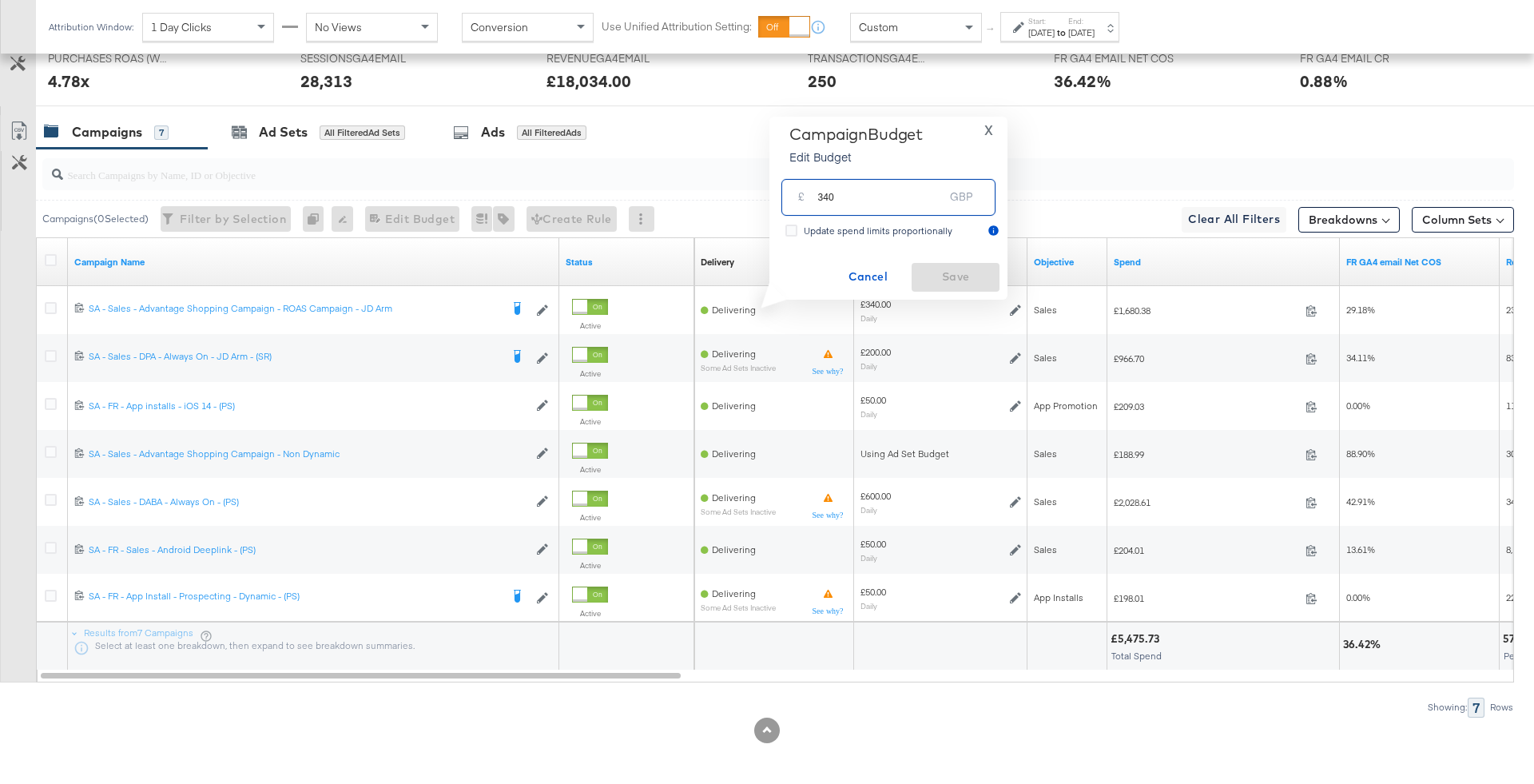
click at [848, 202] on input "340" at bounding box center [880, 190] width 126 height 34
type input "300"
click at [918, 266] on button "Save" at bounding box center [956, 277] width 88 height 29
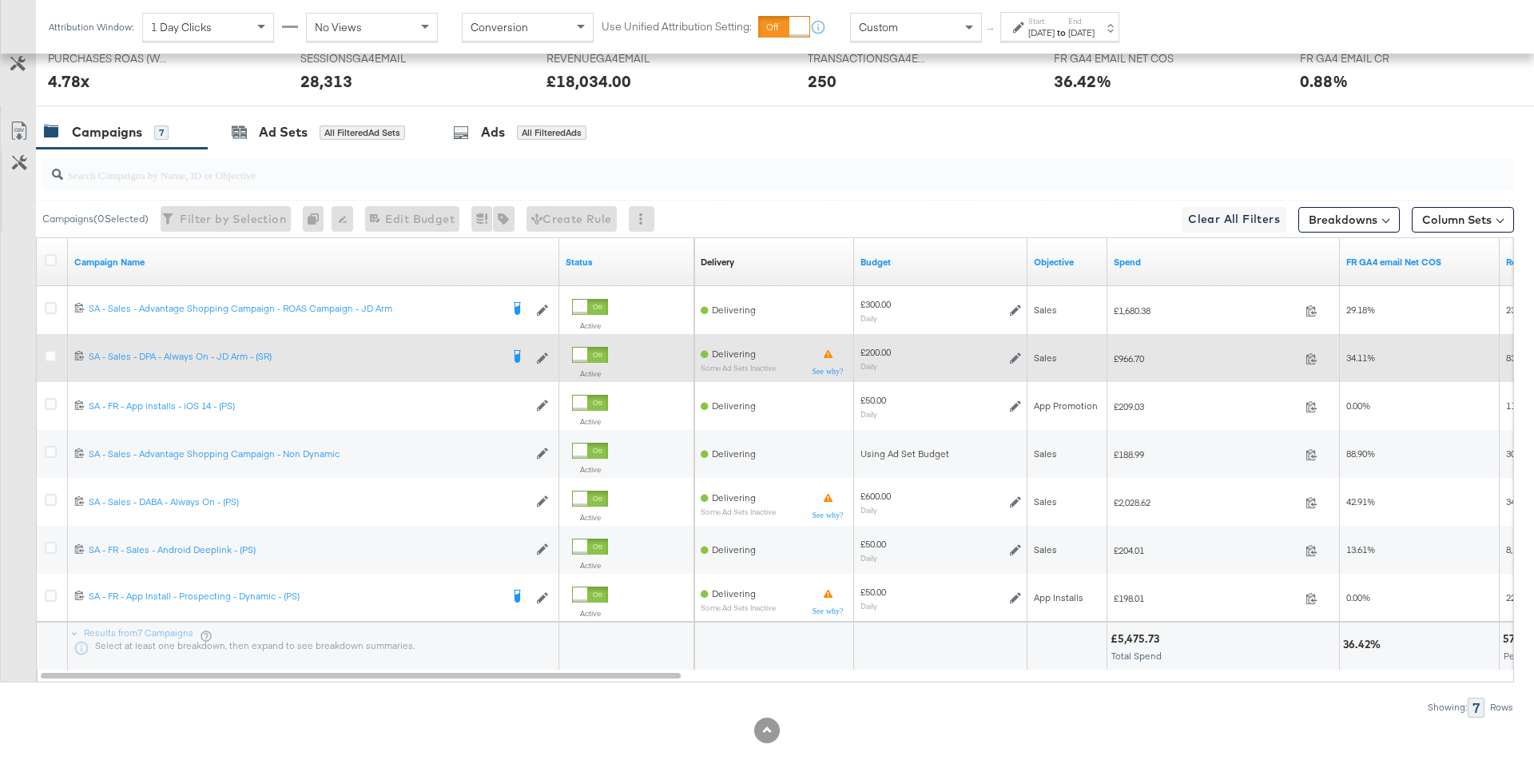
click at [1135, 357] on span "£966.70" at bounding box center [1206, 358] width 185 height 12
copy span "966.70"
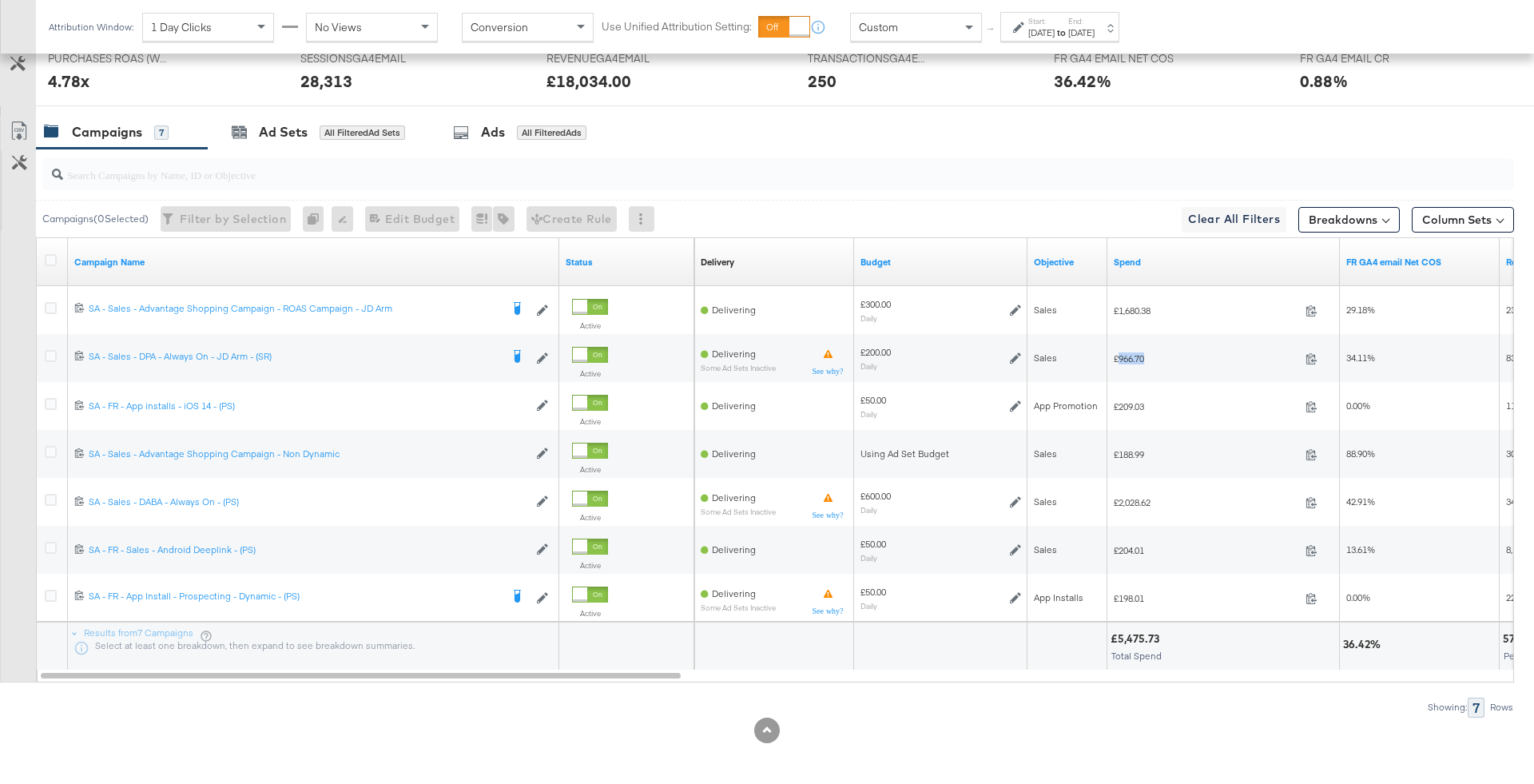
click at [721, 168] on input "search" at bounding box center [721, 168] width 1316 height 32
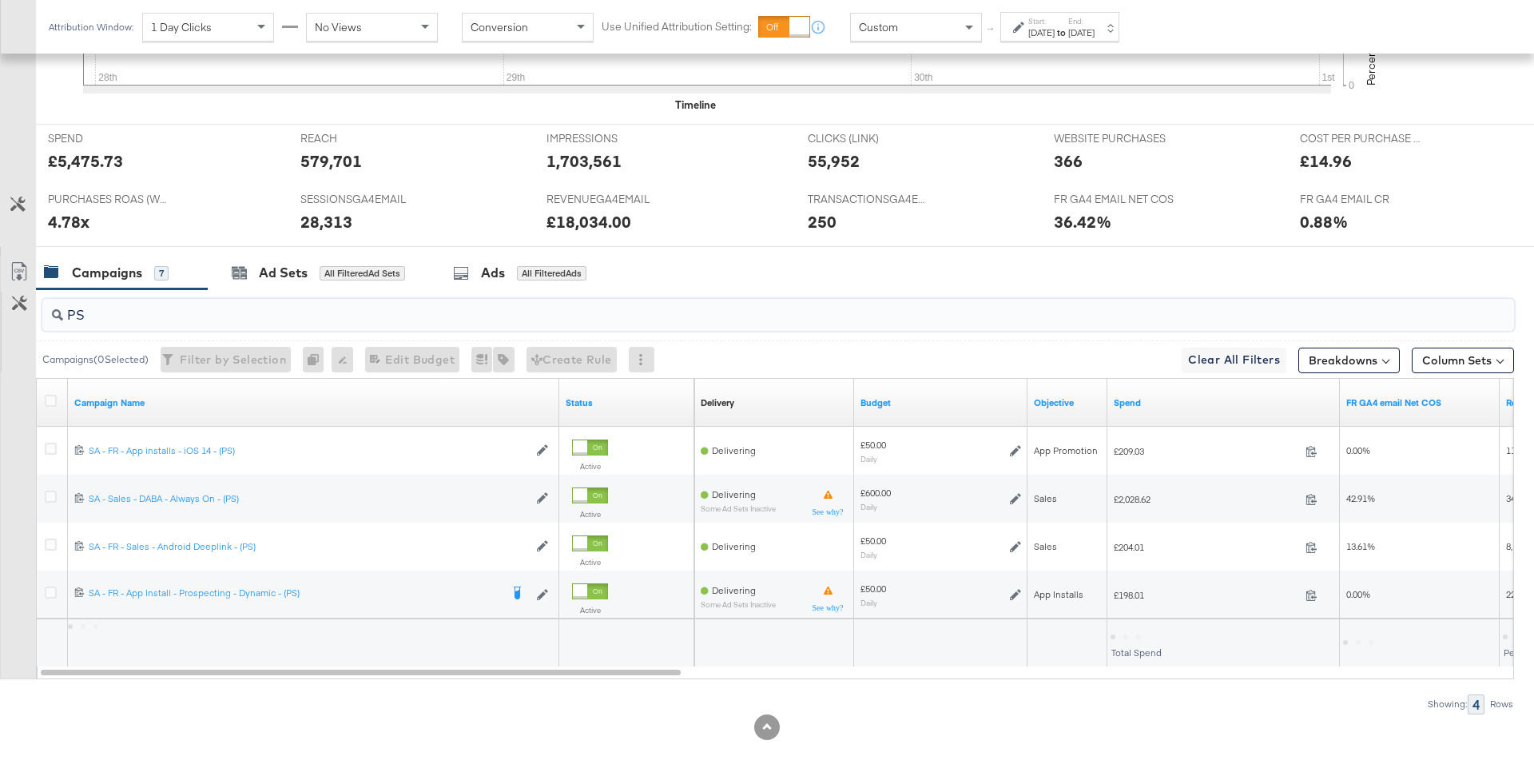
scroll to position [626, 0]
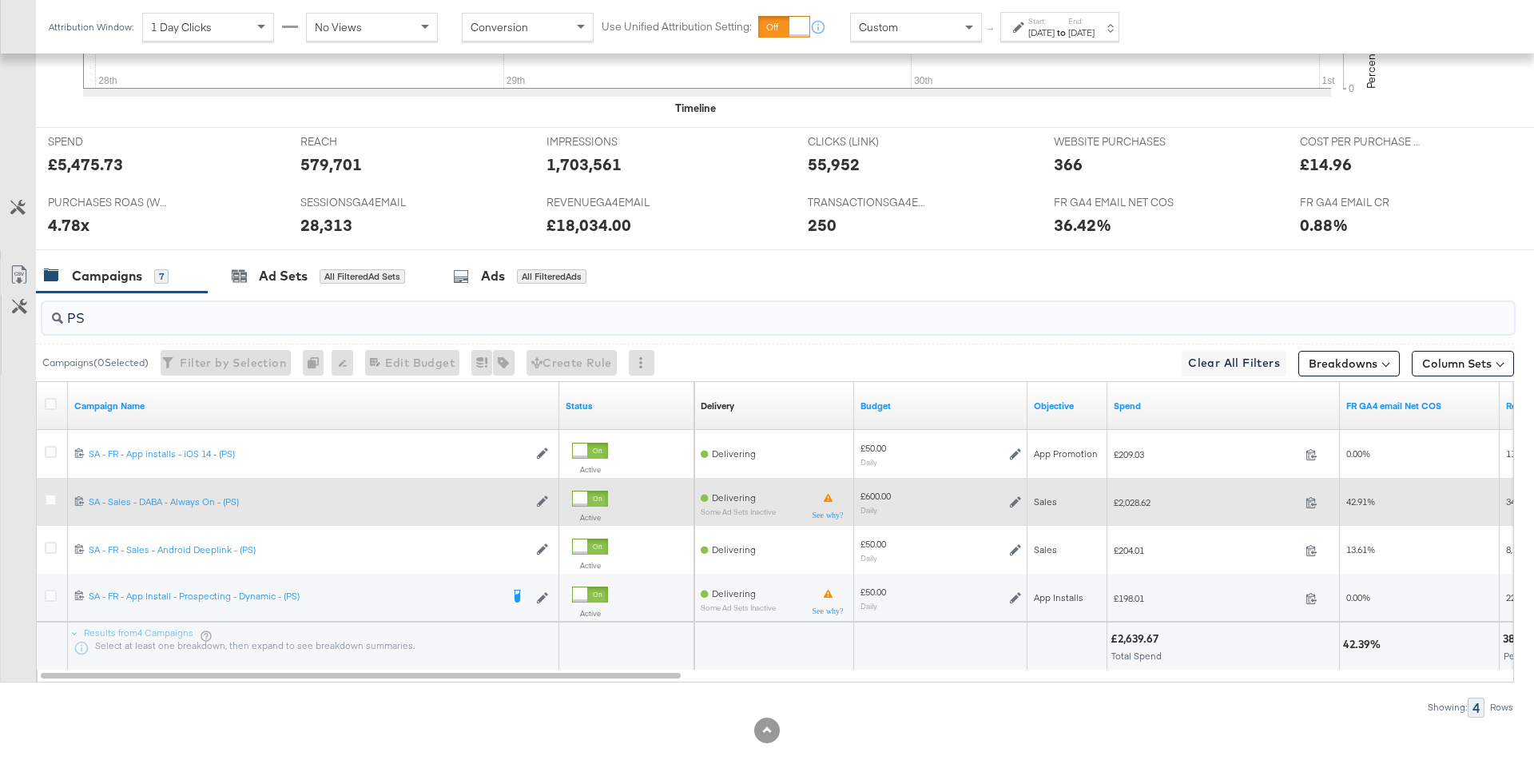
type input "PS"
click at [891, 484] on div "£600.00 Daily" at bounding box center [941, 502] width 173 height 37
click at [889, 494] on div "£600.00" at bounding box center [875, 495] width 31 height 12
click at [1139, 496] on span "£2,028.62" at bounding box center [1206, 502] width 185 height 12
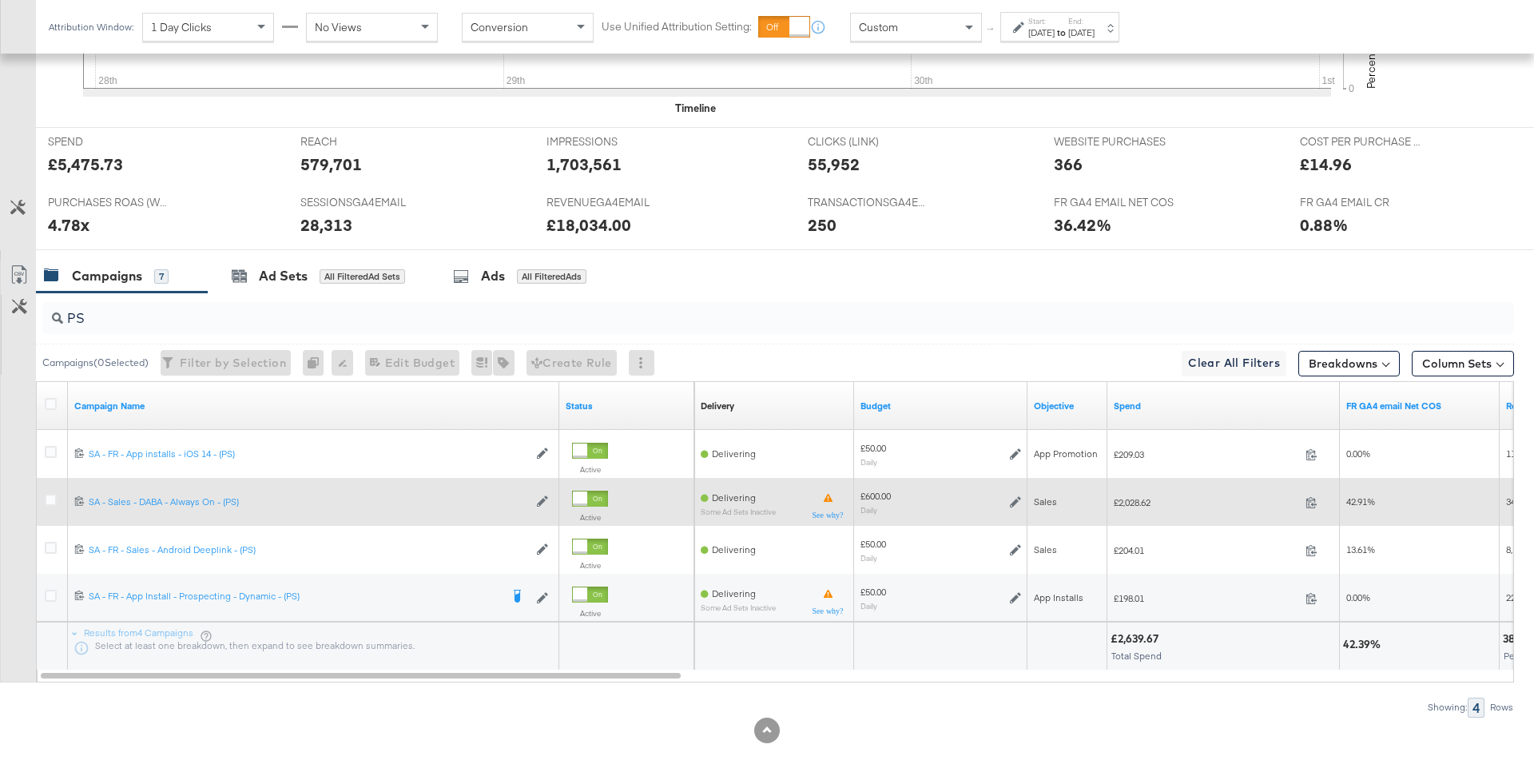
click at [1139, 496] on span "£2,028.62" at bounding box center [1206, 502] width 185 height 12
copy span "2,028.62"
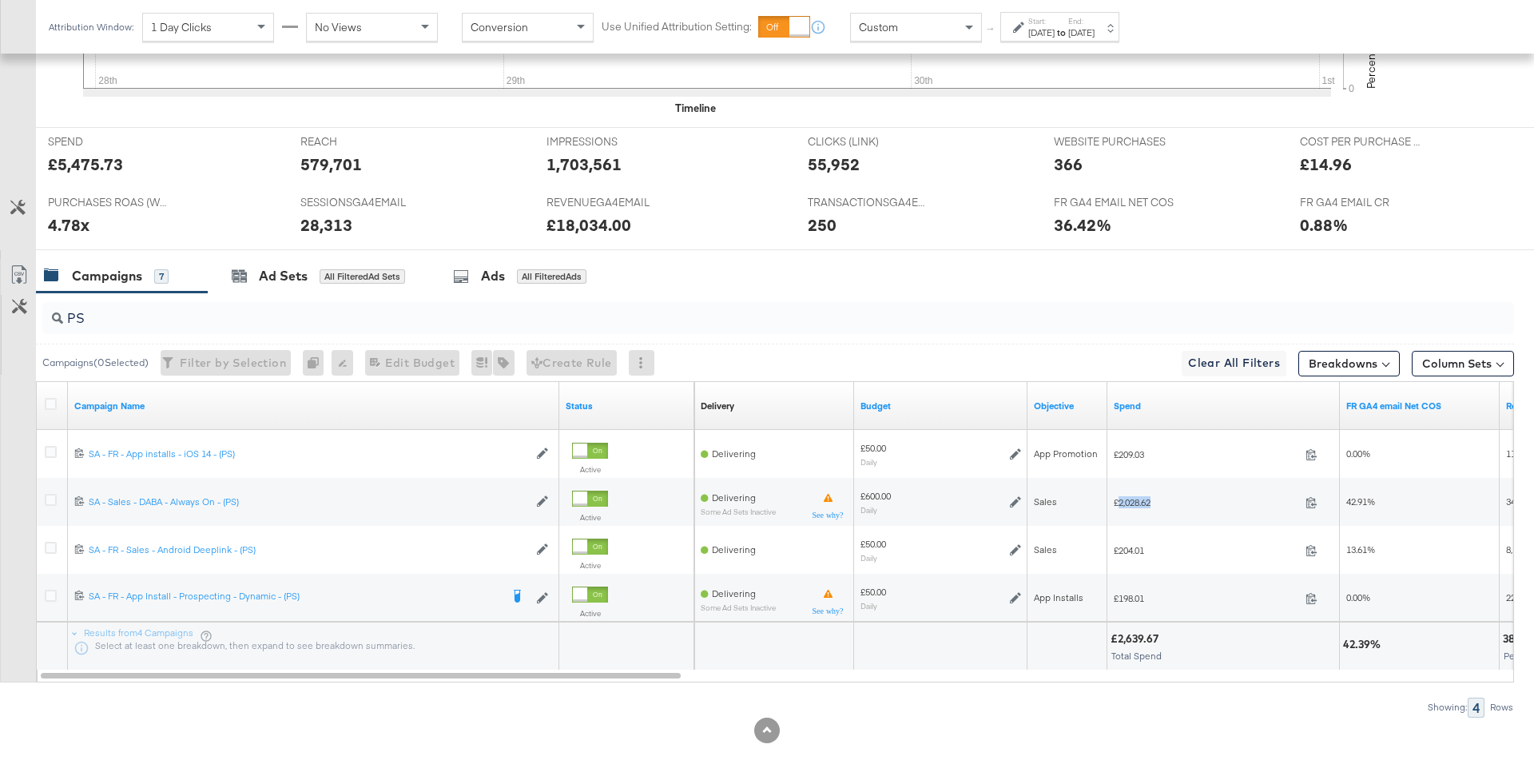
click at [228, 336] on div "PS" at bounding box center [775, 318] width 1478 height 51
click at [223, 310] on input "PS" at bounding box center [721, 312] width 1316 height 32
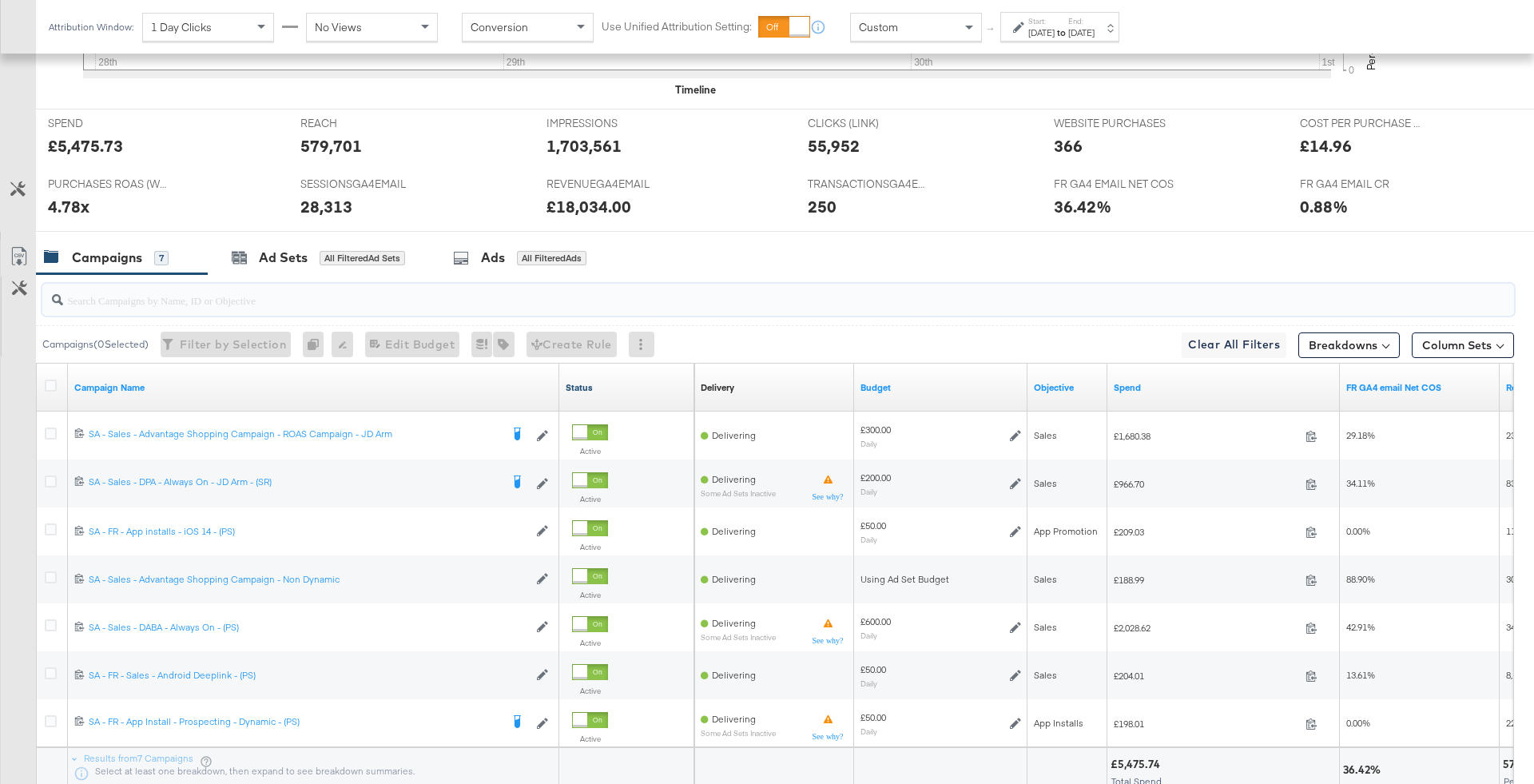
scroll to position [645, 0]
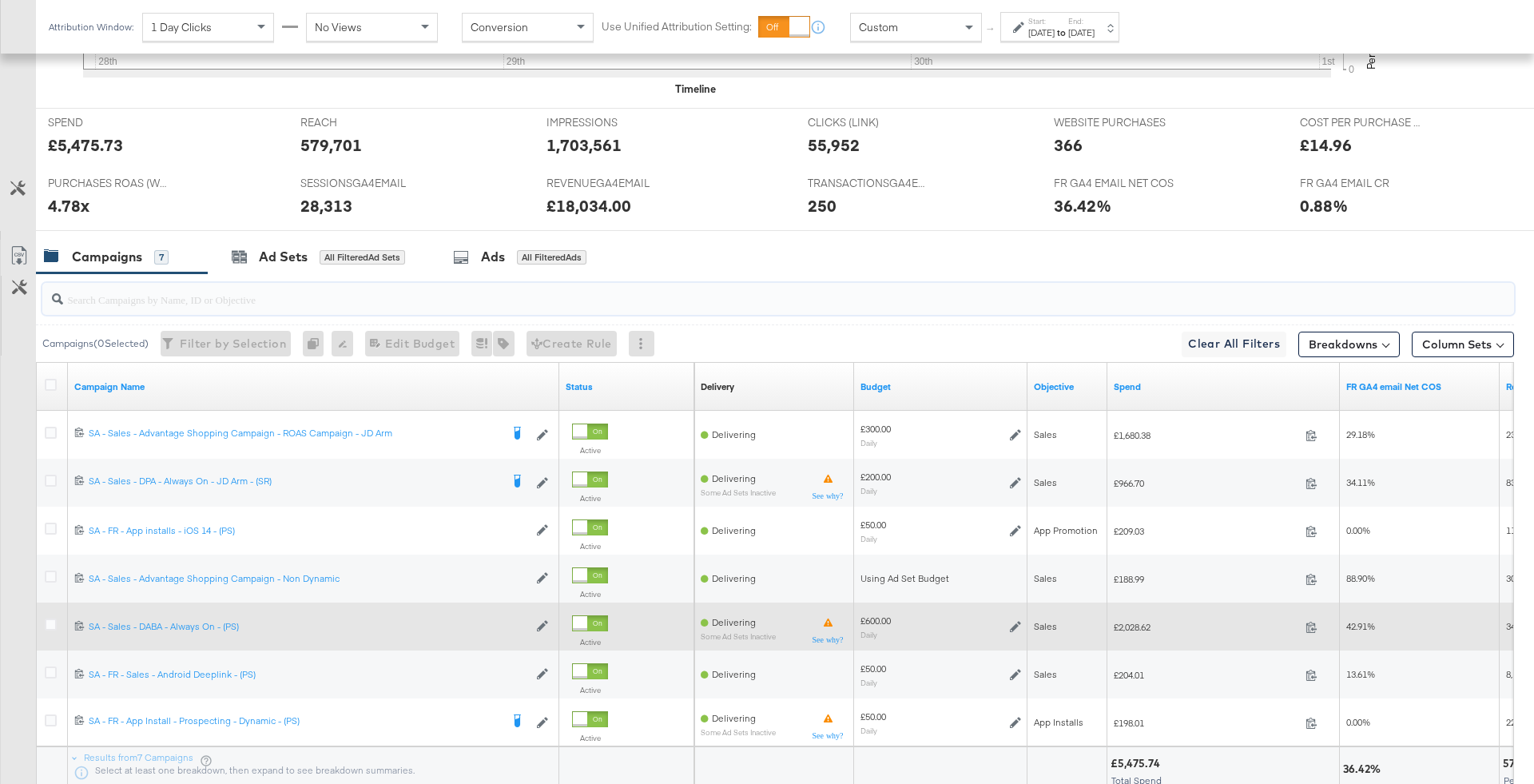
click at [46, 614] on div at bounding box center [53, 626] width 30 height 29
click at [57, 626] on div at bounding box center [53, 626] width 17 height 16
click at [47, 619] on icon at bounding box center [51, 624] width 12 height 12
click at [0, 0] on input "checkbox" at bounding box center [0, 0] width 0 height 0
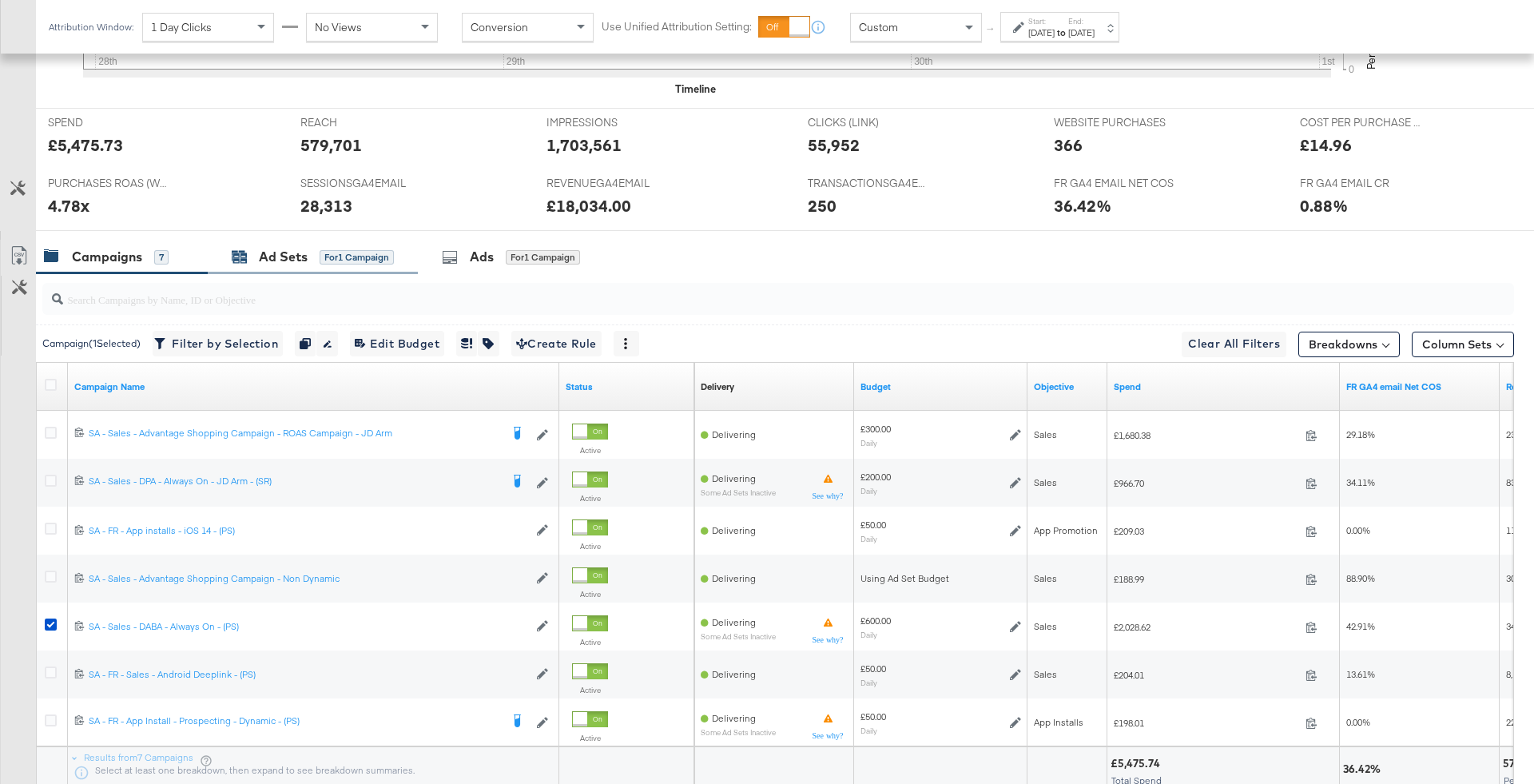
click at [345, 257] on div "for 1 Campaign" at bounding box center [357, 256] width 75 height 14
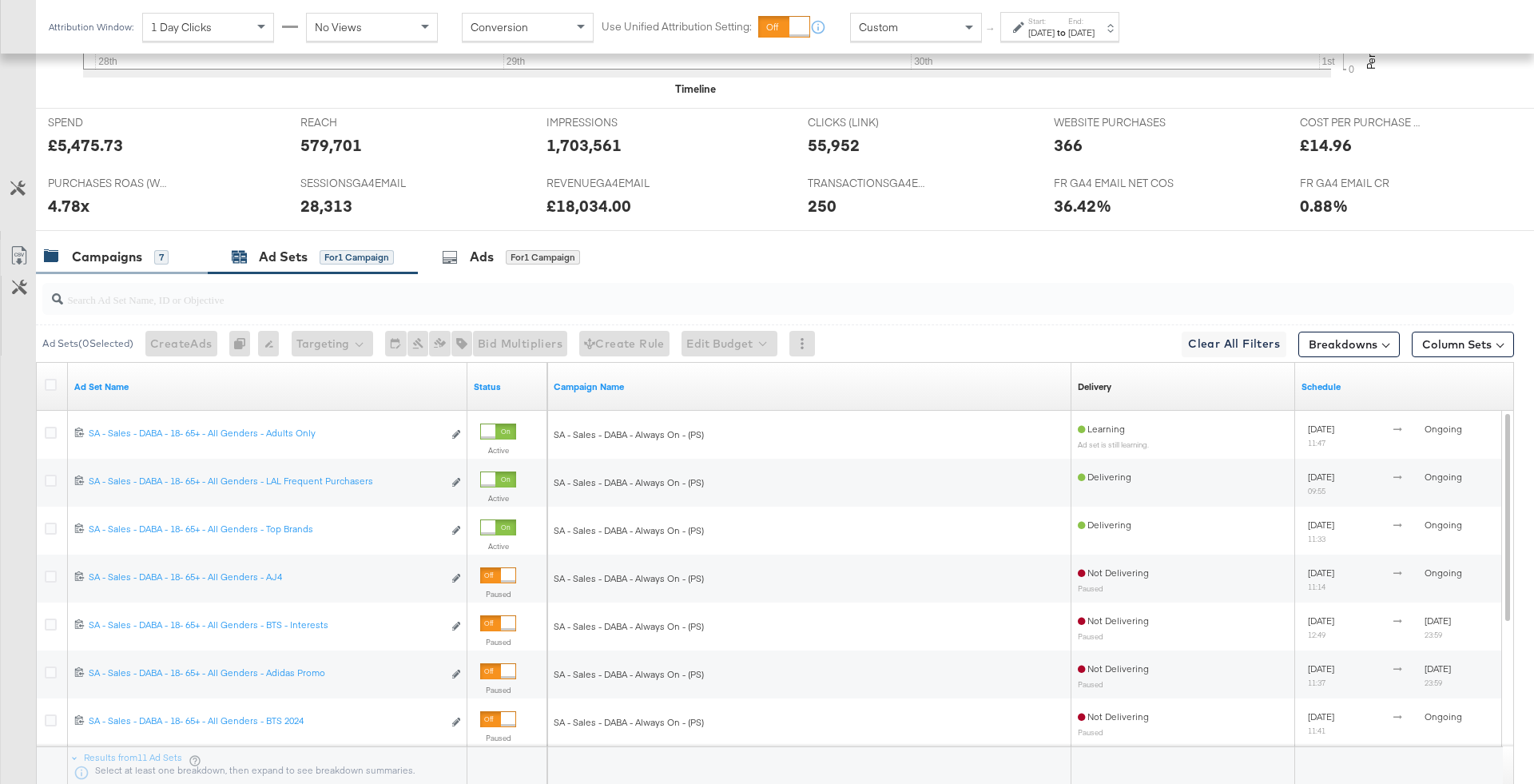
click at [149, 257] on div "Campaigns 7" at bounding box center [106, 257] width 124 height 18
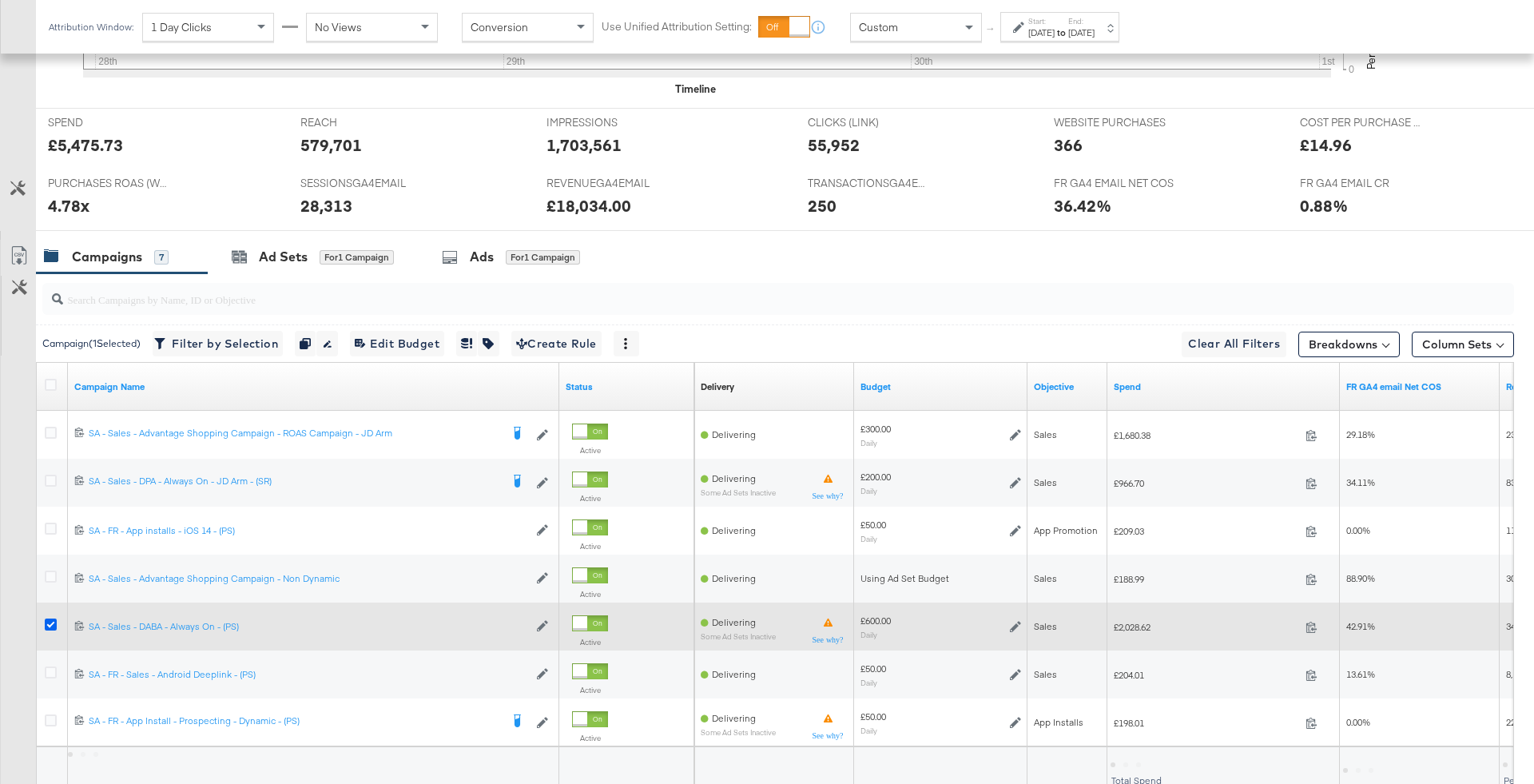
click at [54, 623] on icon at bounding box center [51, 624] width 12 height 12
click at [0, 0] on input "checkbox" at bounding box center [0, 0] width 0 height 0
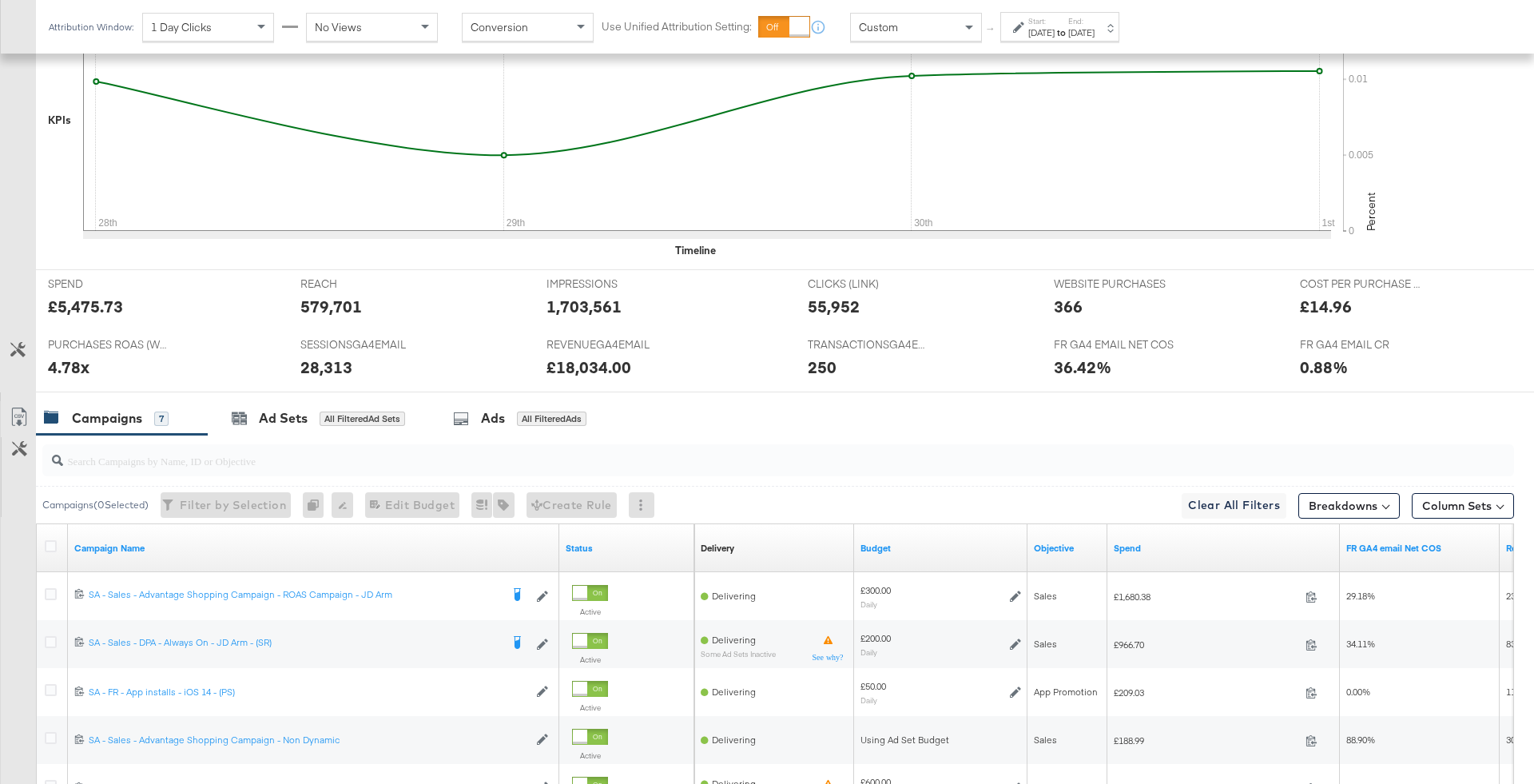
scroll to position [770, 0]
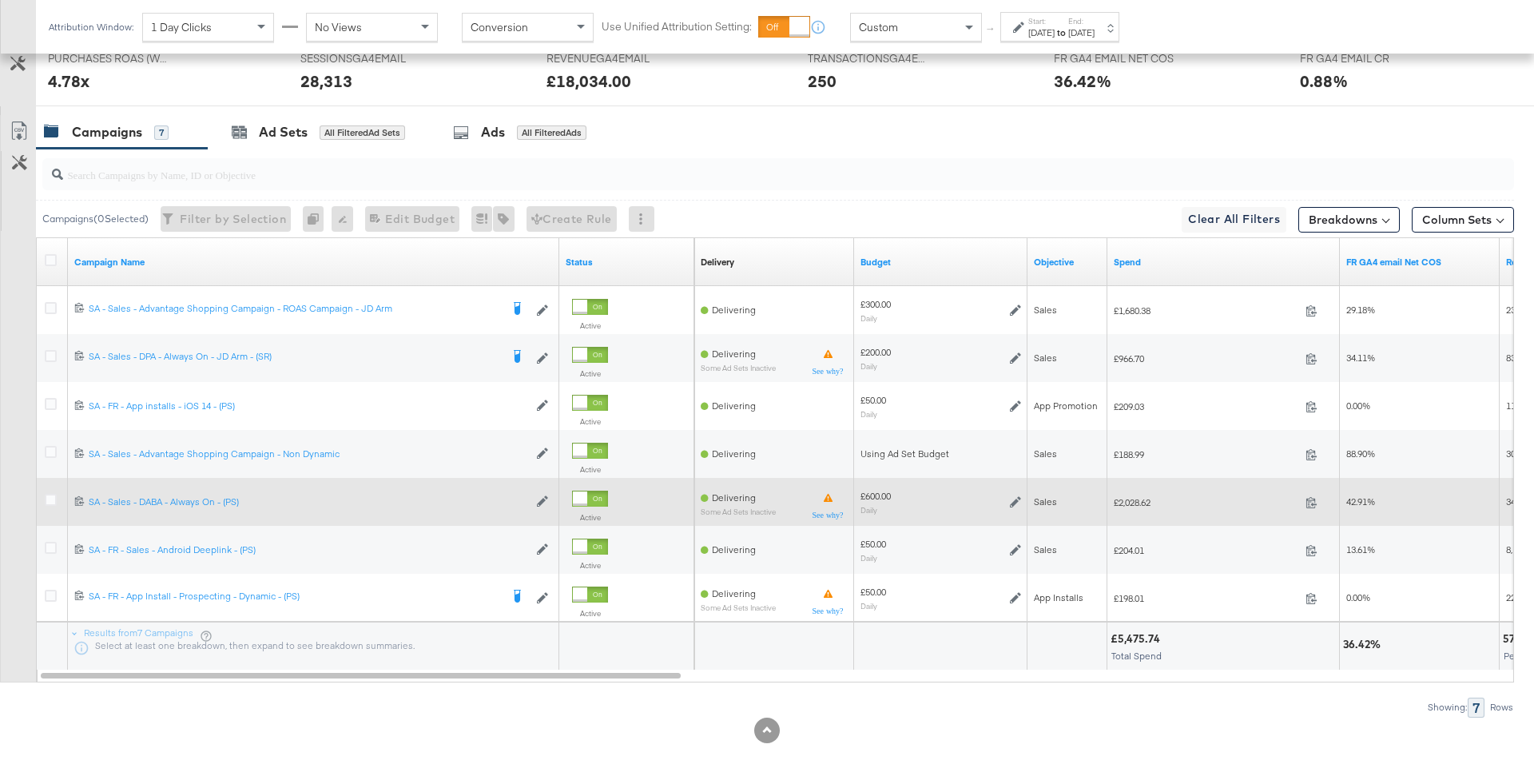
click at [1012, 501] on icon at bounding box center [1015, 501] width 11 height 11
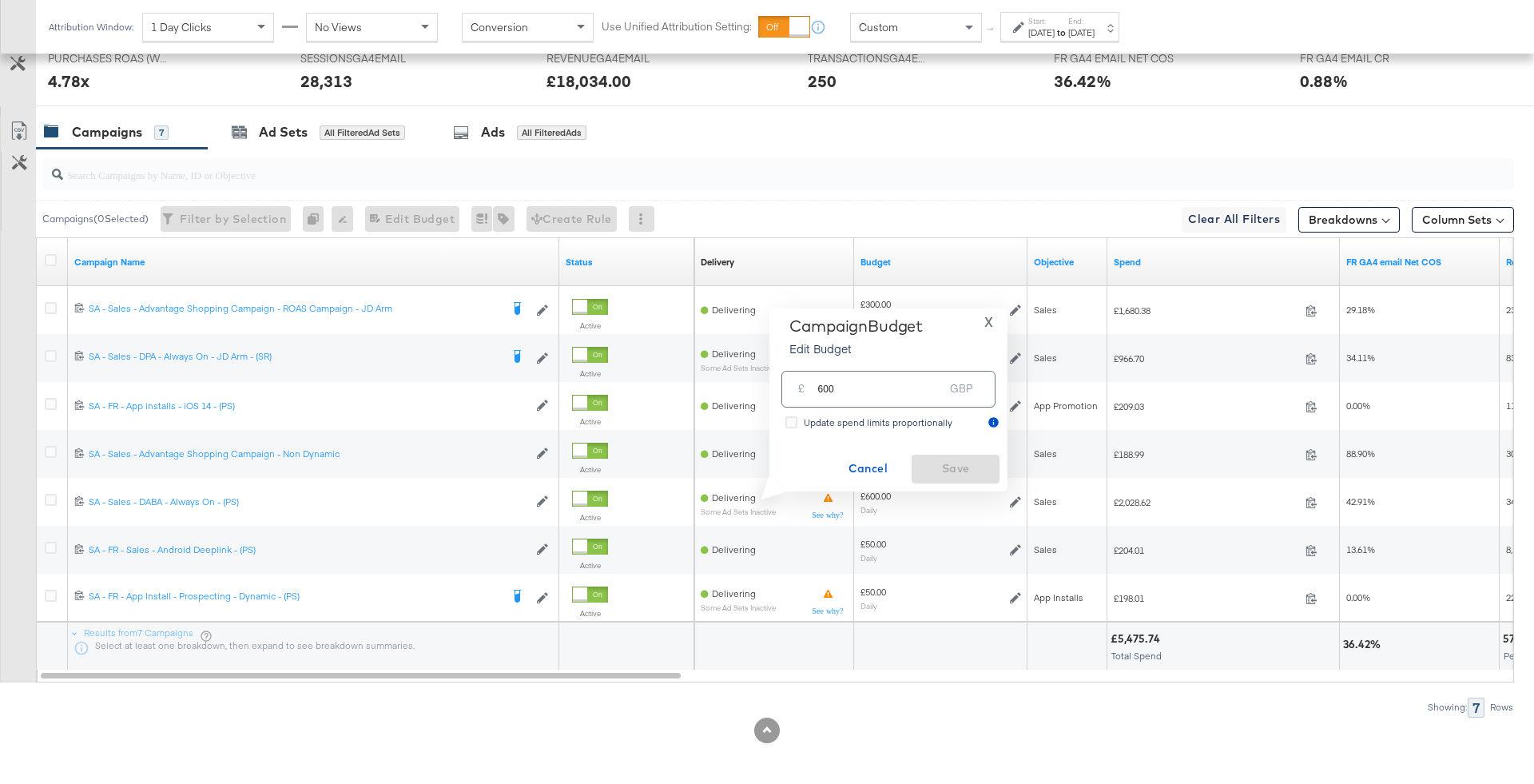
click at [913, 399] on input "600" at bounding box center [880, 382] width 126 height 34
type input "730"
click at [939, 462] on span "Save" at bounding box center [956, 469] width 75 height 20
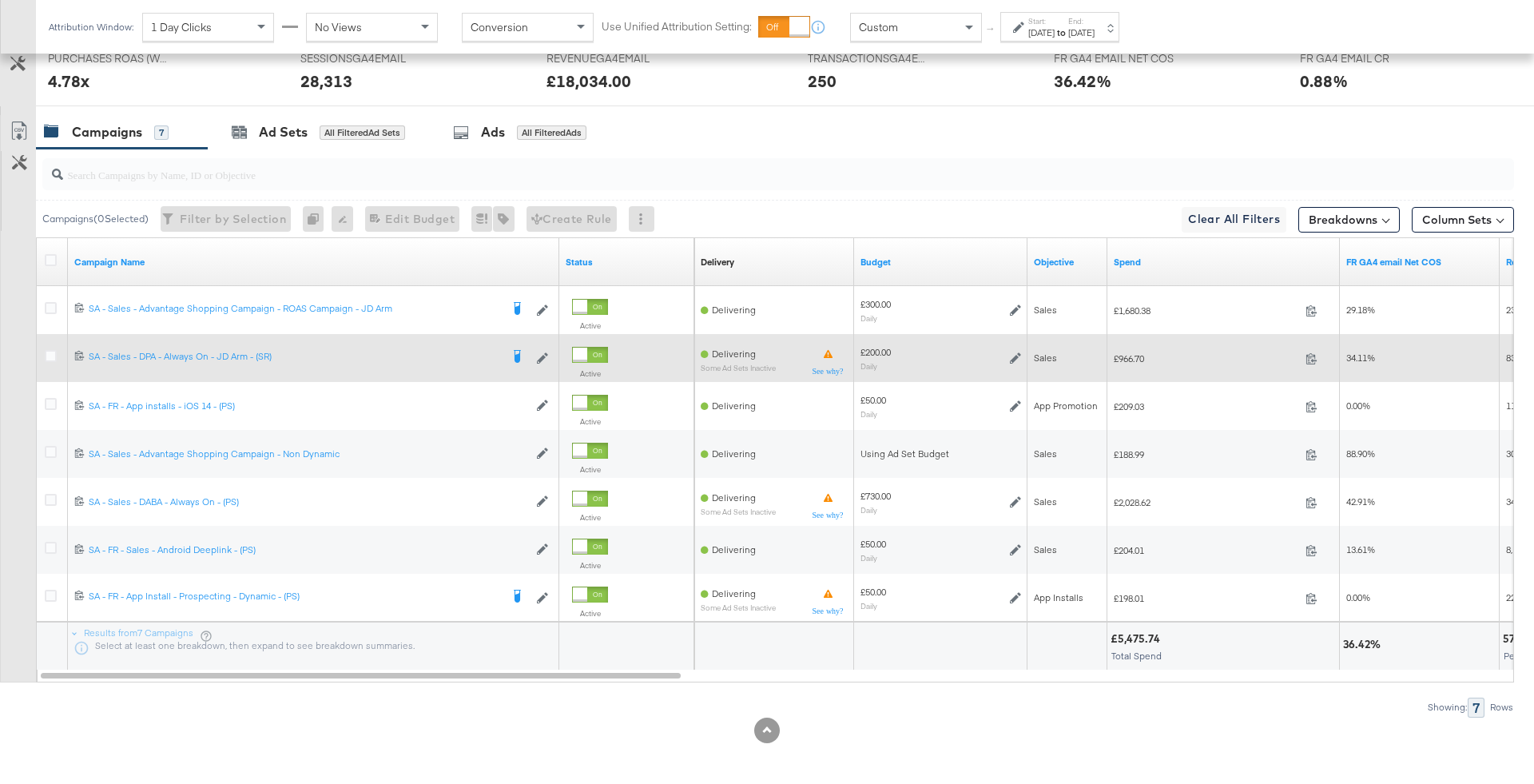
click at [1013, 353] on icon at bounding box center [1015, 358] width 11 height 11
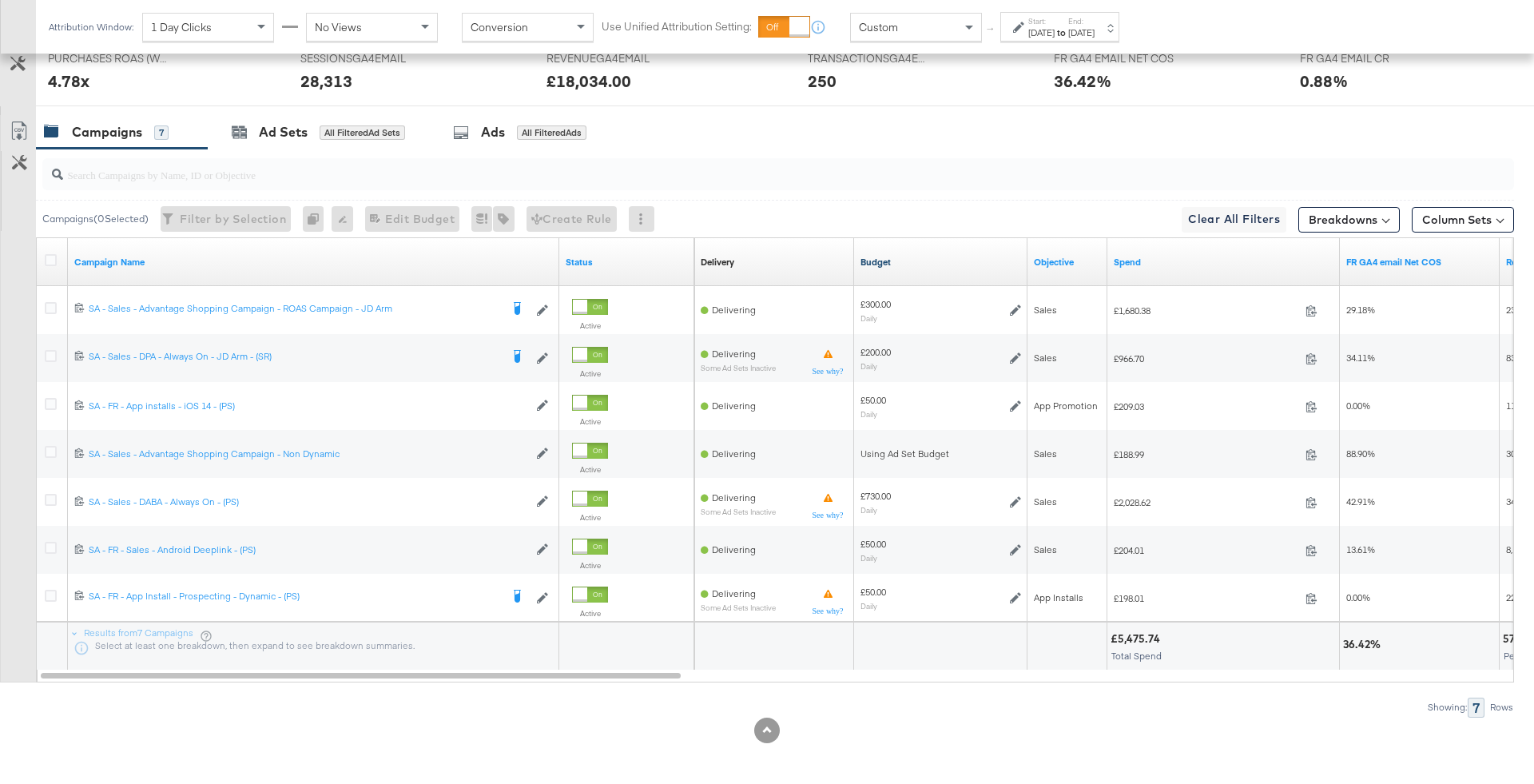
click at [910, 256] on link "Budget" at bounding box center [941, 261] width 161 height 12
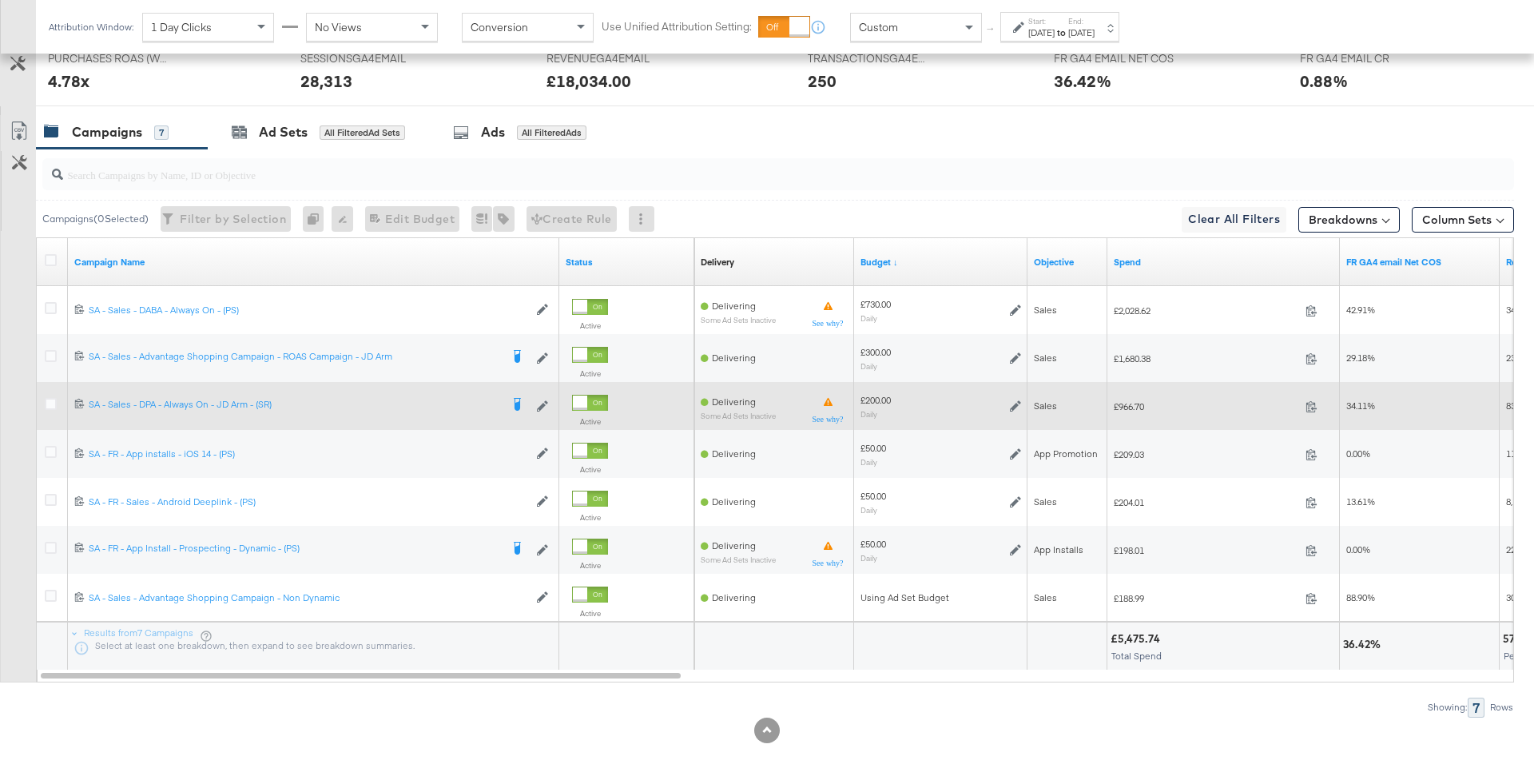
click at [1010, 401] on icon at bounding box center [1015, 406] width 11 height 11
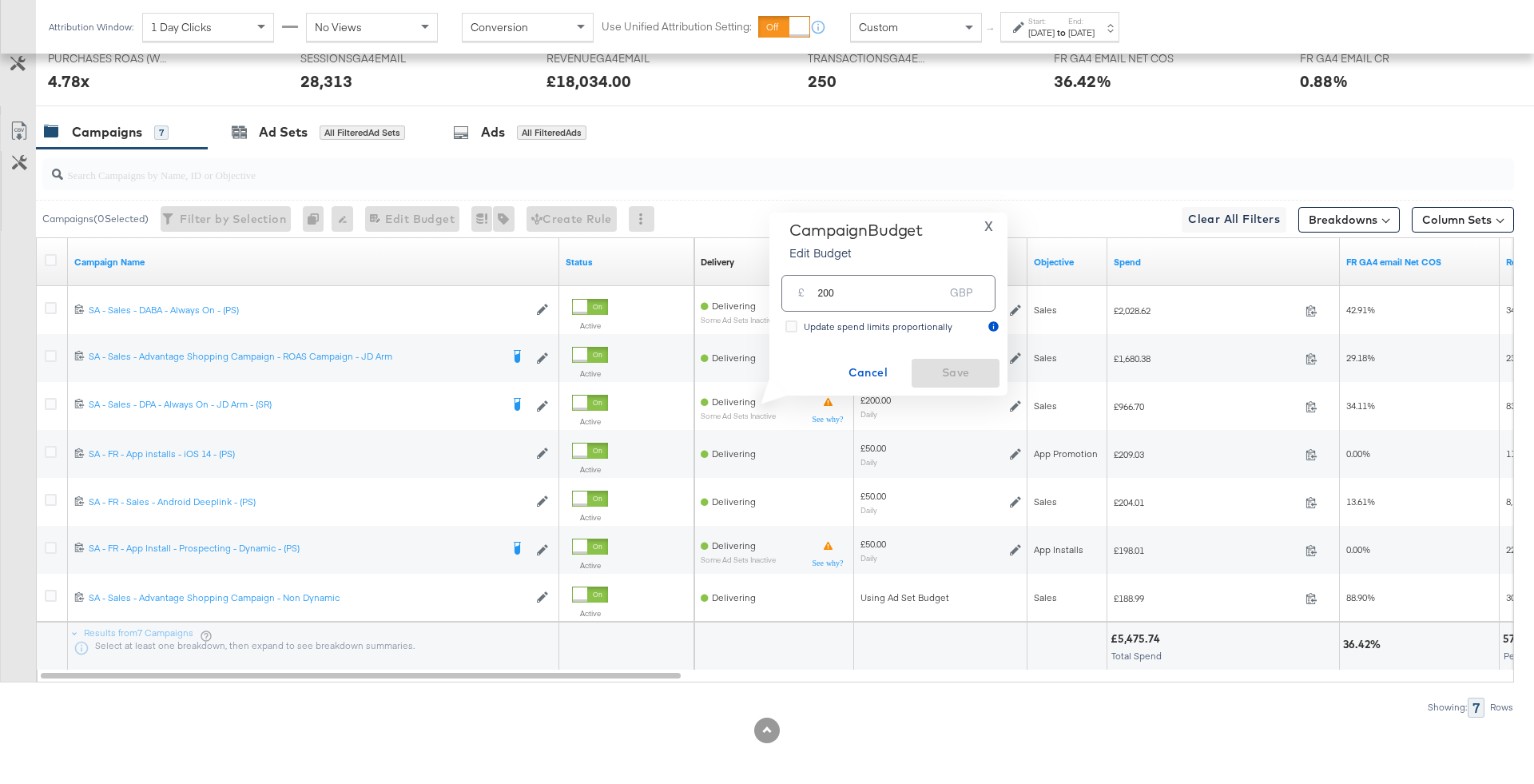
click at [842, 296] on input "200" at bounding box center [880, 286] width 126 height 34
type input "150"
click at [940, 377] on span "Save" at bounding box center [956, 373] width 75 height 20
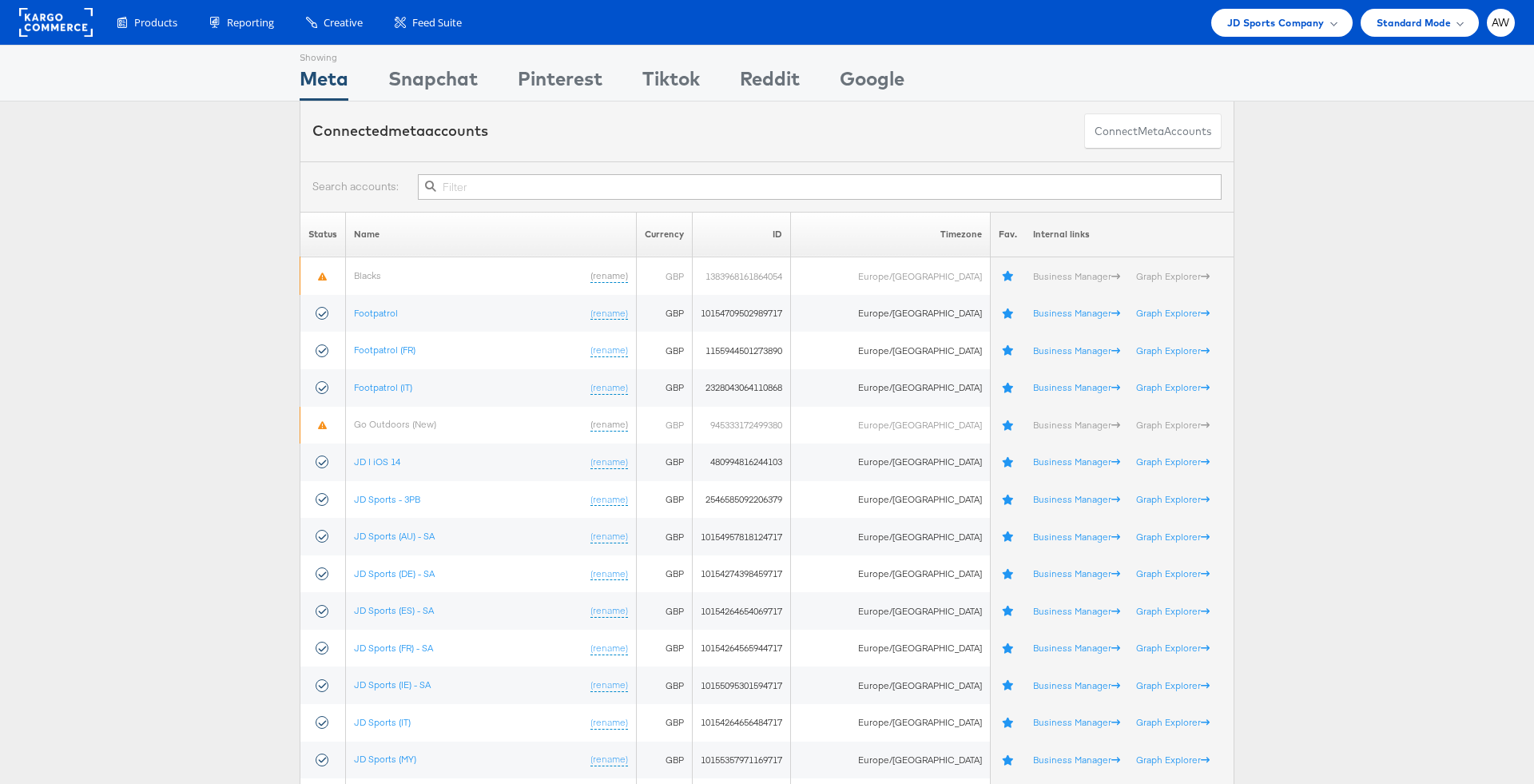
click at [995, 178] on input "text" at bounding box center [820, 187] width 804 height 26
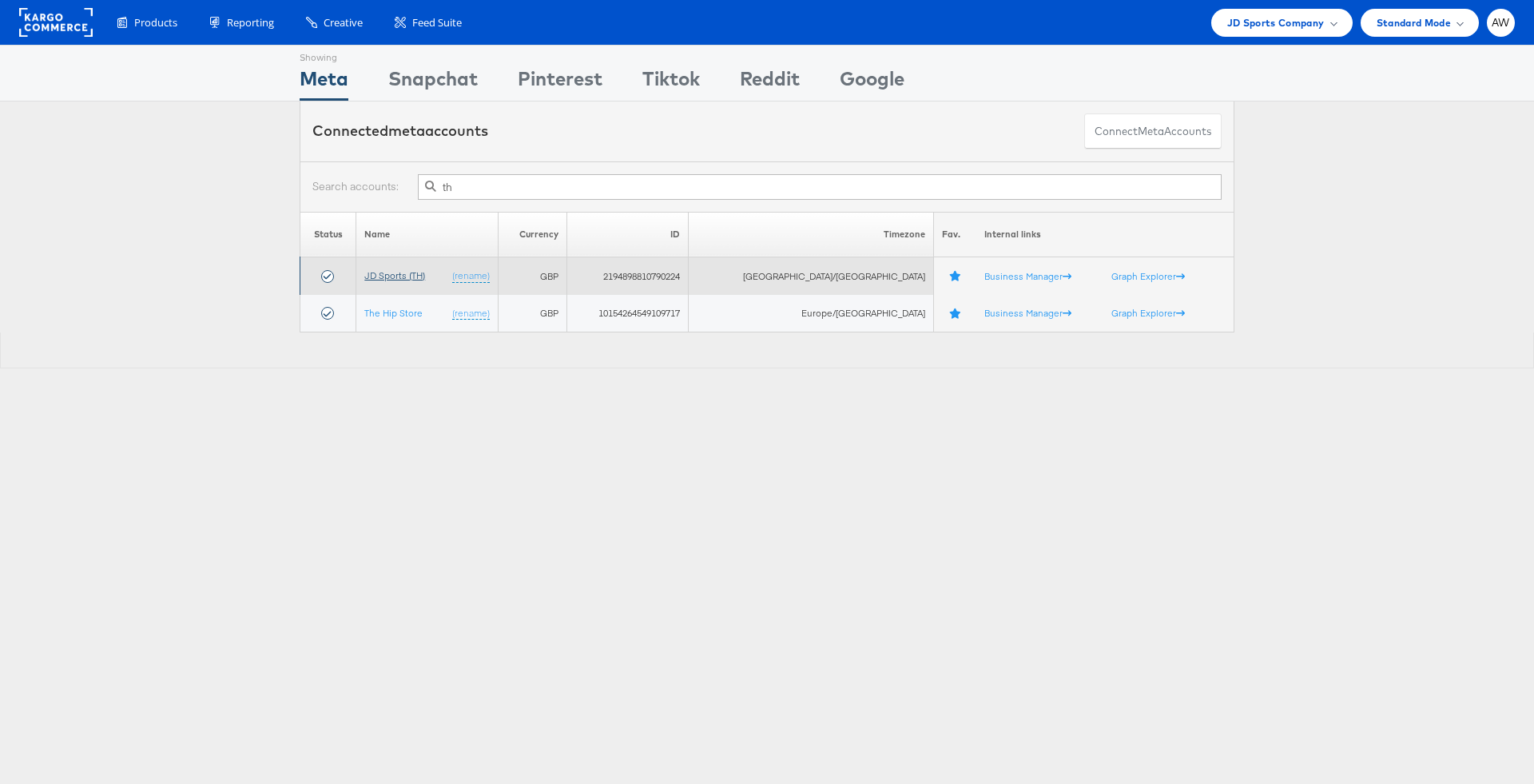
type input "th"
click at [420, 278] on link "JD Sports (TH)" at bounding box center [394, 275] width 61 height 12
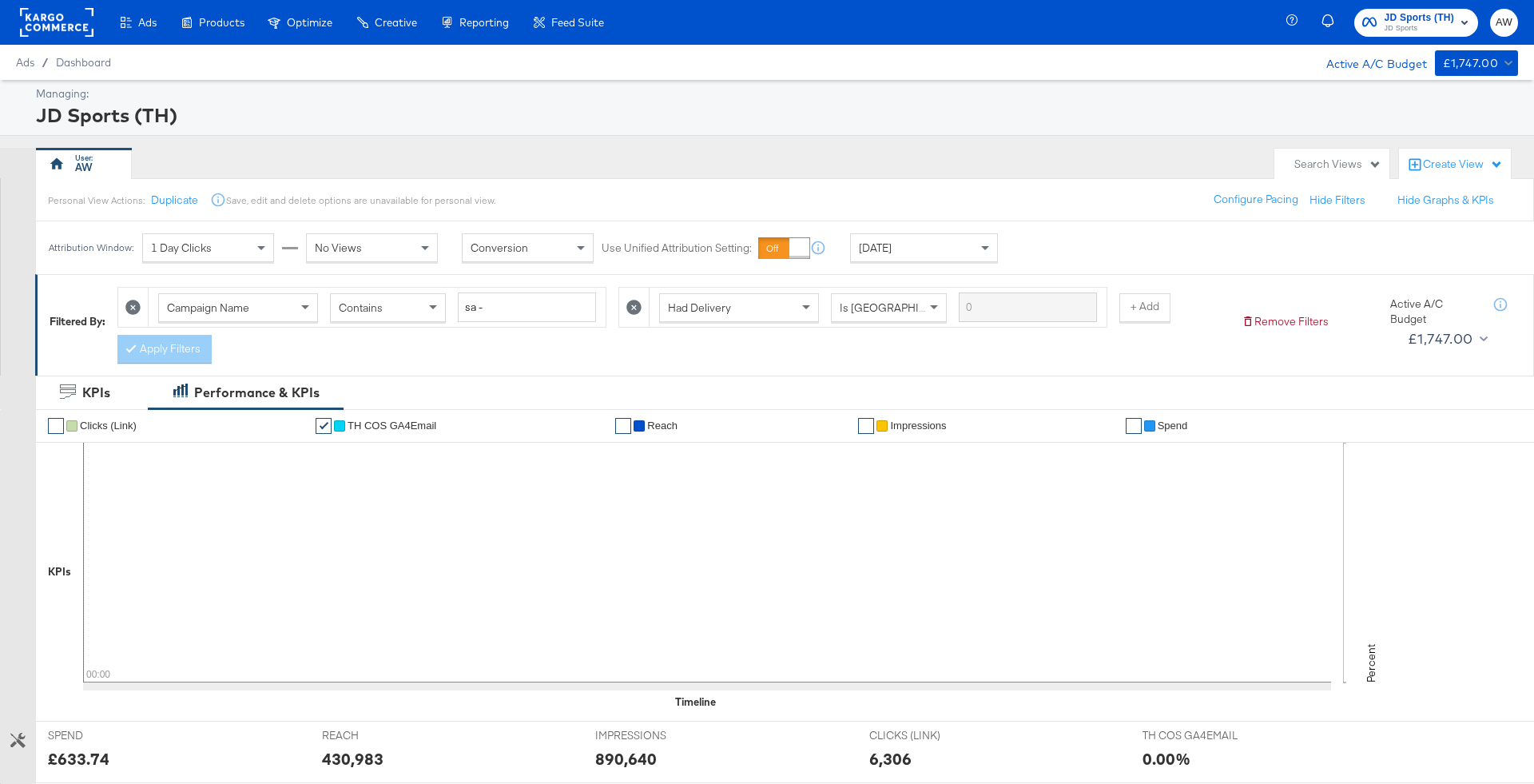
click at [892, 250] on span "[DATE]" at bounding box center [874, 247] width 32 height 14
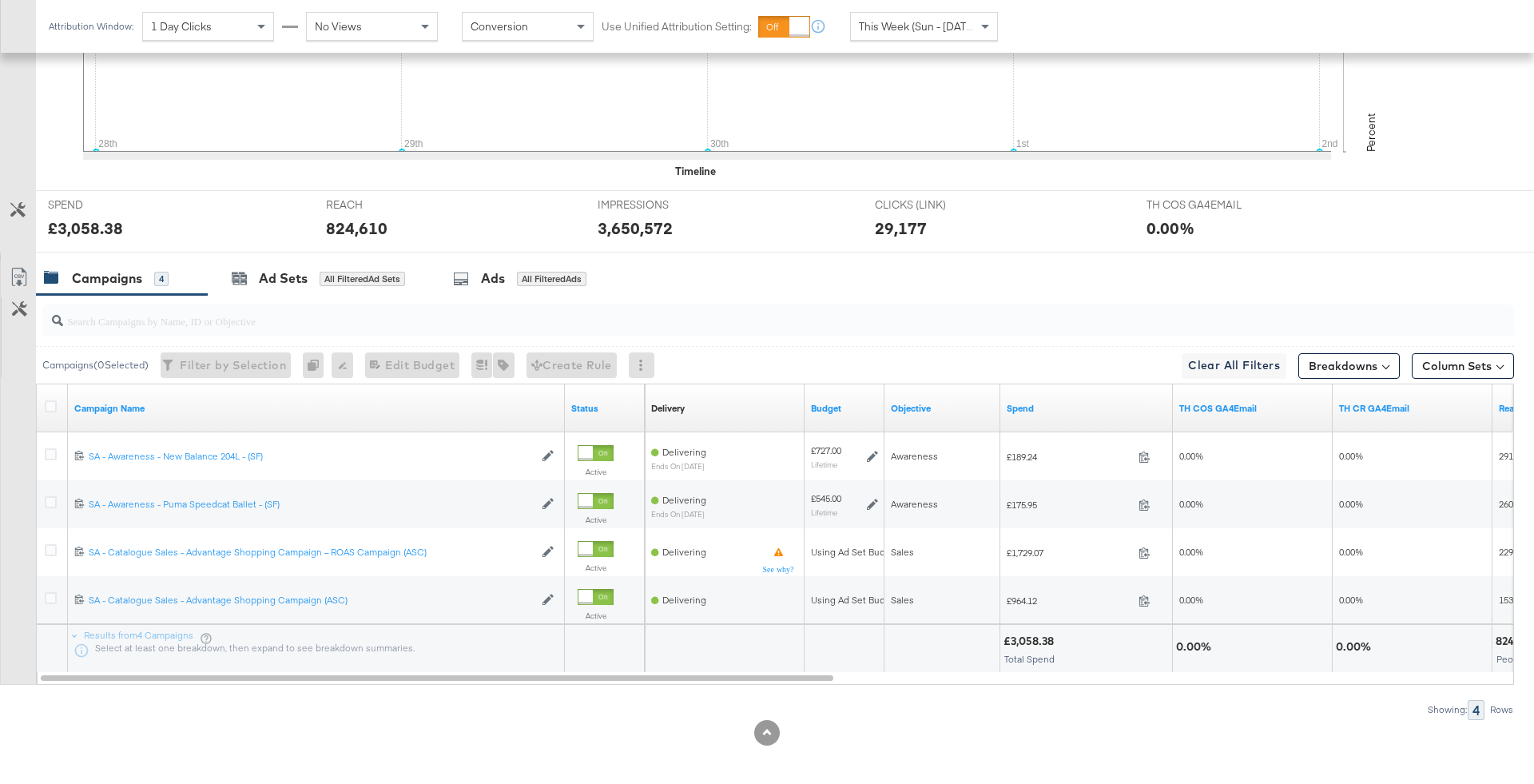
scroll to position [533, 0]
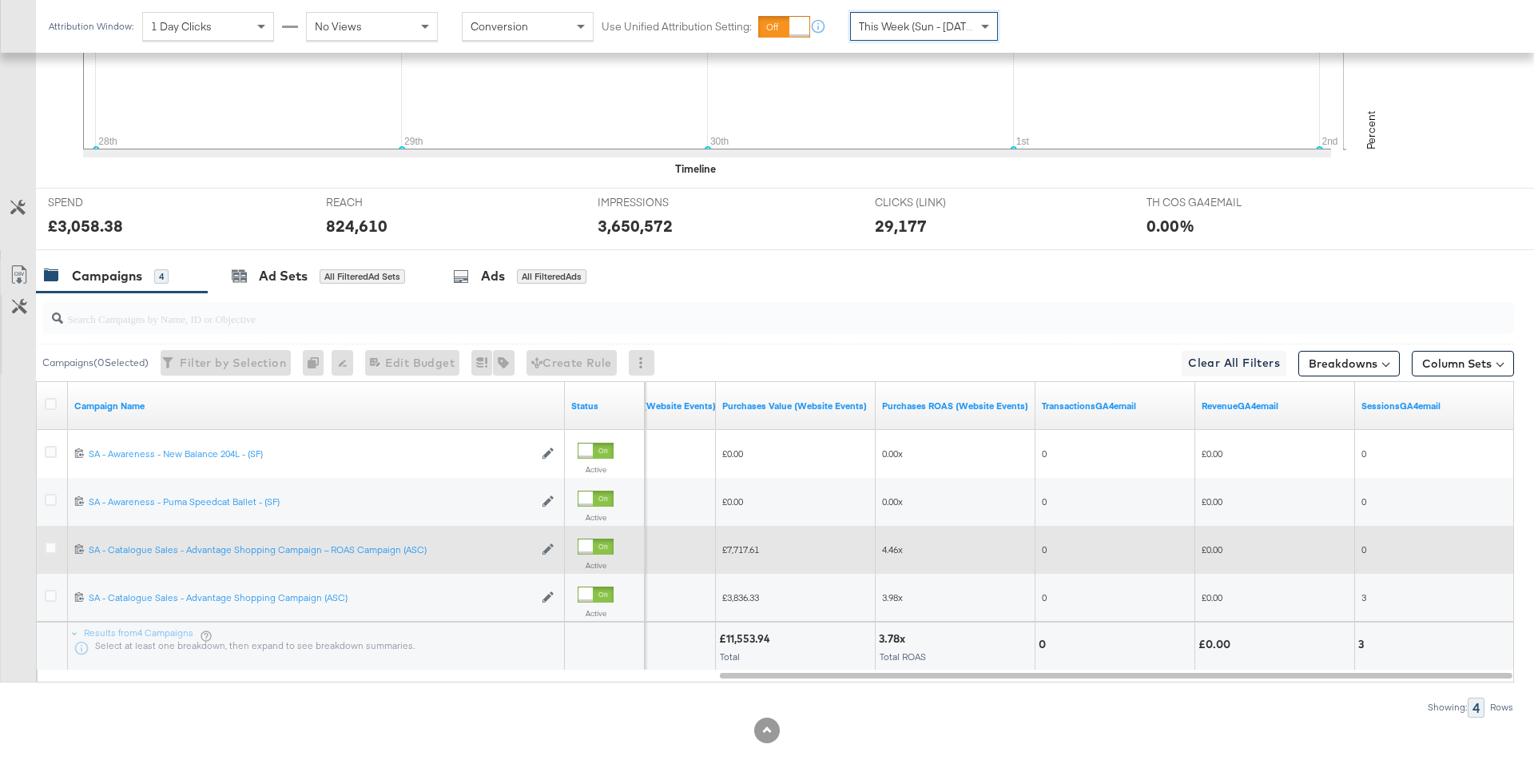
click at [889, 549] on span "4.46x" at bounding box center [892, 549] width 21 height 12
copy span "4.46x"
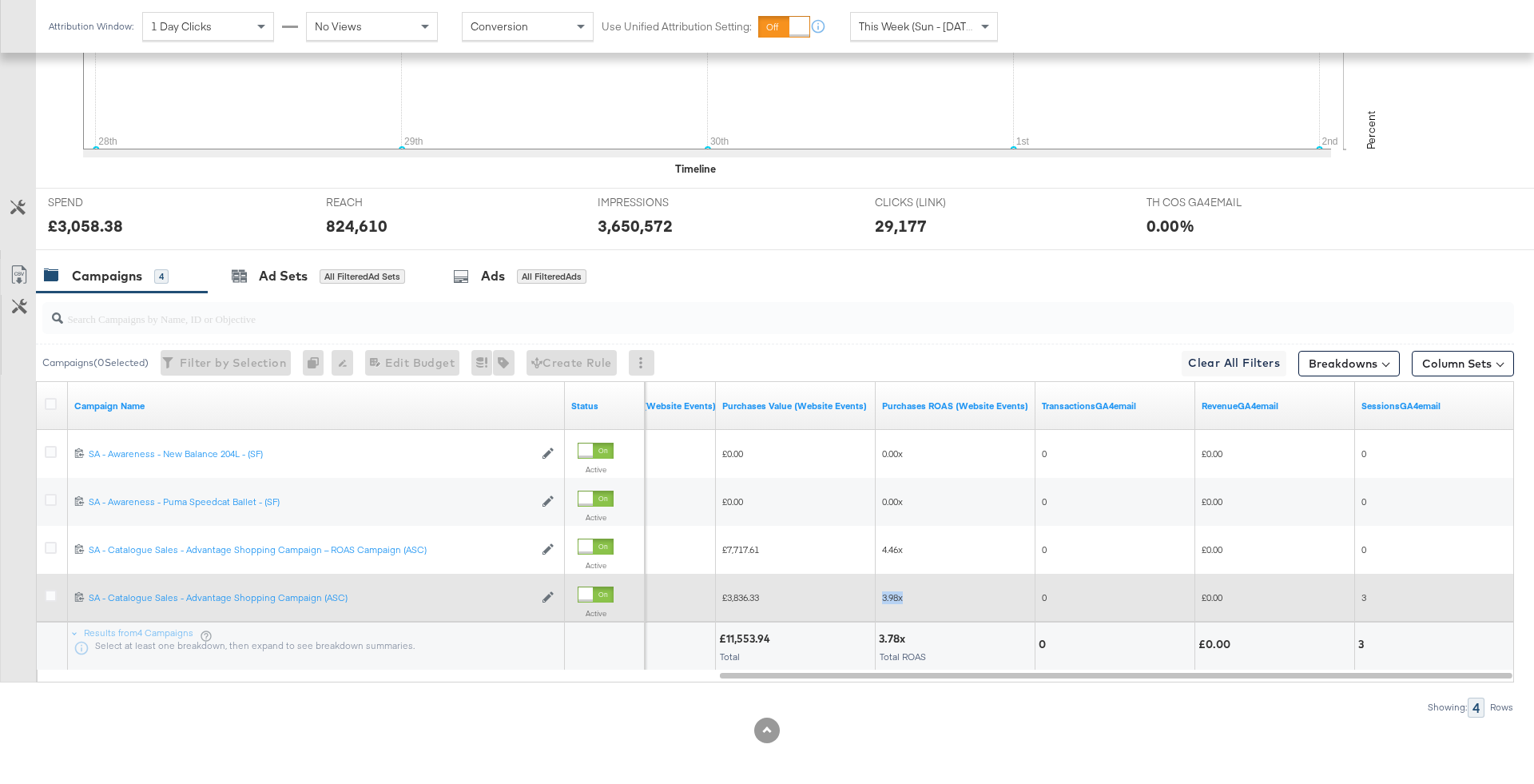
drag, startPoint x: 910, startPoint y: 590, endPoint x: 878, endPoint y: 590, distance: 32.0
click at [878, 590] on div "3.98x" at bounding box center [956, 597] width 160 height 26
copy span "3.98x"
